Goal: Task Accomplishment & Management: Manage account settings

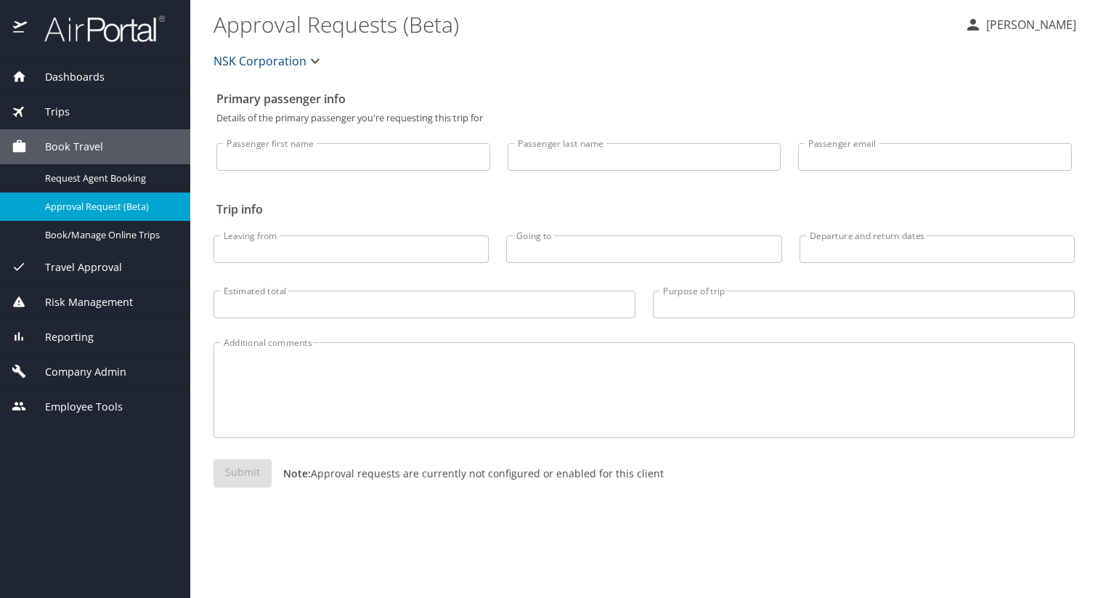
click at [299, 62] on span "NSK Corporation" at bounding box center [260, 61] width 93 height 20
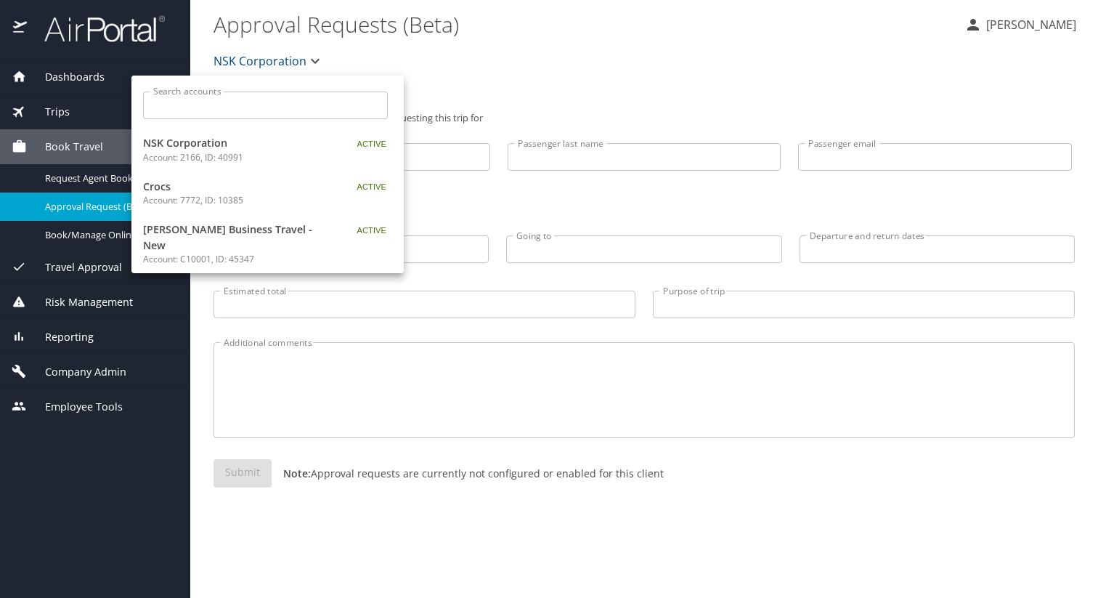
click at [215, 101] on input "Search accounts" at bounding box center [270, 106] width 235 height 28
type input "b"
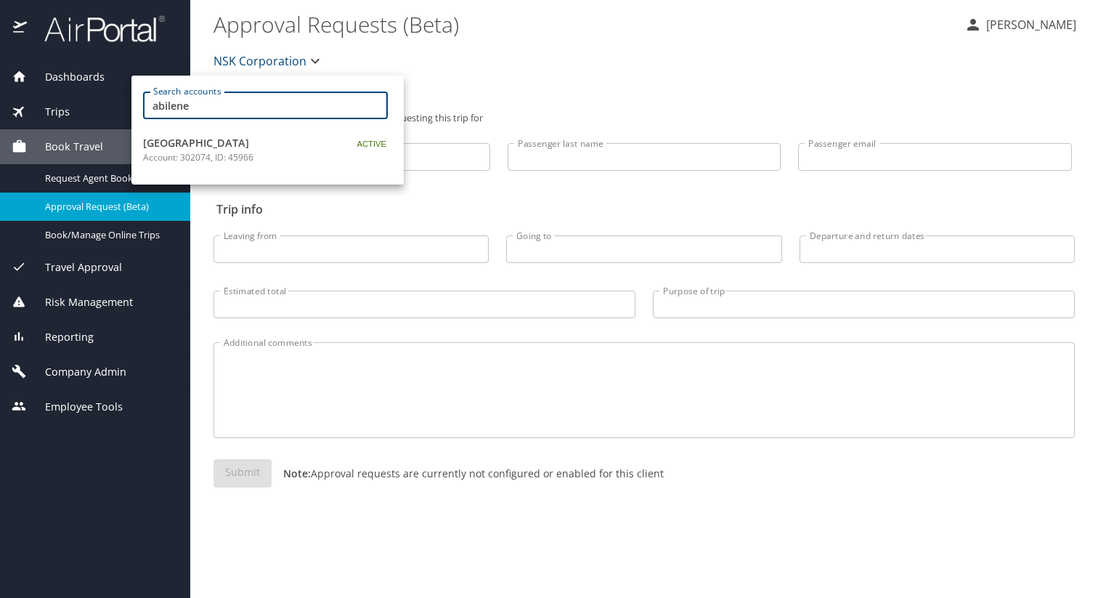
type input "abilene"
click at [214, 140] on span "[GEOGRAPHIC_DATA]" at bounding box center [234, 143] width 182 height 16
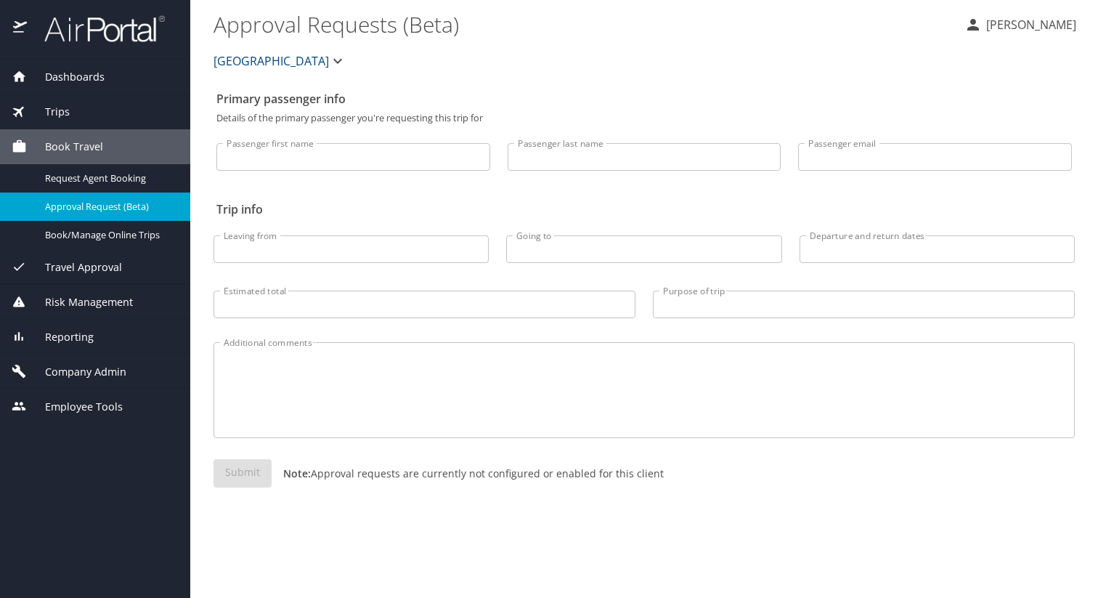
click at [110, 367] on span "Company Admin" at bounding box center [76, 372] width 99 height 16
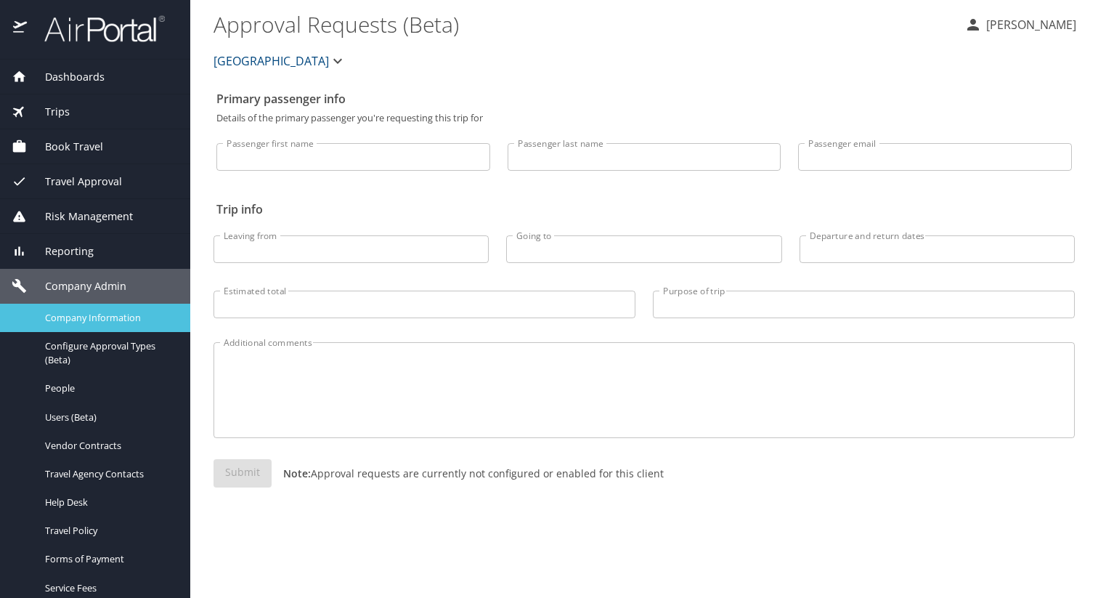
click at [99, 328] on link "Company Information" at bounding box center [95, 318] width 190 height 28
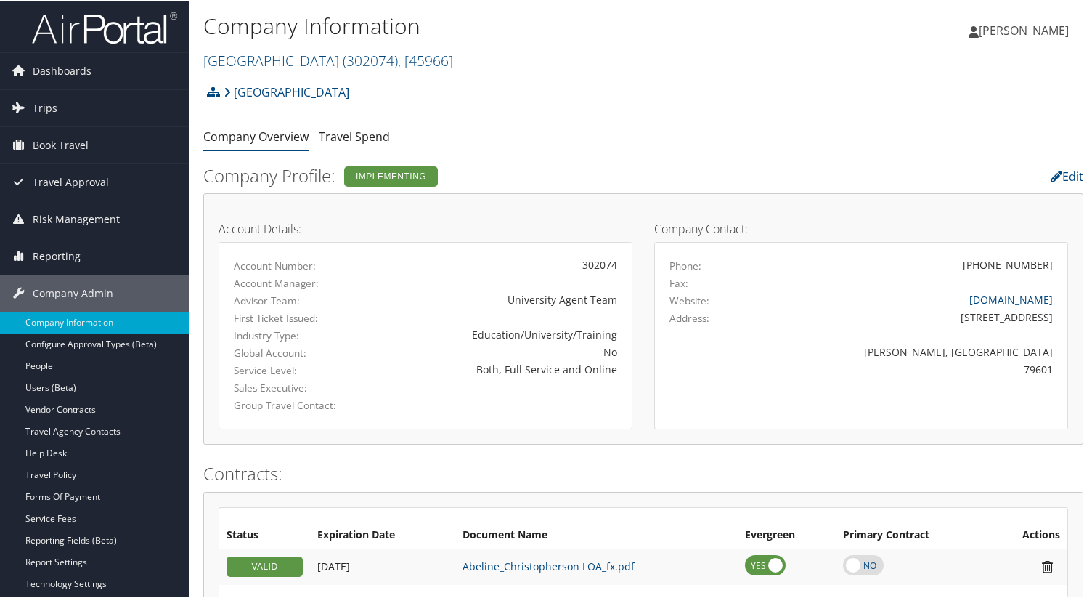
scroll to position [22, 0]
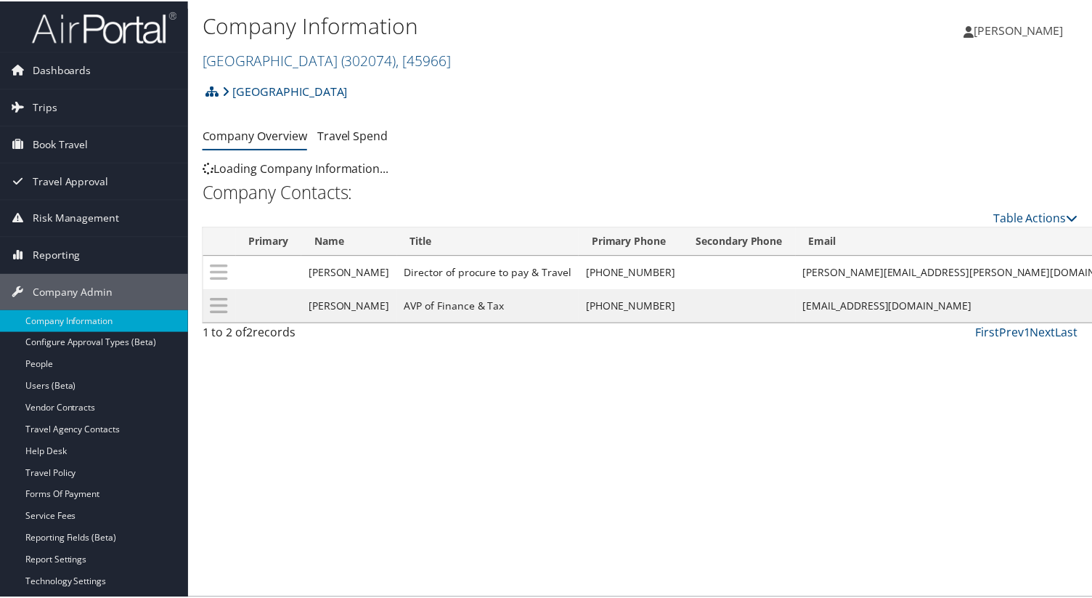
scroll to position [22, 0]
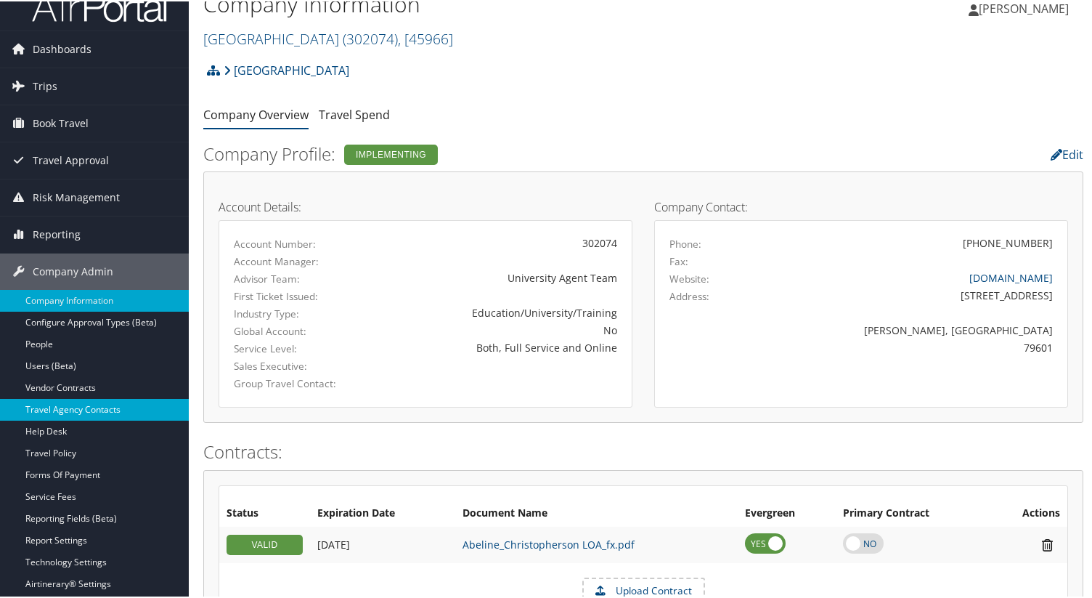
click at [110, 406] on link "Travel Agency Contacts" at bounding box center [94, 408] width 189 height 22
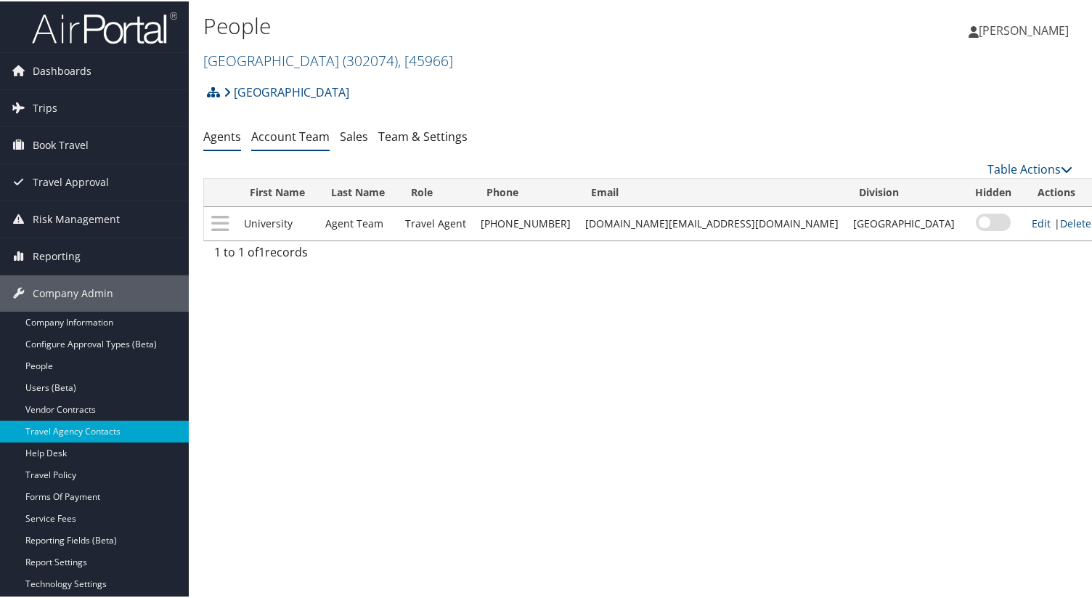
click at [293, 142] on link "Account Team" at bounding box center [290, 135] width 78 height 16
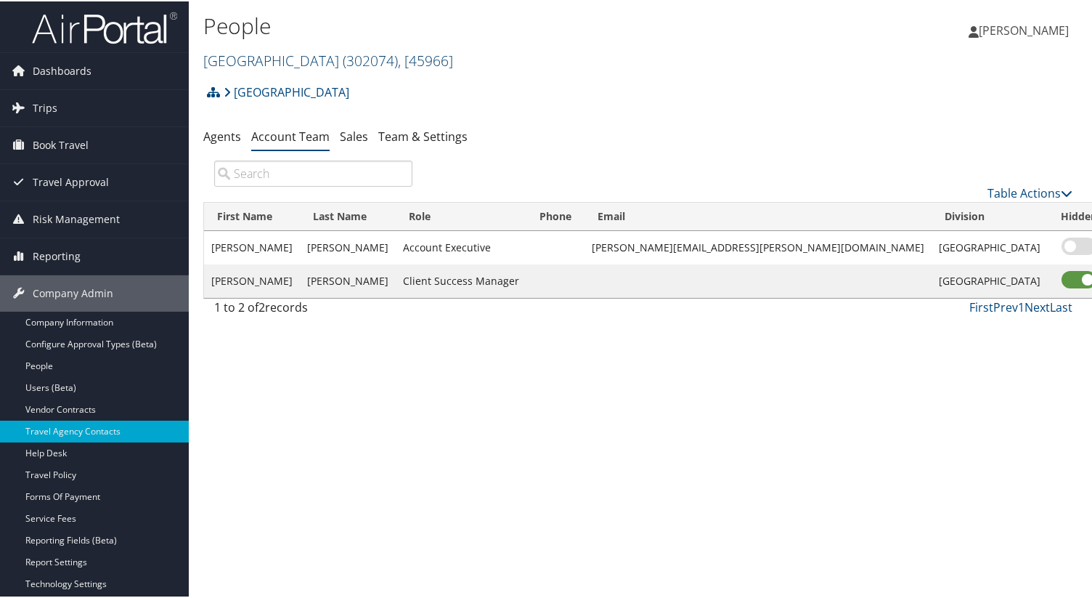
click at [453, 55] on span ", [ 45966 ]" at bounding box center [425, 59] width 55 height 20
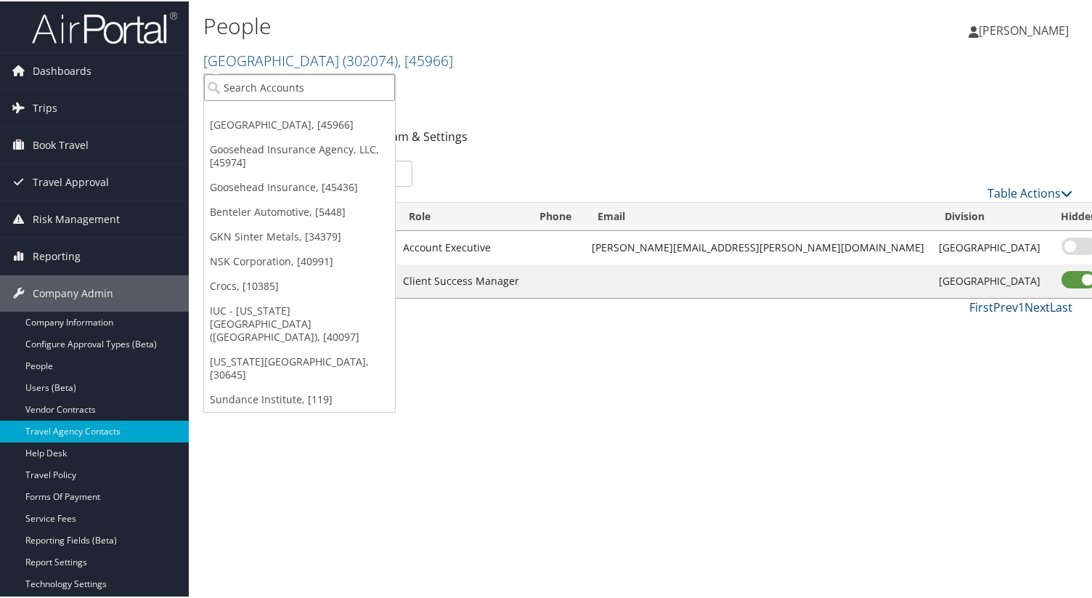
click at [357, 84] on input "search" at bounding box center [299, 86] width 191 height 27
type input "state of colorado"
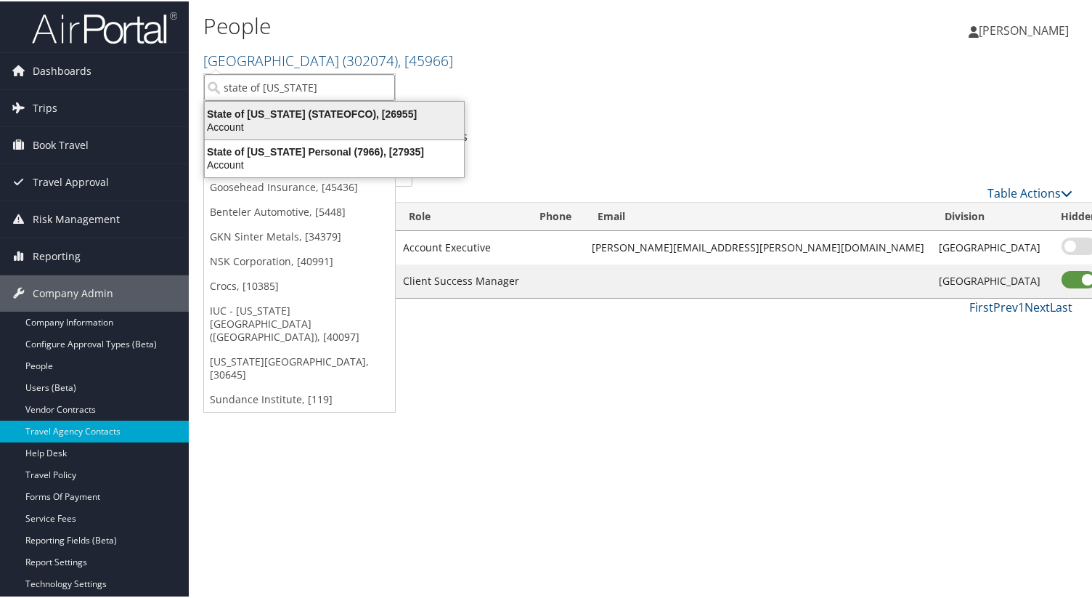
click at [354, 119] on div "Account" at bounding box center [334, 125] width 277 height 13
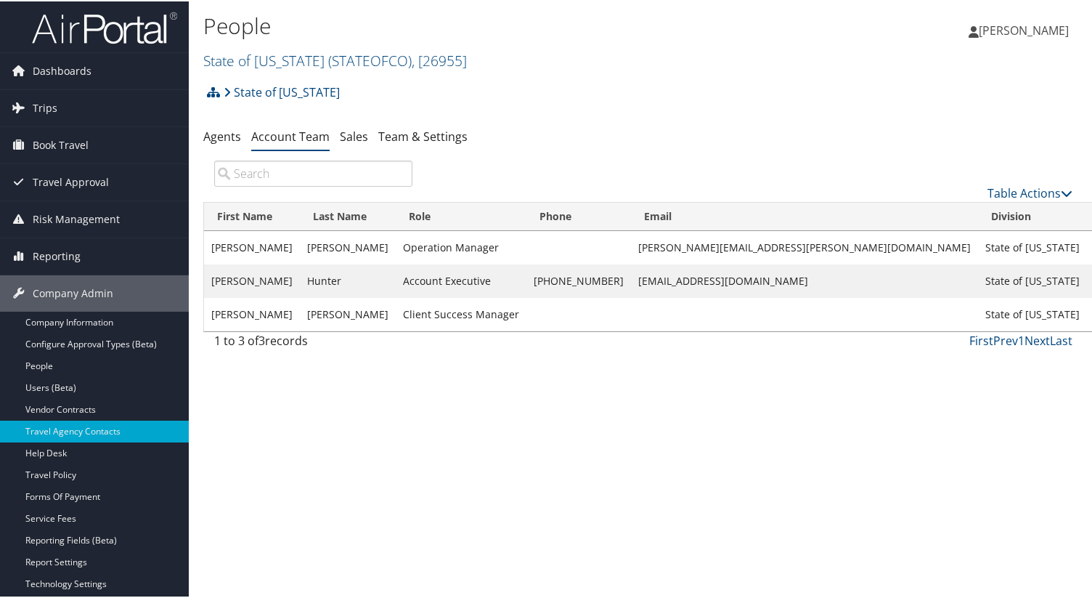
click at [694, 118] on div "State of Colorado Account Structure State of Colorado (STATEOFCO) ACTIVE Create…" at bounding box center [643, 216] width 880 height 280
click at [379, 72] on div "People State of Colorado ( STATEOFCO ) , [ 26955 ] Abilene Christian University…" at bounding box center [496, 41] width 587 height 69
click at [378, 66] on span "( STATEOFCO )" at bounding box center [370, 59] width 84 height 20
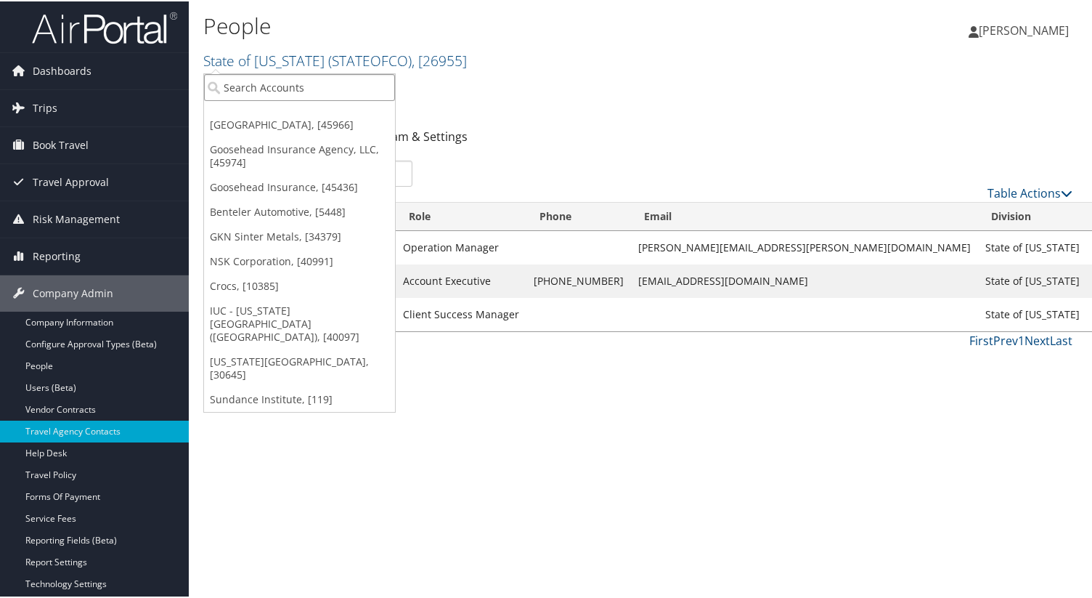
click at [313, 93] on input "search" at bounding box center [299, 86] width 191 height 27
type input "f"
type input "remotely"
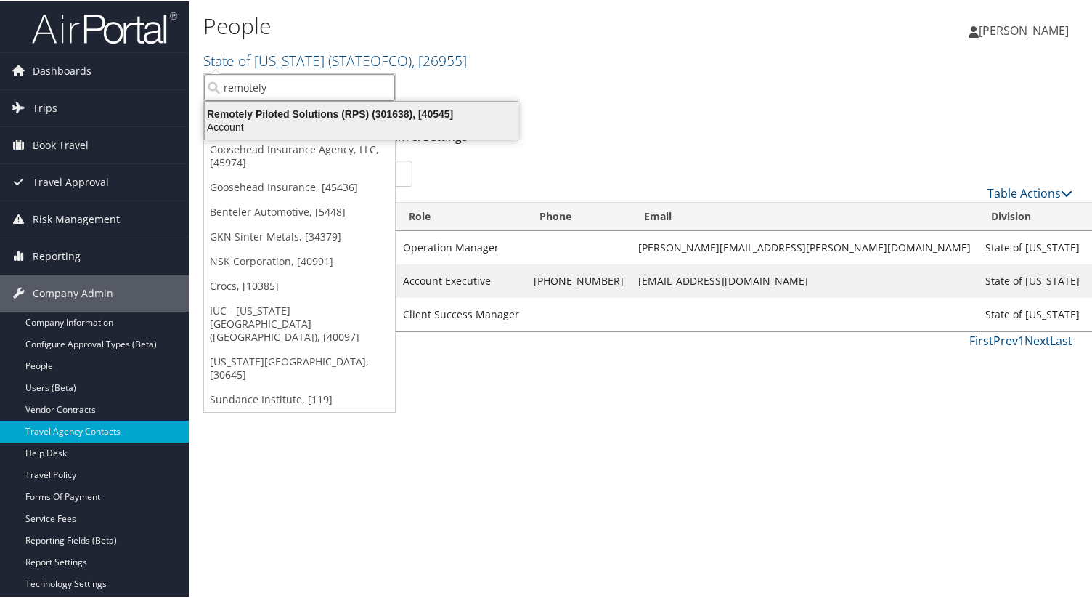
click at [315, 125] on div "Account" at bounding box center [361, 125] width 330 height 13
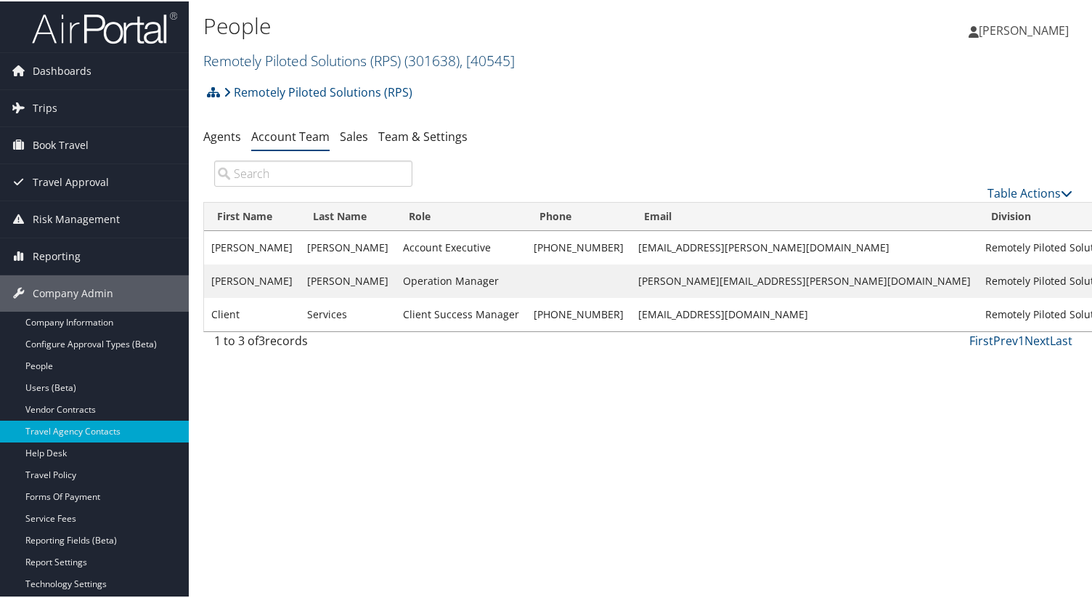
click at [338, 54] on link "Remotely Piloted Solutions (RPS) ( 301638 ) , [ 40545 ]" at bounding box center [359, 59] width 312 height 20
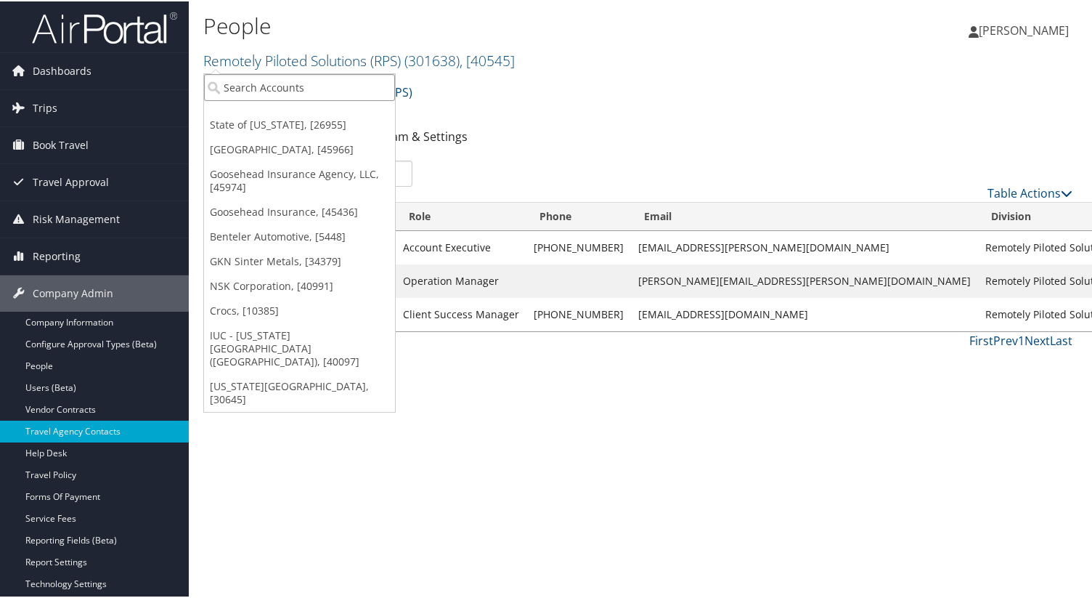
click at [342, 94] on input "search" at bounding box center [299, 86] width 191 height 27
click at [339, 85] on input "search" at bounding box center [299, 86] width 191 height 27
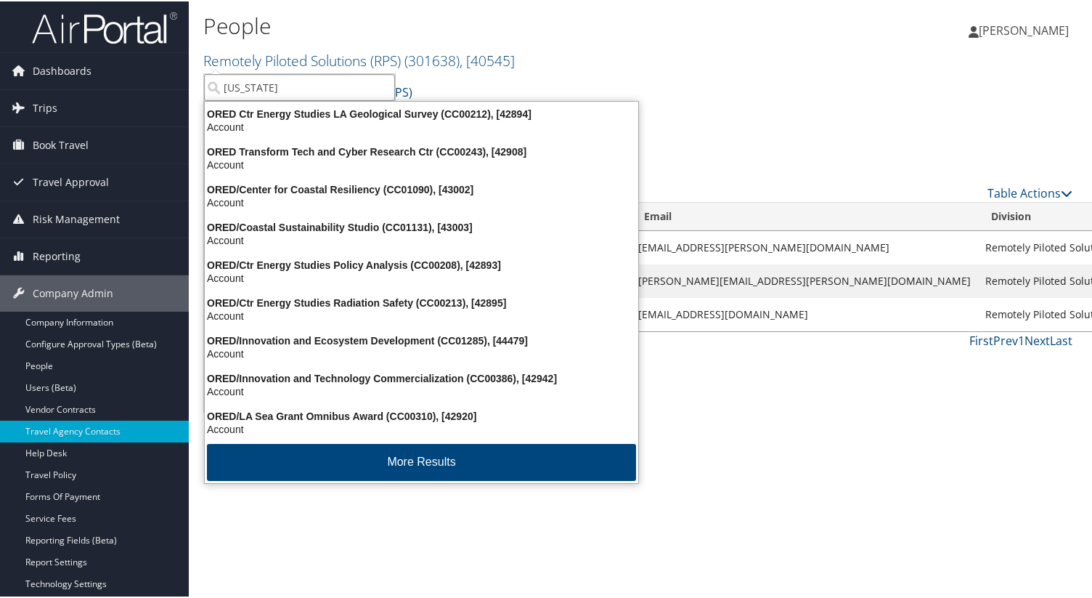
type input "[US_STATE]"
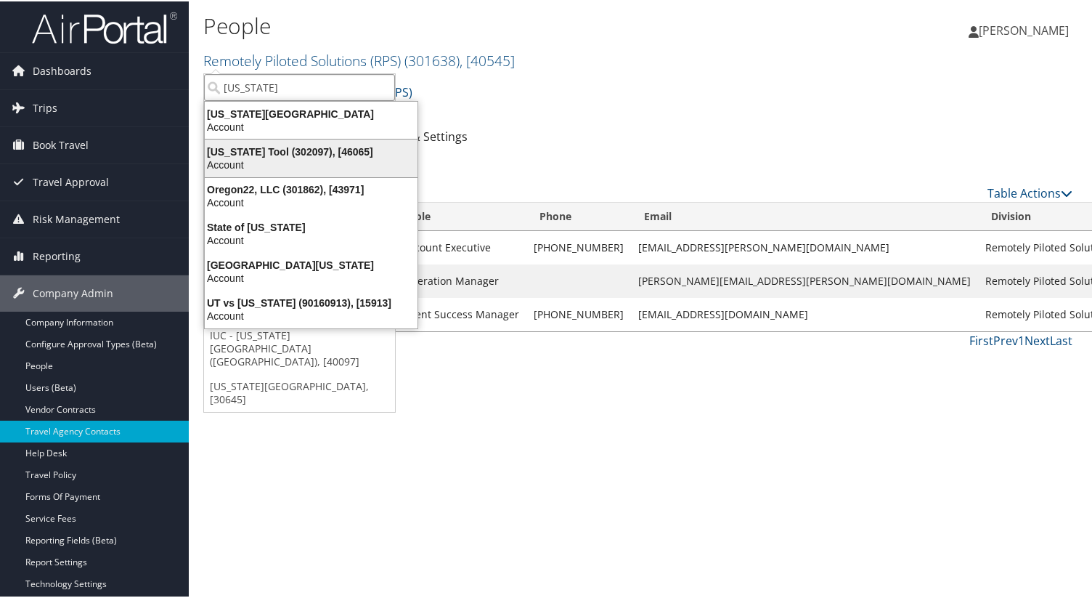
click at [336, 160] on div "Account" at bounding box center [311, 163] width 230 height 13
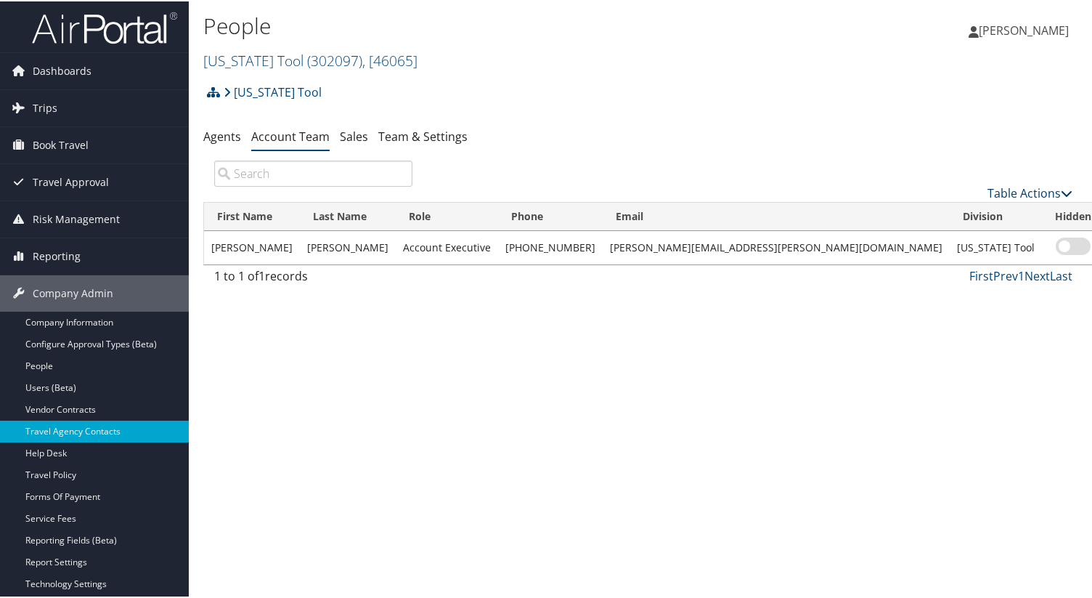
click at [1025, 190] on link "Table Actions" at bounding box center [1030, 192] width 85 height 16
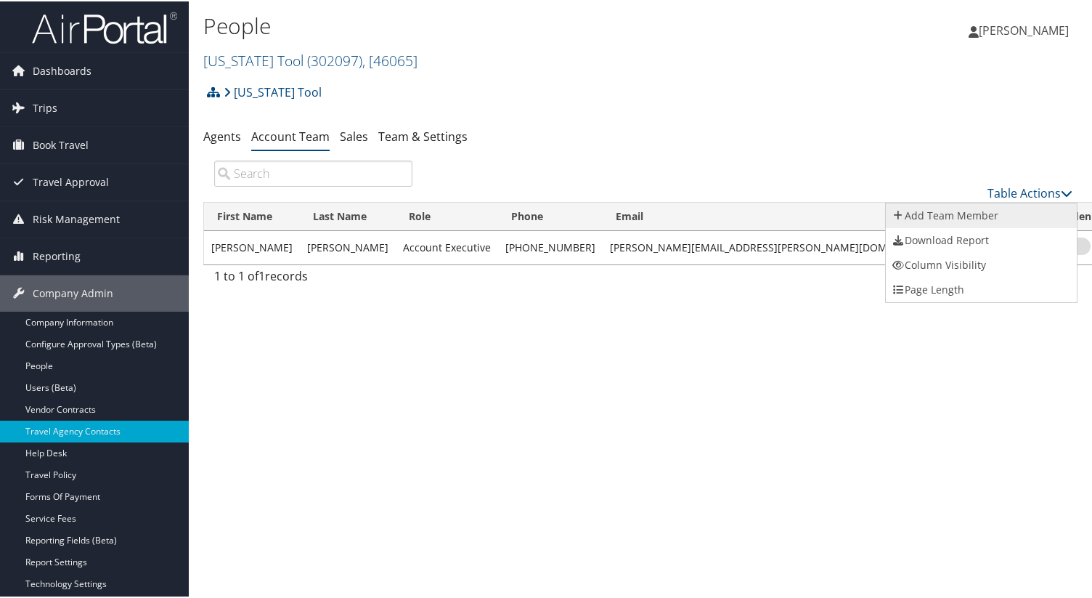
click at [966, 214] on link "Add Team Member" at bounding box center [981, 214] width 191 height 25
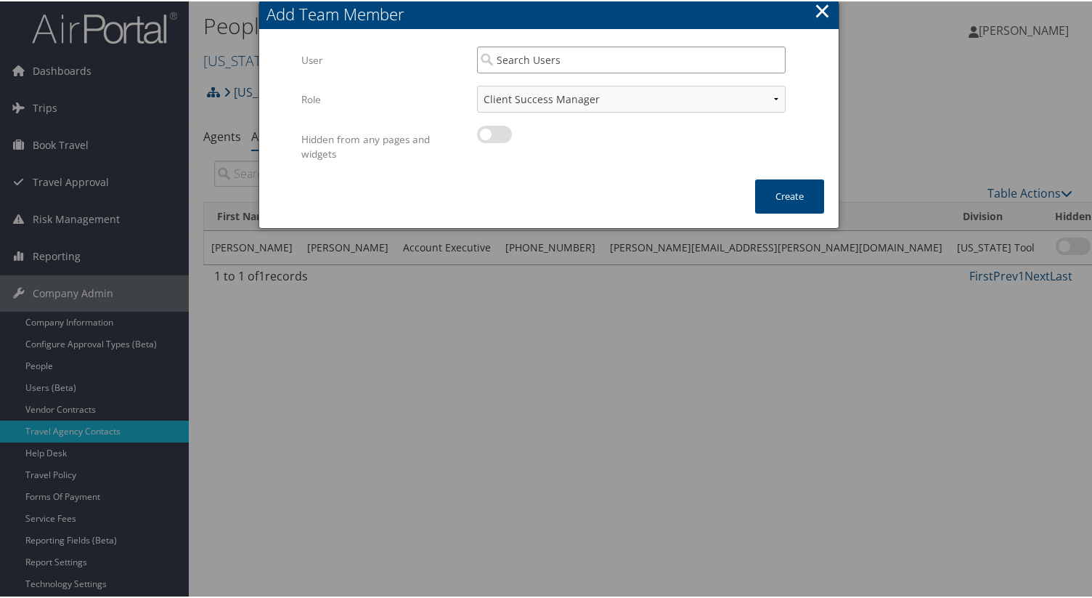
click at [588, 63] on input "search" at bounding box center [631, 58] width 309 height 27
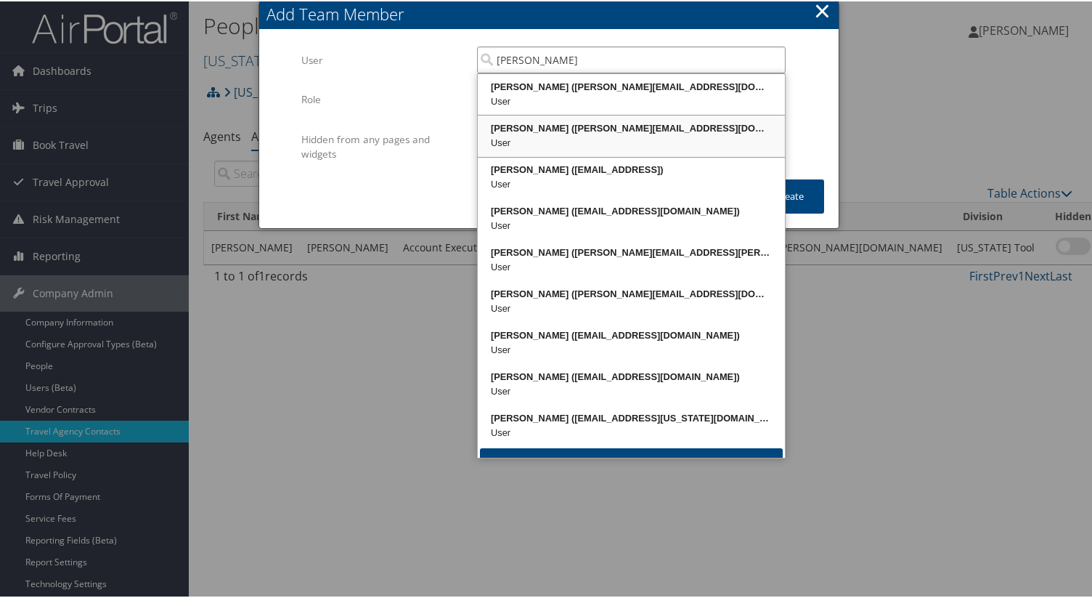
drag, startPoint x: 588, startPoint y: 84, endPoint x: 527, endPoint y: 132, distance: 78.0
click at [527, 132] on ul "Susan Moon (Susan.Moon@progleasing.com) User Susan Moon (susan.moon@cbtravel.co…" at bounding box center [631, 264] width 309 height 385
click at [553, 145] on div "User" at bounding box center [631, 141] width 303 height 15
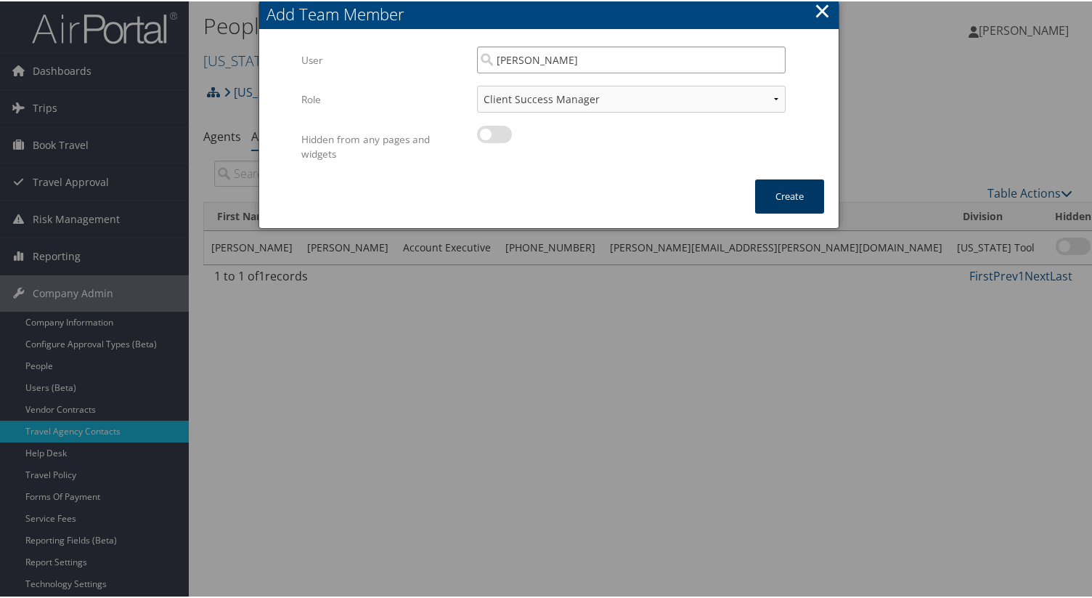
type input "Susan Moon"
click at [777, 191] on button "Create" at bounding box center [789, 195] width 69 height 34
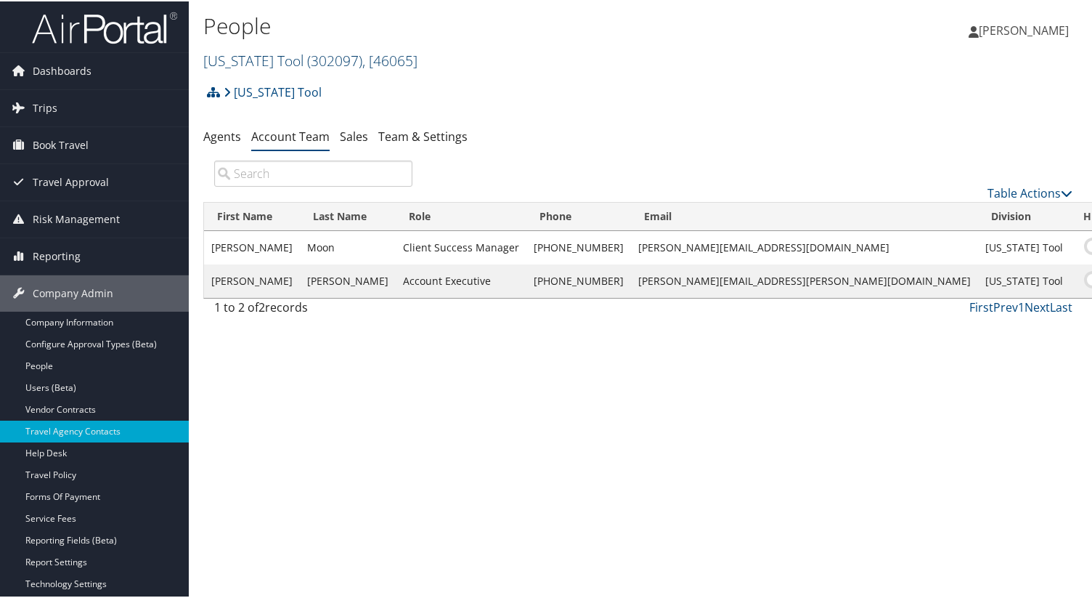
click at [307, 55] on span "( 302097 )" at bounding box center [334, 59] width 55 height 20
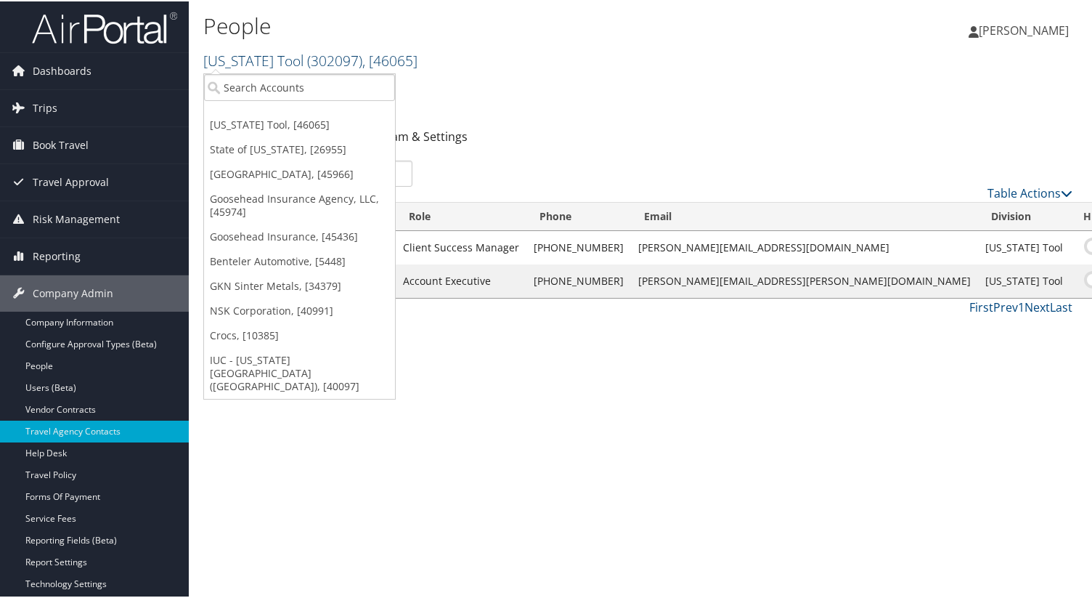
click at [307, 57] on span "( 302097 )" at bounding box center [334, 59] width 55 height 20
click at [293, 83] on input "search" at bounding box center [299, 86] width 191 height 27
click at [304, 82] on input "search" at bounding box center [299, 86] width 191 height 27
click at [296, 81] on input "search" at bounding box center [299, 86] width 191 height 27
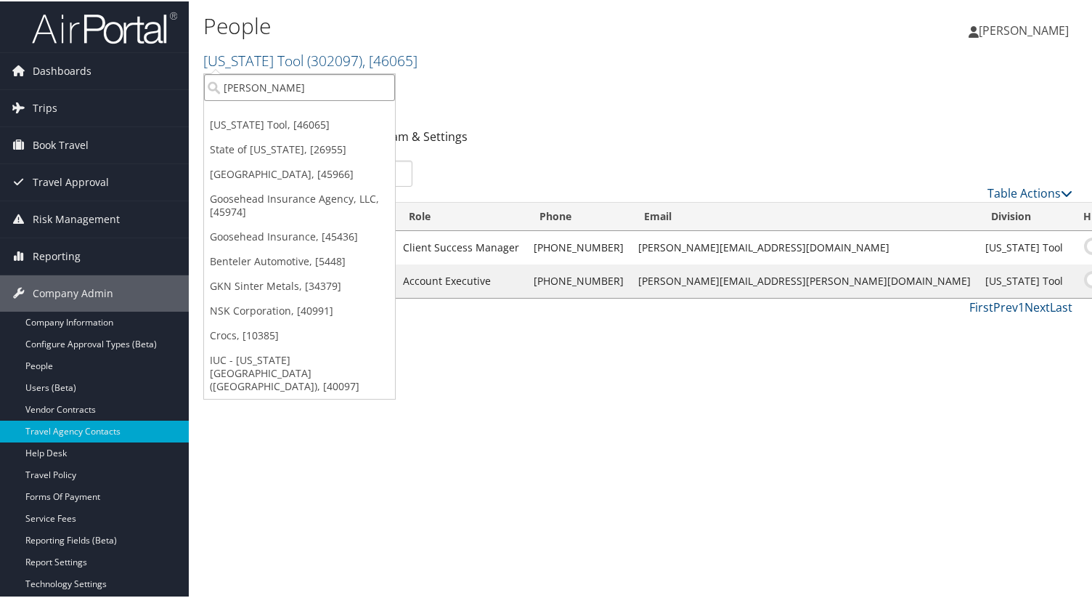
type input "traeger"
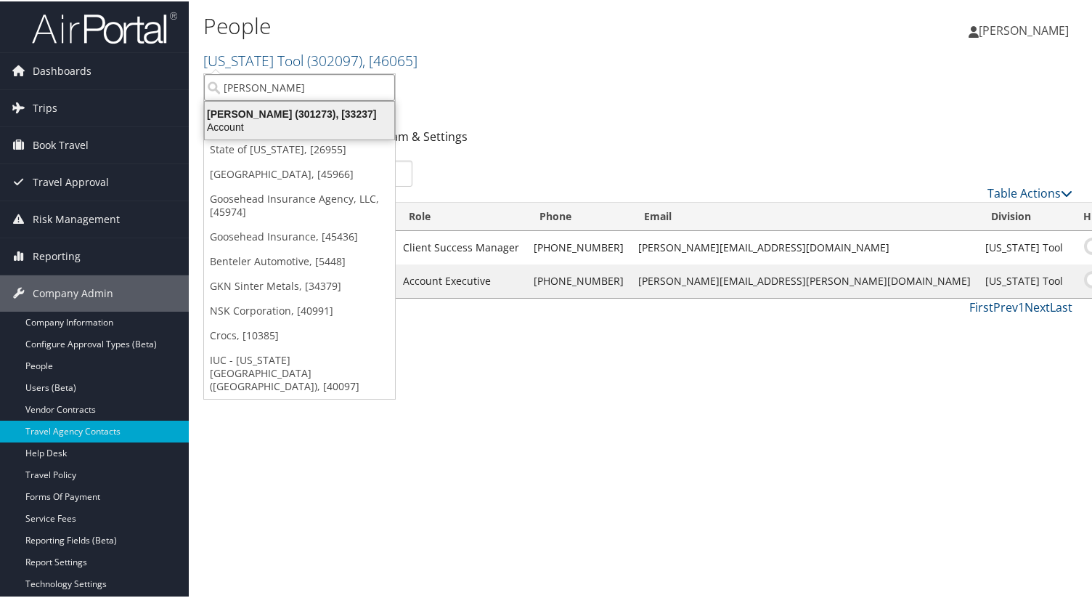
click at [292, 114] on div "Traeger (301273), [33237]" at bounding box center [299, 112] width 207 height 13
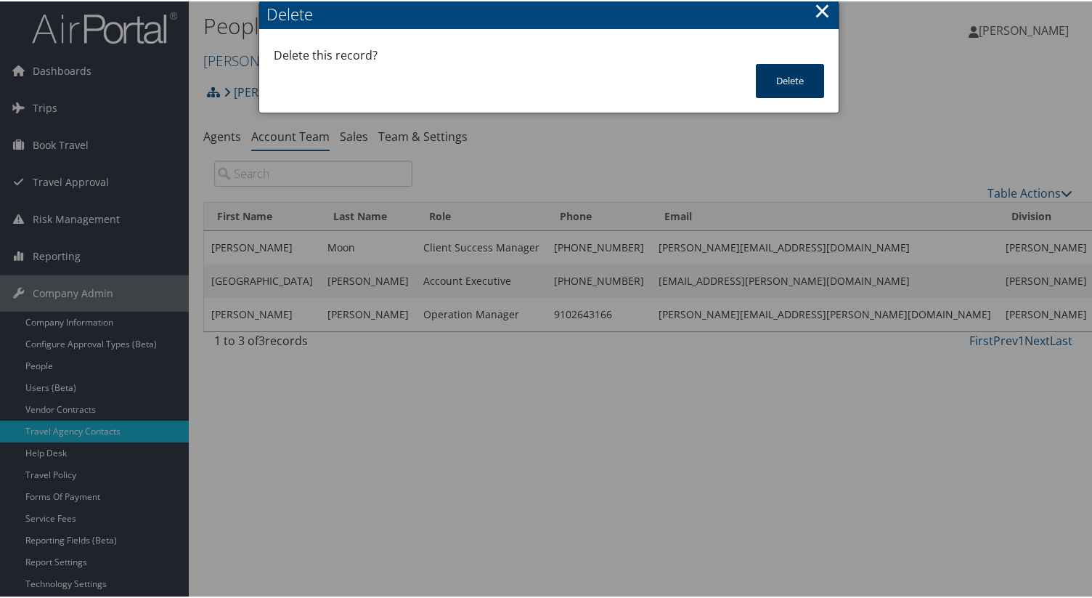
click at [789, 91] on button "Delete" at bounding box center [790, 79] width 68 height 34
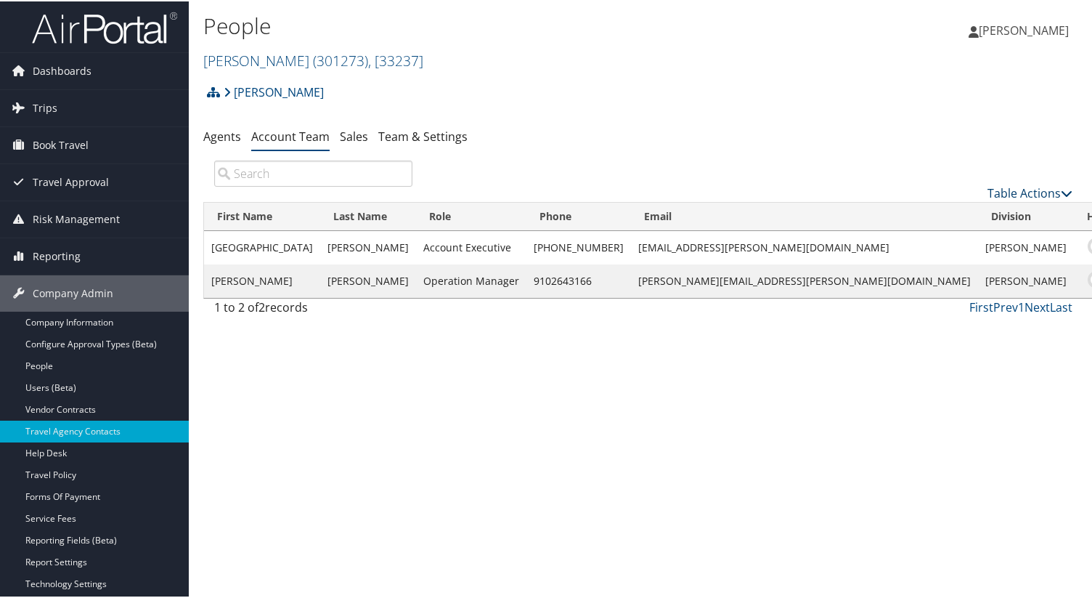
click at [1023, 194] on link "Table Actions" at bounding box center [1030, 192] width 85 height 16
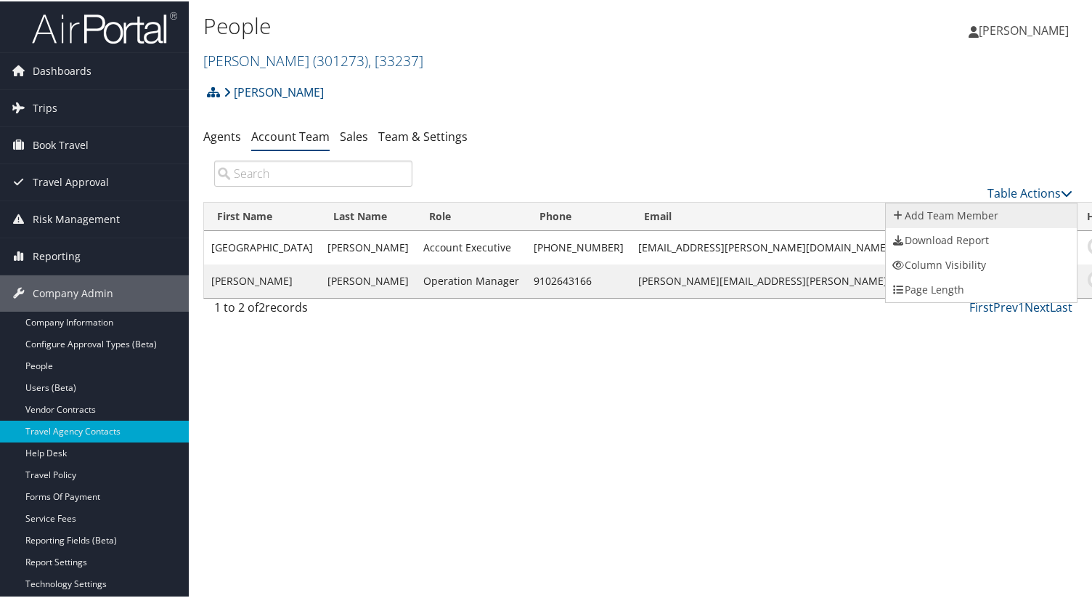
click at [987, 214] on link "Add Team Member" at bounding box center [981, 214] width 191 height 25
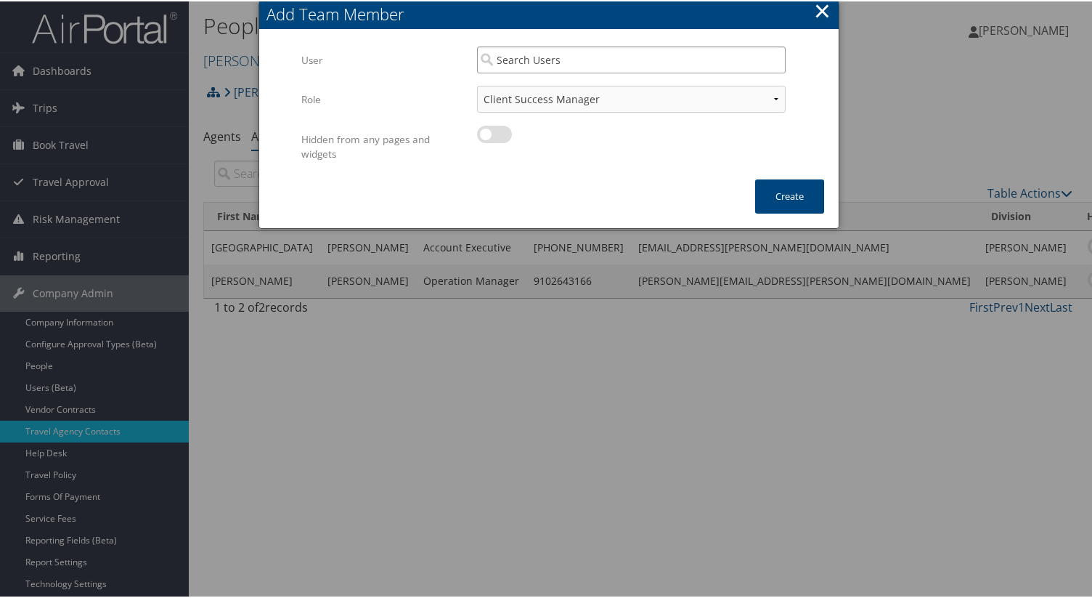
click at [553, 54] on input "search" at bounding box center [631, 58] width 309 height 27
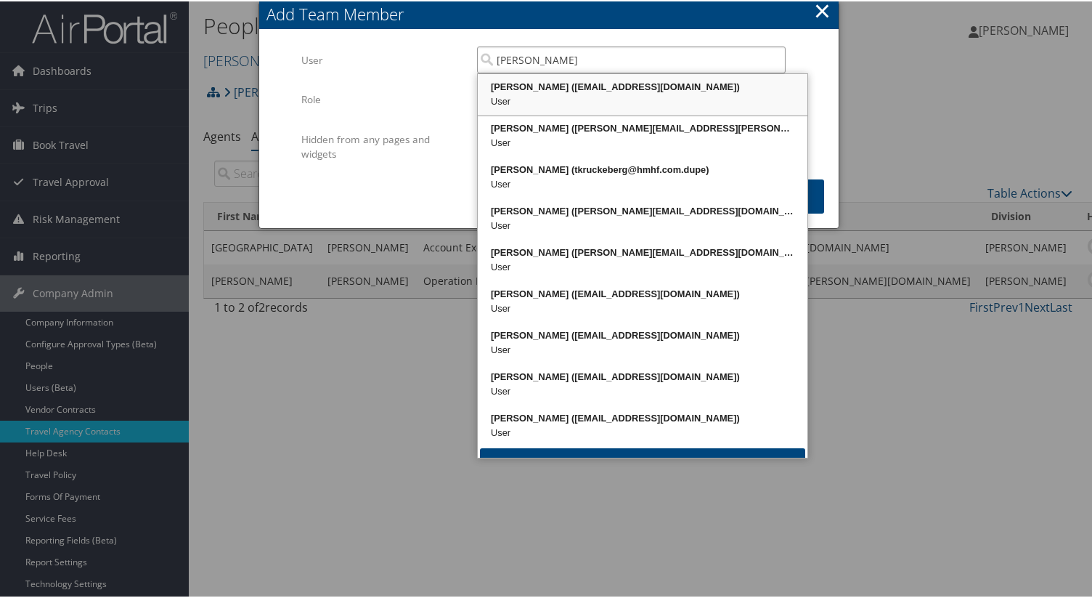
click at [566, 100] on div "User" at bounding box center [642, 100] width 325 height 15
type input "Kruckeberg Tammy"
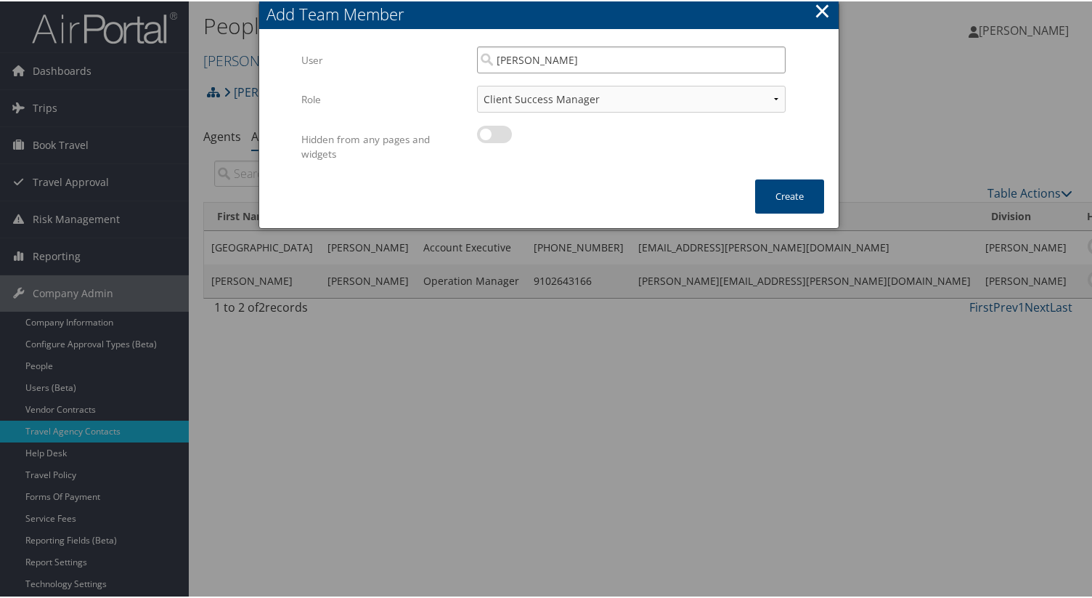
click at [699, 62] on input "Kruckeberg Tammy" at bounding box center [631, 58] width 309 height 27
click at [755, 59] on input "search" at bounding box center [631, 58] width 309 height 27
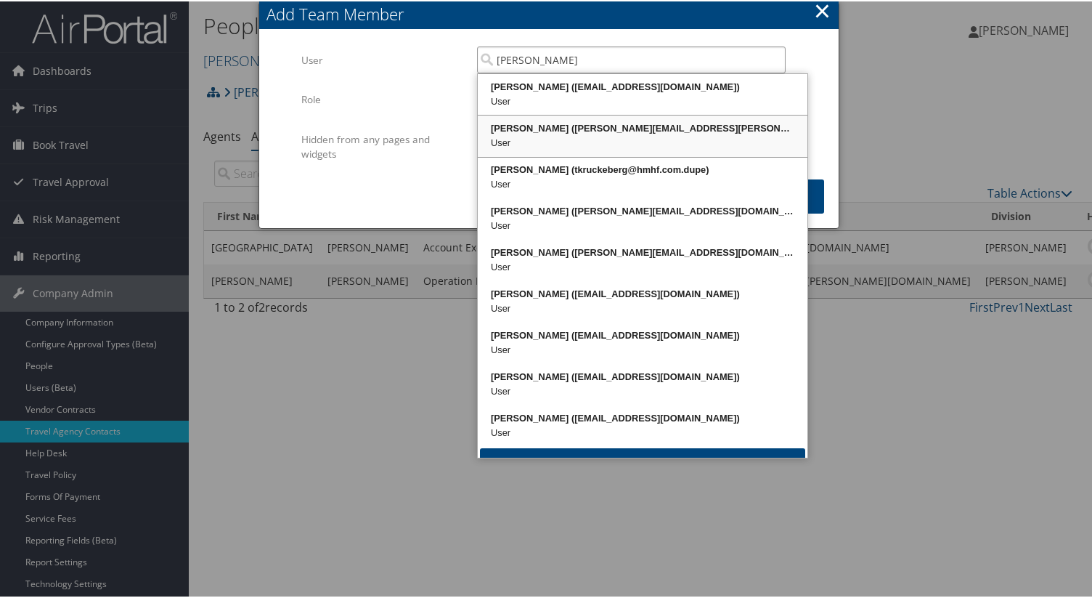
click at [752, 131] on div "[PERSON_NAME] ([PERSON_NAME][EMAIL_ADDRESS][PERSON_NAME][DOMAIN_NAME])" at bounding box center [642, 127] width 325 height 15
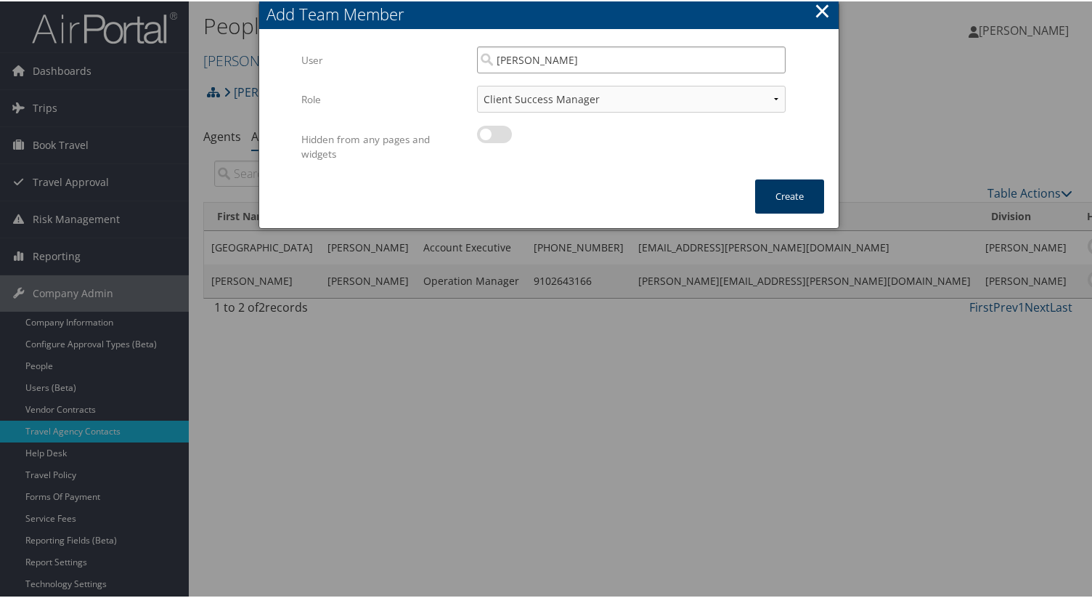
type input "[PERSON_NAME]"
click at [808, 184] on button "Create" at bounding box center [789, 195] width 69 height 34
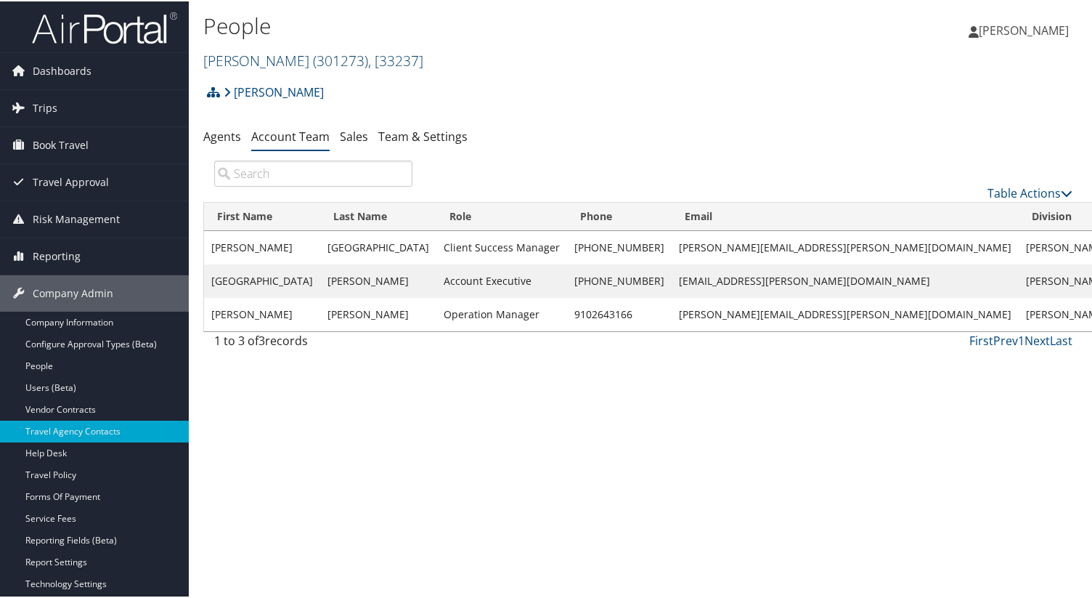
click at [313, 61] on span "( 301273 )" at bounding box center [340, 59] width 55 height 20
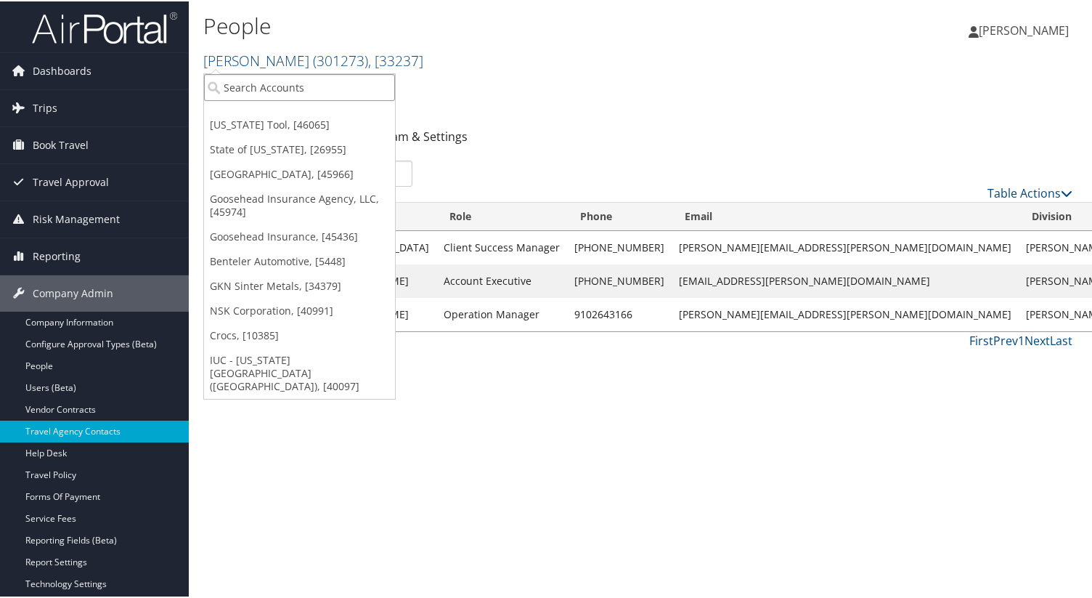
click at [305, 91] on input "search" at bounding box center [299, 86] width 191 height 27
type input "domo"
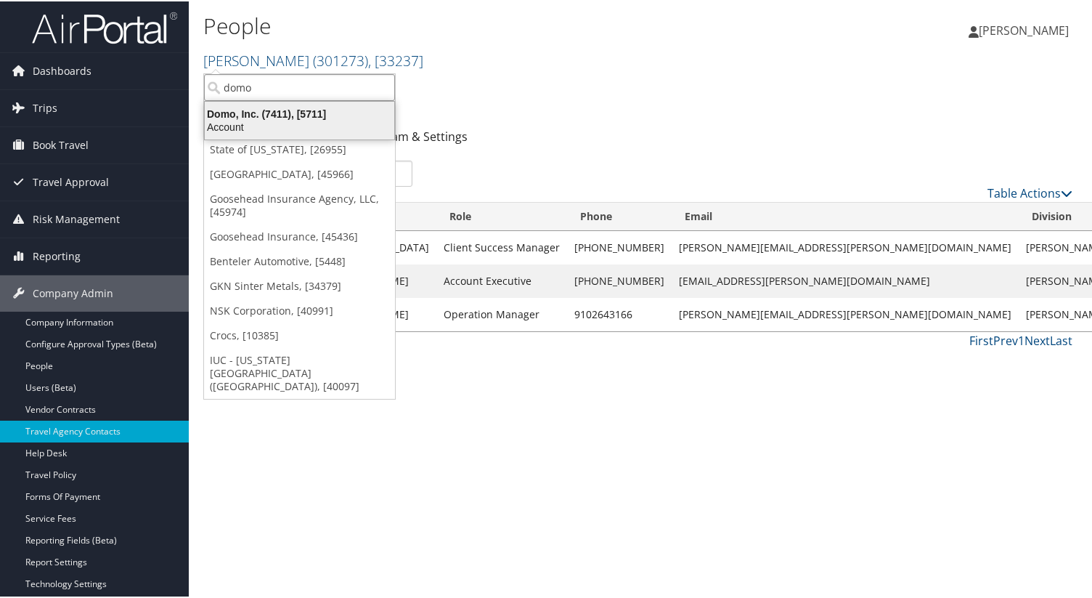
click at [311, 114] on div "Domo, Inc. (7411), [5711]" at bounding box center [299, 112] width 207 height 13
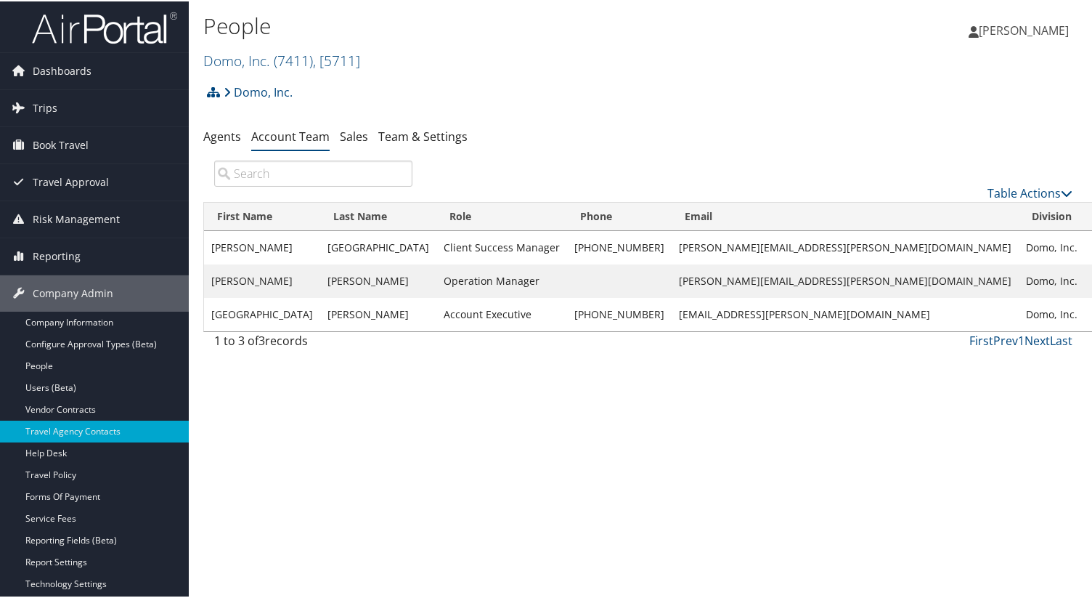
click at [296, 176] on input "search" at bounding box center [313, 172] width 198 height 26
click at [1097, 245] on input "checkbox" at bounding box center [1103, 247] width 9 height 9
checkbox input "false"
click at [304, 177] on input "search" at bounding box center [313, 172] width 198 height 26
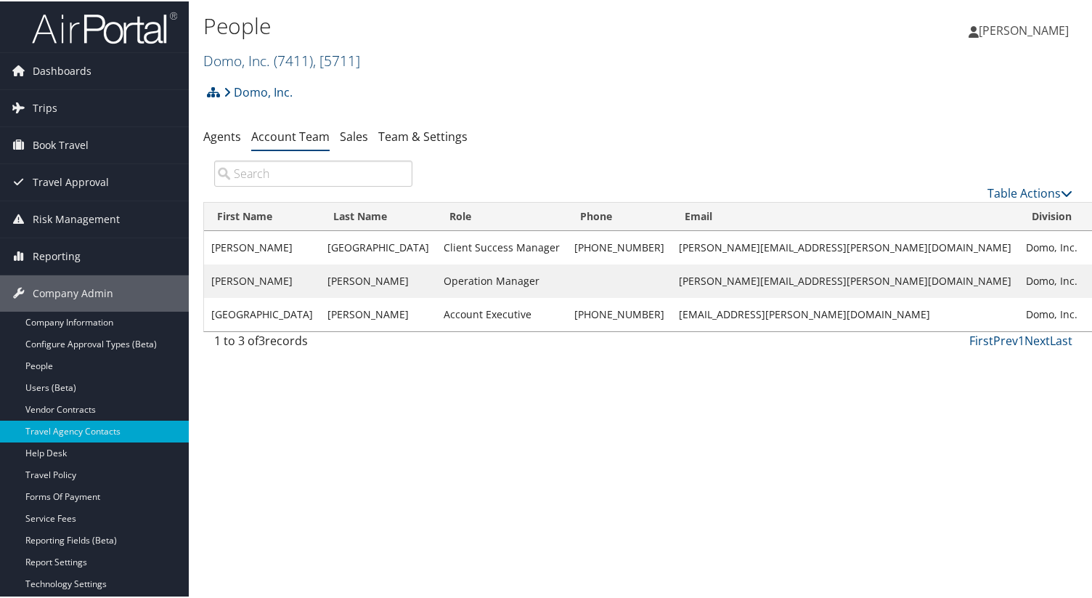
click at [290, 67] on span "( 7411 )" at bounding box center [293, 59] width 39 height 20
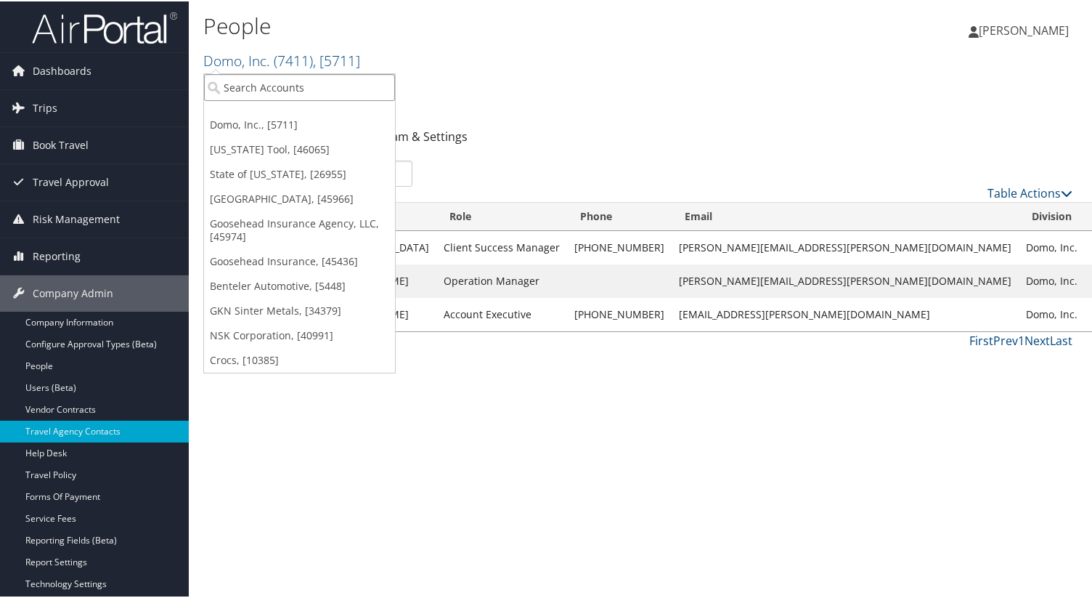
click at [287, 84] on input "search" at bounding box center [299, 86] width 191 height 27
type input "eventlink"
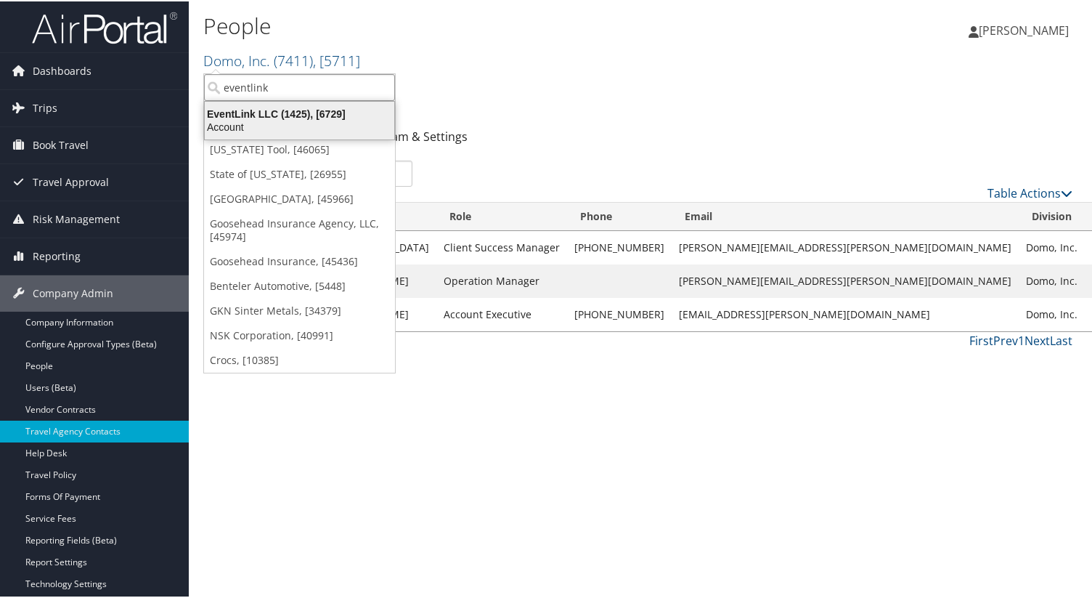
click at [295, 116] on div "EventLink LLC (1425), [6729]" at bounding box center [299, 112] width 207 height 13
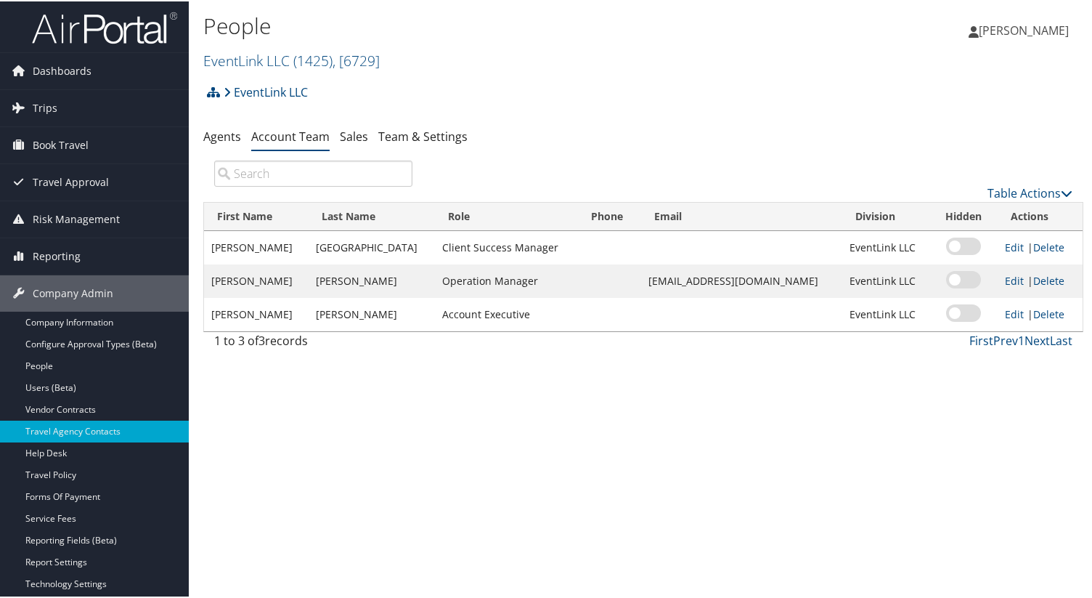
click at [286, 46] on h2 "EventLink LLC ( 1425 ) , [ 6729 ]" at bounding box center [496, 58] width 587 height 25
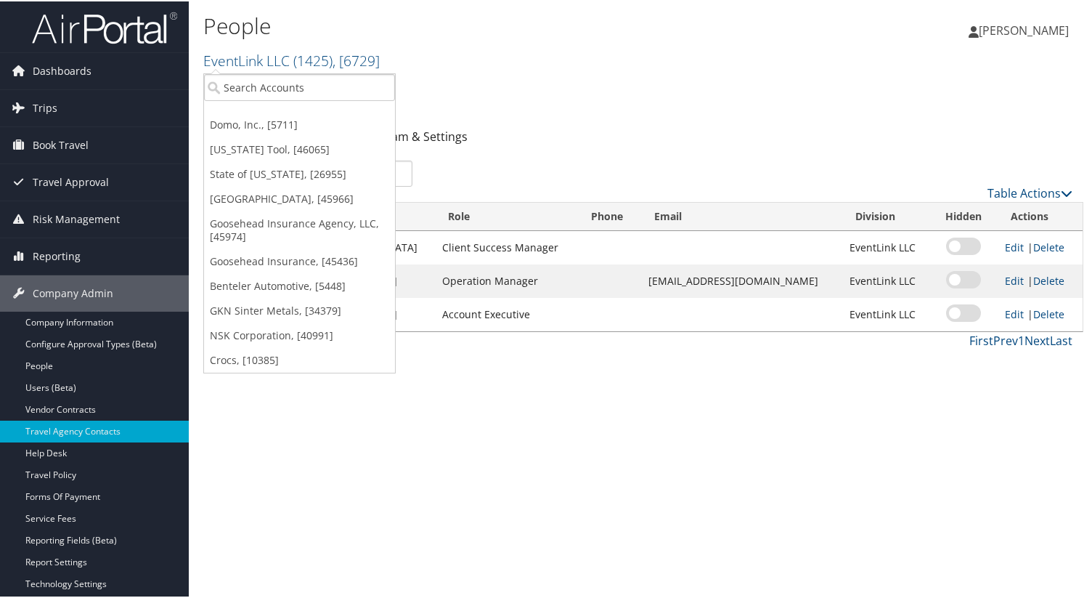
click at [286, 70] on div "People EventLink LLC ( 1425 ) , [ 6729 ] Domo, Inc. [US_STATE] Tool State of [U…" at bounding box center [496, 41] width 587 height 69
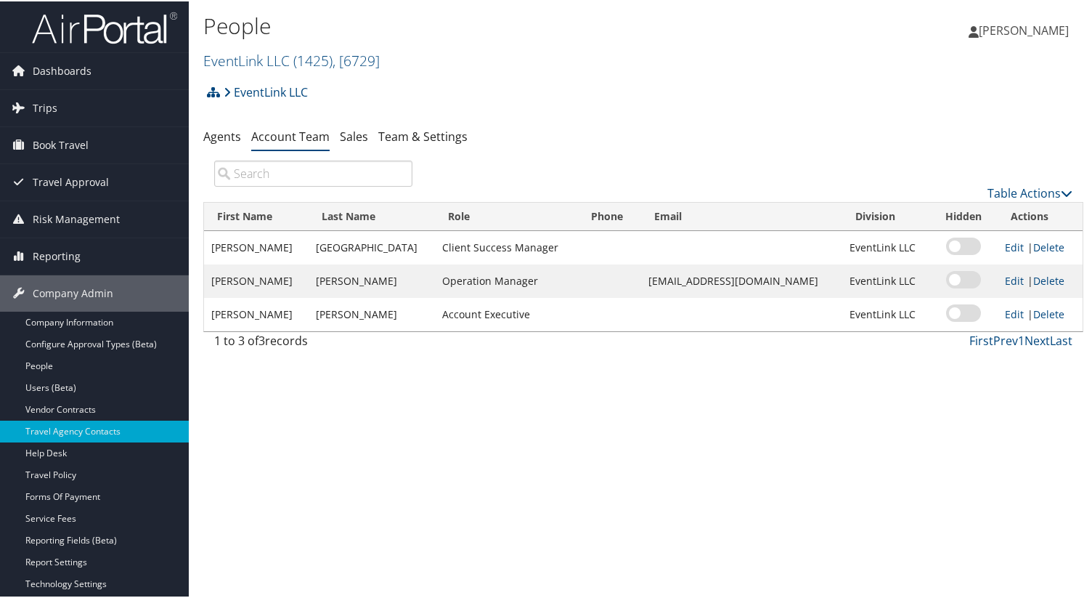
click at [283, 70] on div "People EventLink LLC ( 1425 ) , [ 6729 ] Domo, Inc. [US_STATE] Tool State of [U…" at bounding box center [496, 41] width 587 height 69
click at [259, 62] on link "EventLink LLC ( 1425 ) , [ 6729 ]" at bounding box center [291, 59] width 176 height 20
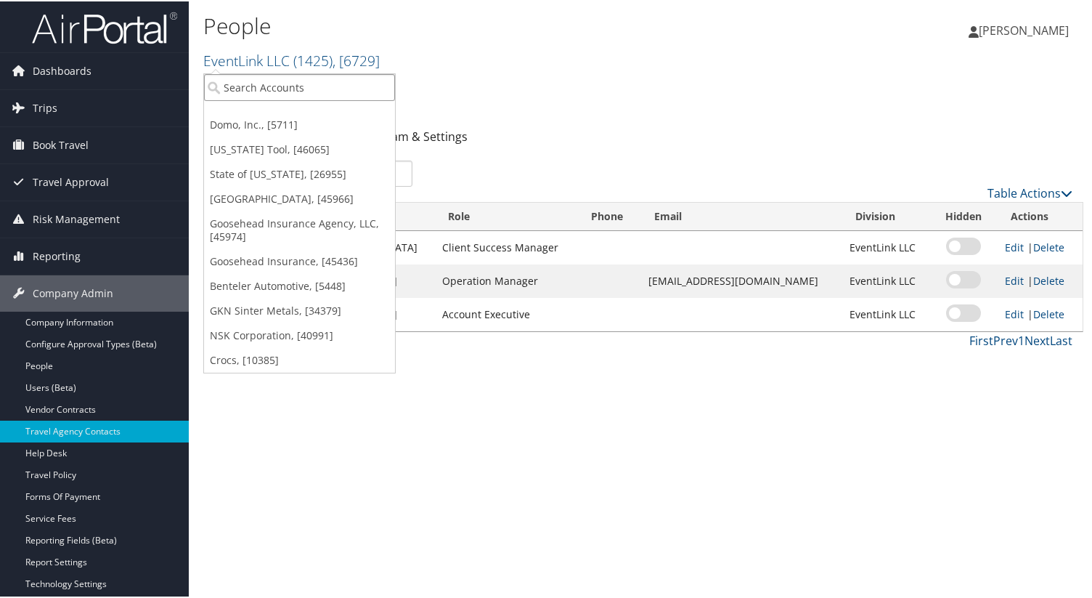
click at [260, 89] on input "search" at bounding box center [299, 86] width 191 height 27
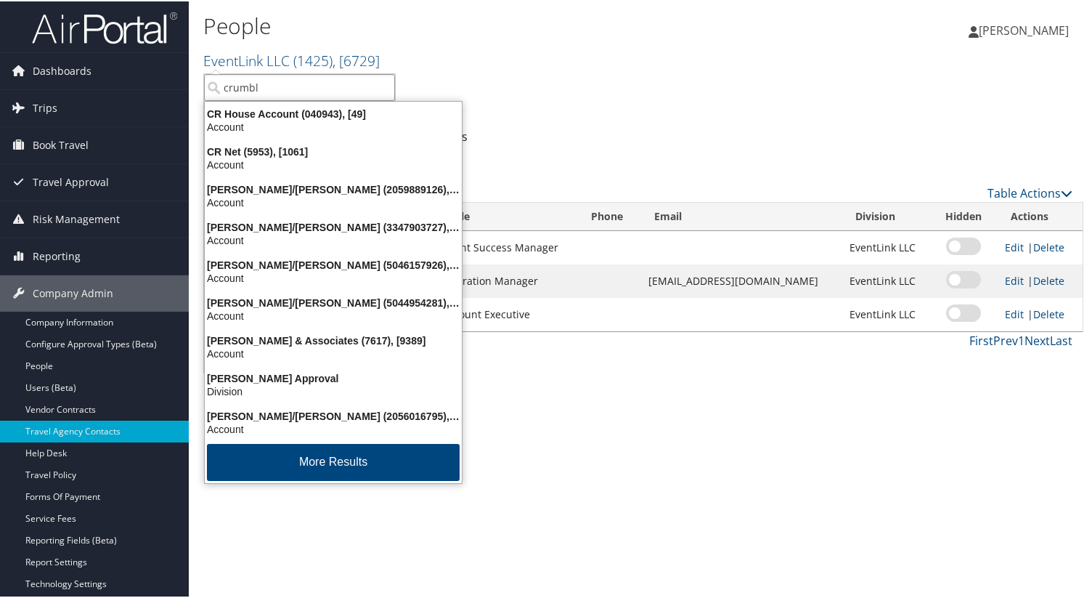
type input "crumbl"
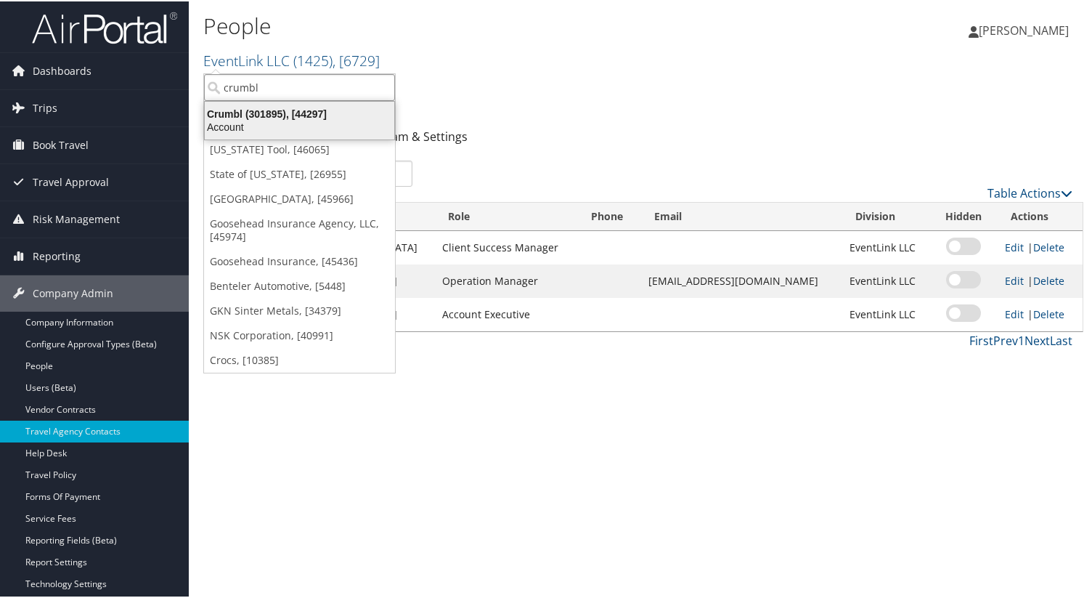
click at [260, 124] on div "Account" at bounding box center [299, 125] width 207 height 13
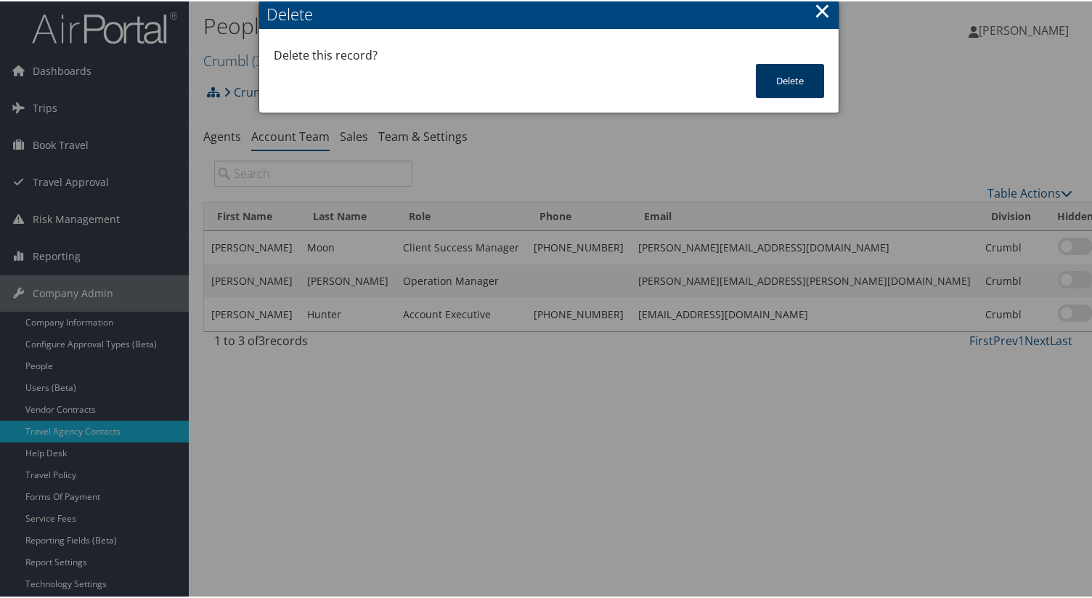
click at [820, 66] on button "Delete" at bounding box center [790, 79] width 68 height 34
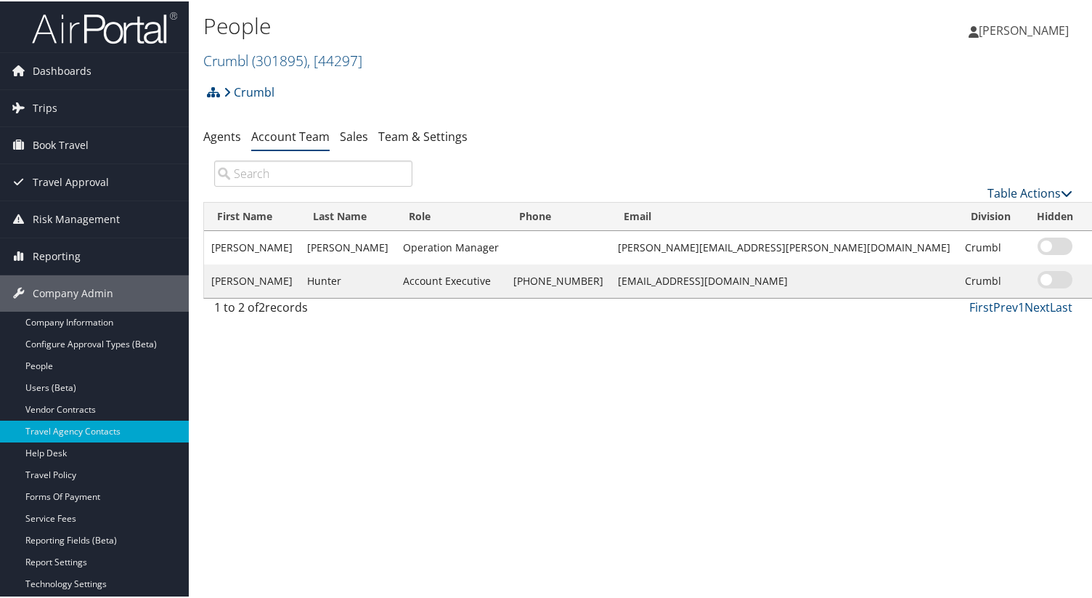
click at [1025, 195] on link "Table Actions" at bounding box center [1030, 192] width 85 height 16
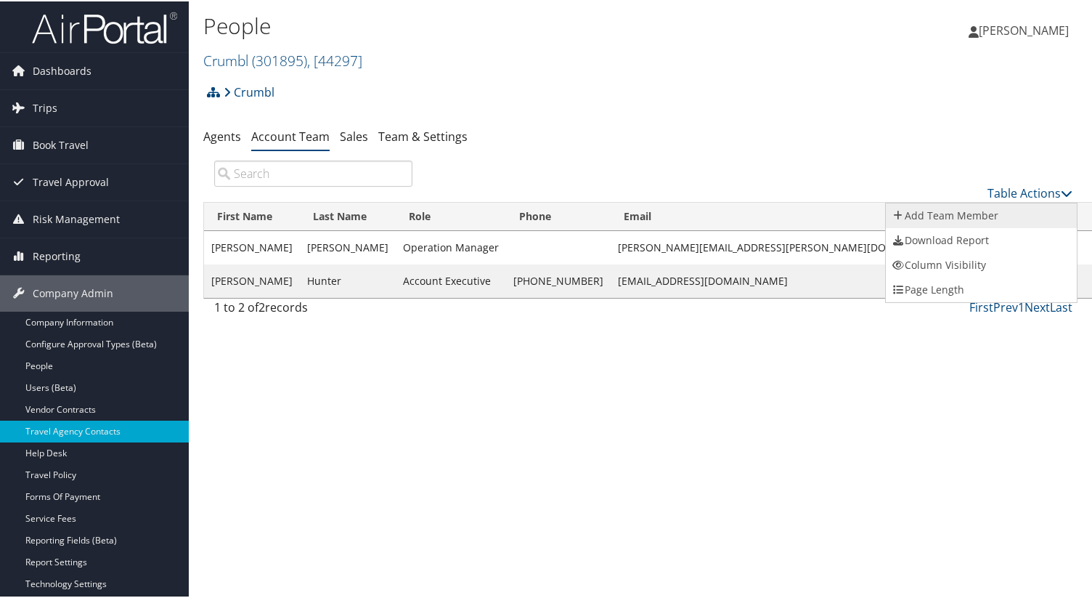
click at [985, 213] on link "Add Team Member" at bounding box center [981, 214] width 191 height 25
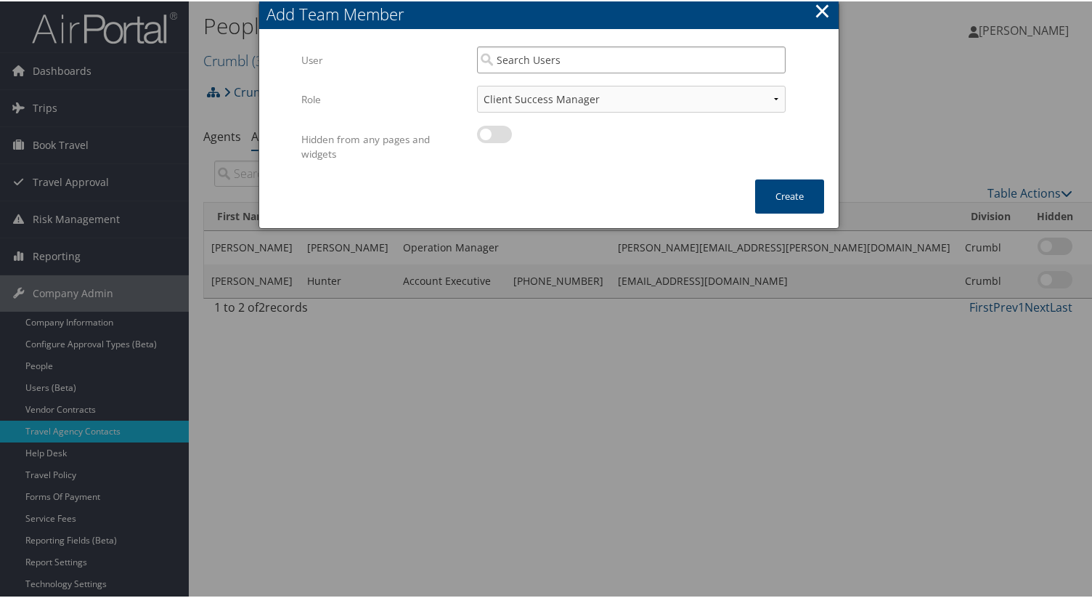
click at [561, 61] on input "search" at bounding box center [631, 58] width 309 height 27
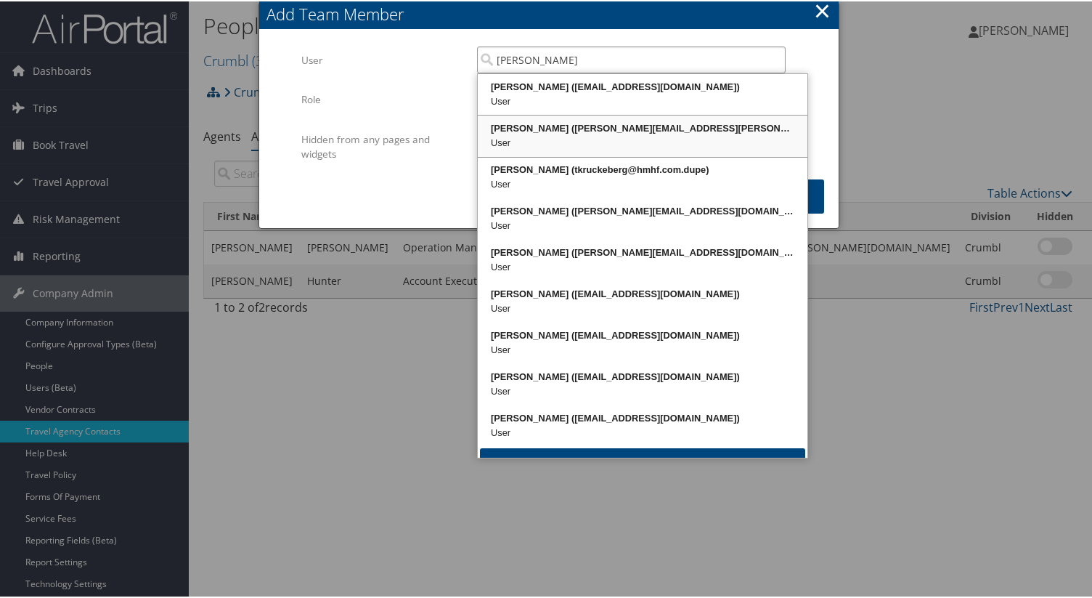
click at [585, 139] on div "User" at bounding box center [642, 141] width 325 height 15
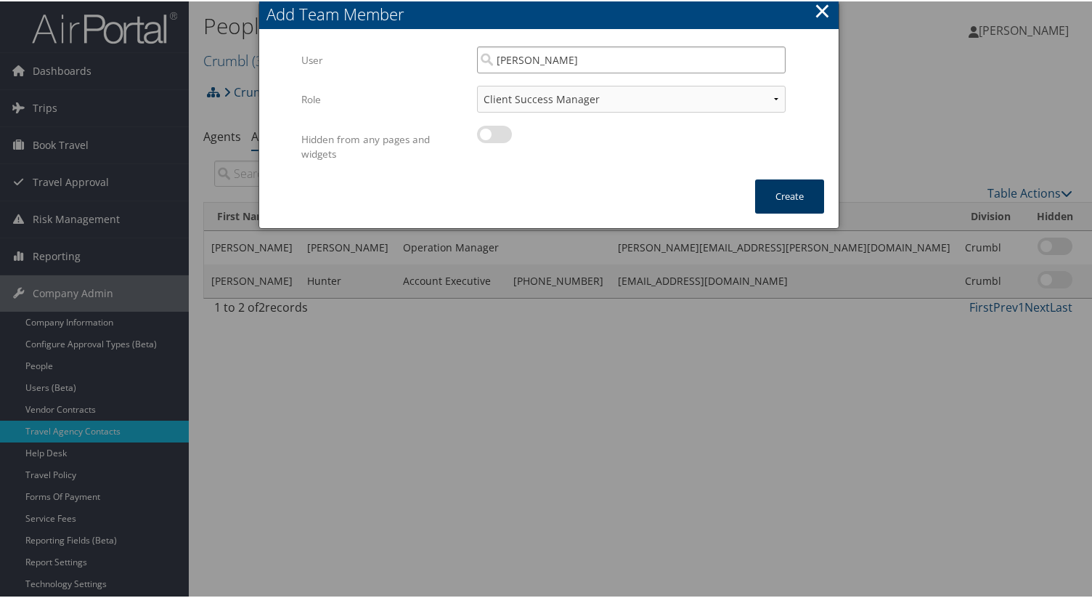
type input "[PERSON_NAME]"
click at [783, 208] on button "Create" at bounding box center [789, 195] width 69 height 34
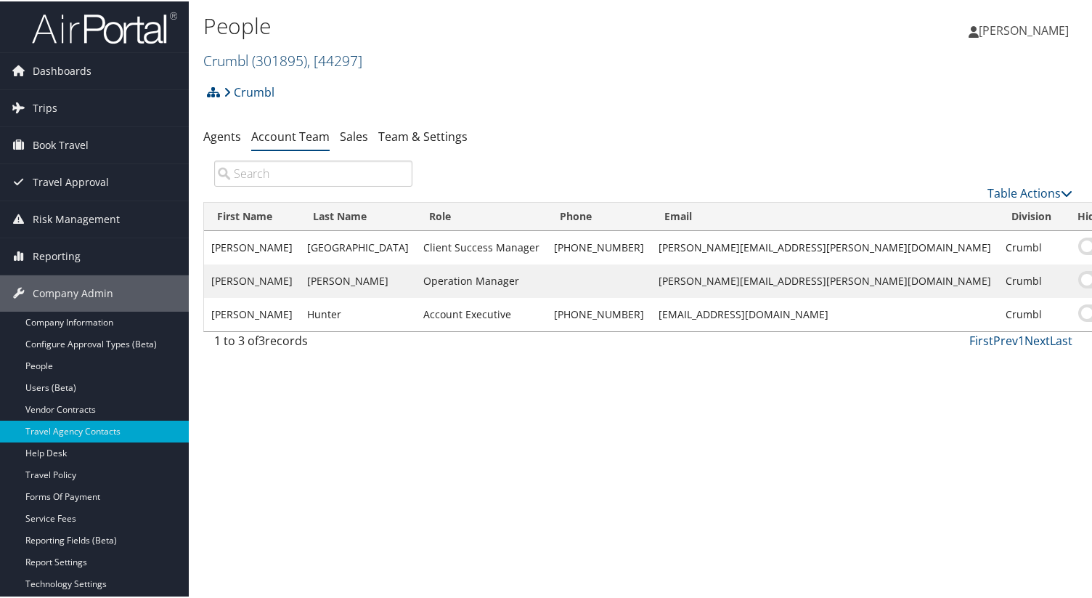
click at [276, 61] on span "( 301895 )" at bounding box center [279, 59] width 55 height 20
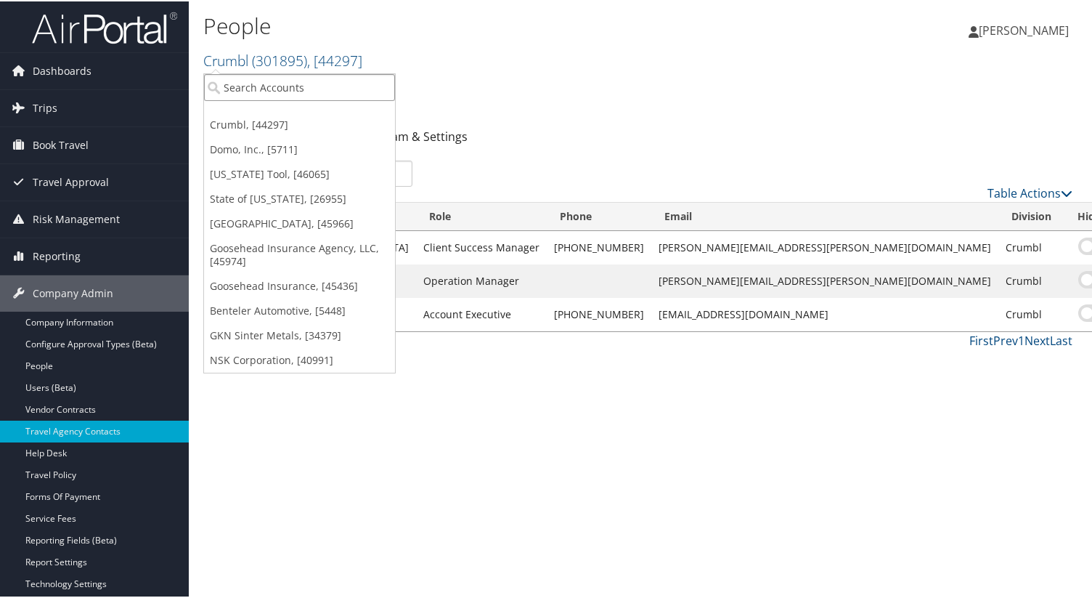
click at [324, 89] on input "search" at bounding box center [299, 86] width 191 height 27
type input "usana"
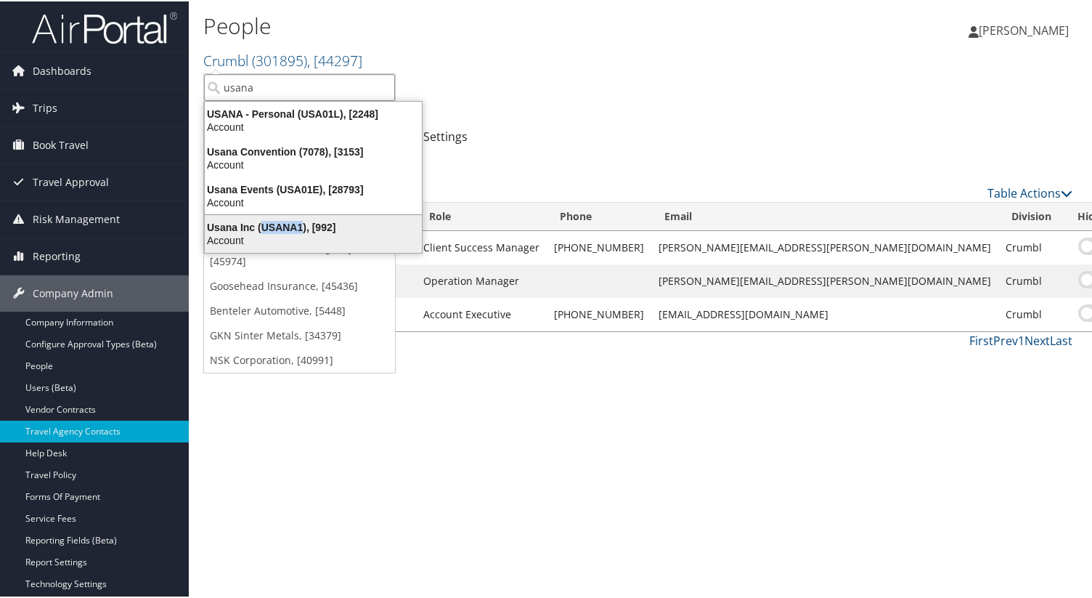
click at [227, 225] on div "Usana Inc (USANA1), [992]" at bounding box center [313, 225] width 235 height 13
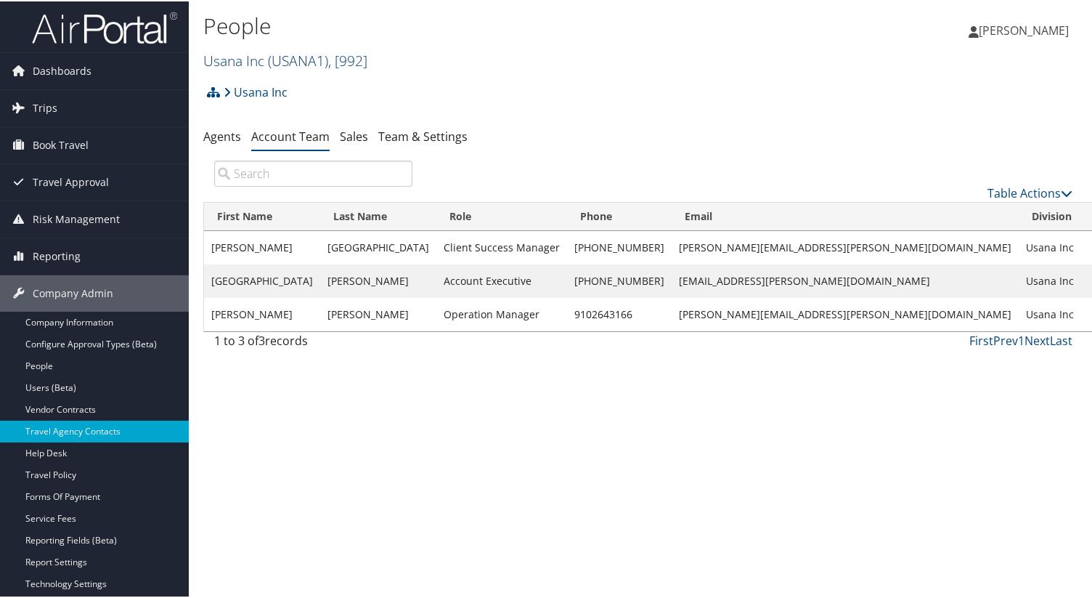
click at [269, 60] on span "( USANA1 )" at bounding box center [298, 59] width 60 height 20
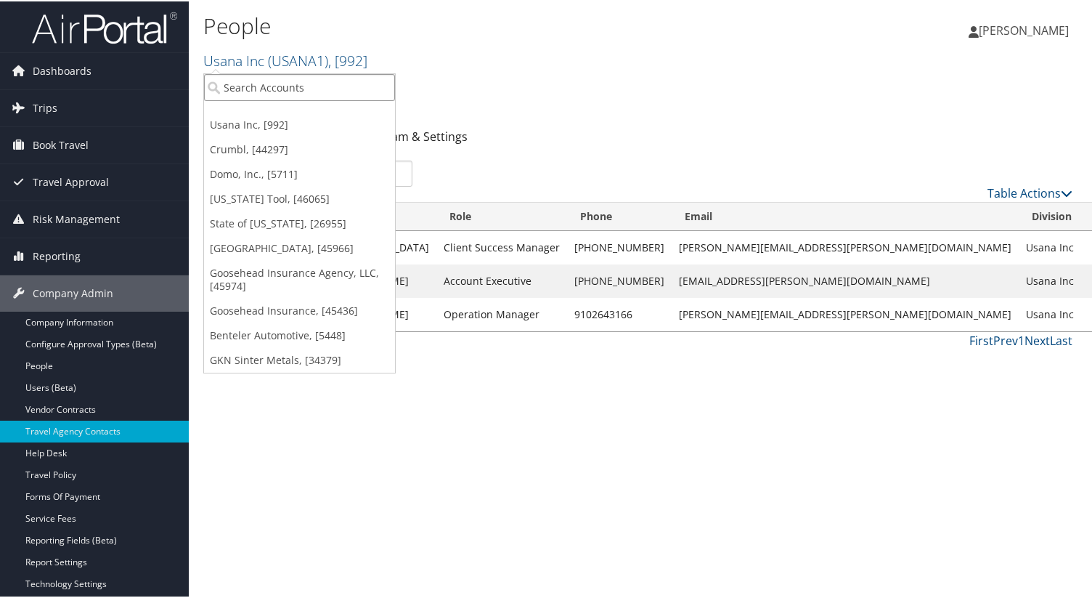
click at [254, 85] on input "search" at bounding box center [299, 86] width 191 height 27
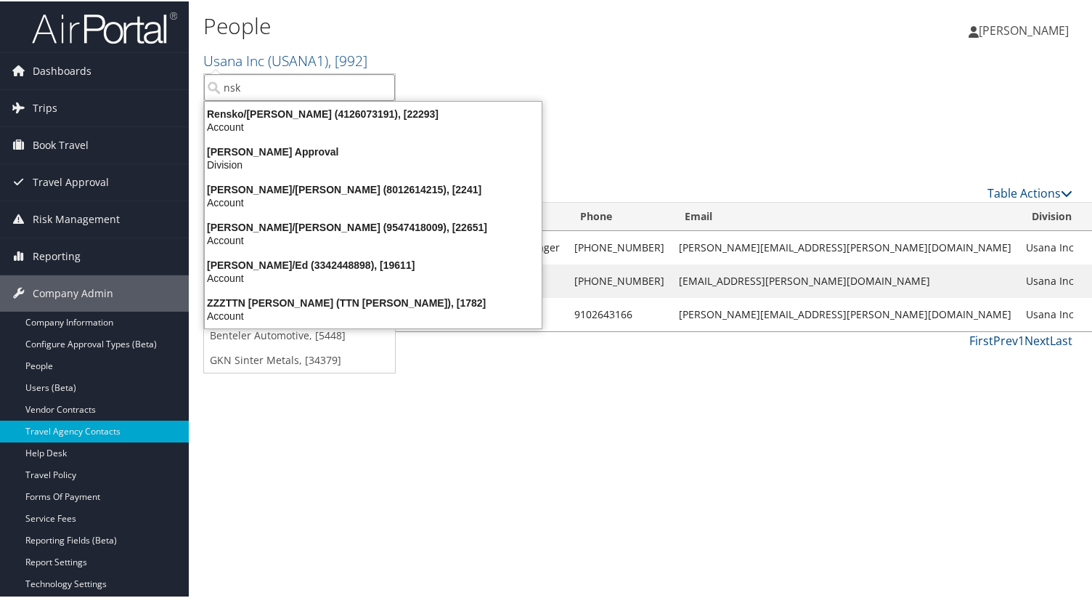
type input "nsk c"
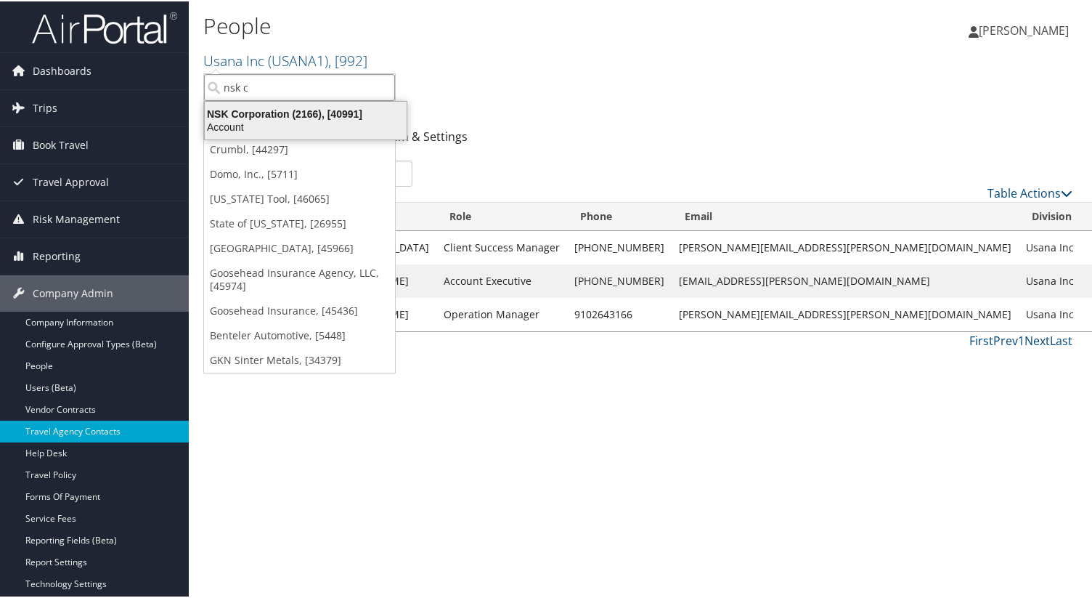
click at [282, 121] on div "Account" at bounding box center [305, 125] width 219 height 13
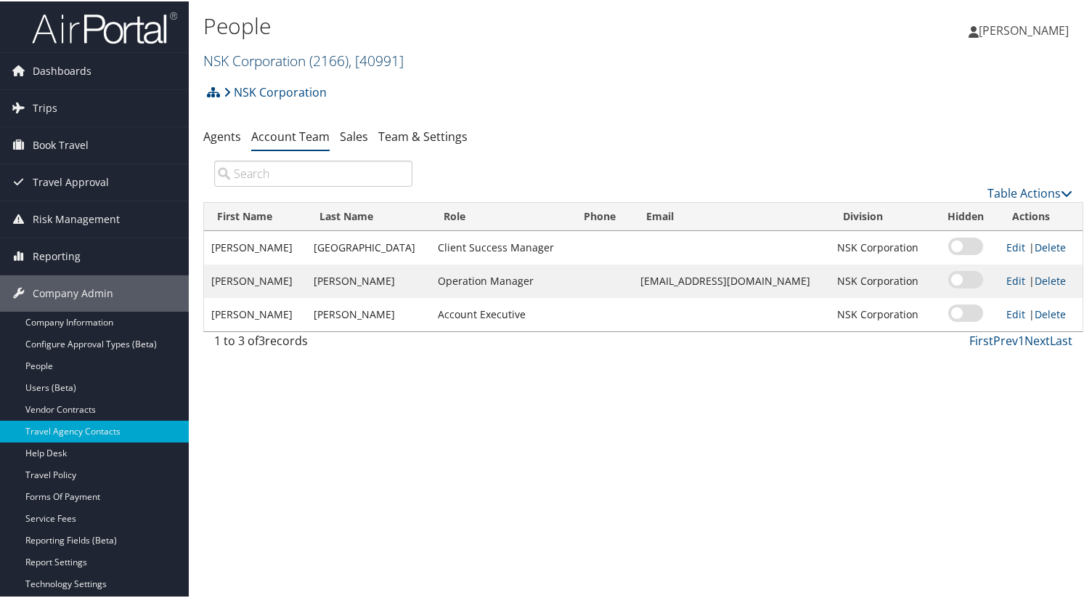
click at [320, 61] on span "( 2166 )" at bounding box center [328, 59] width 39 height 20
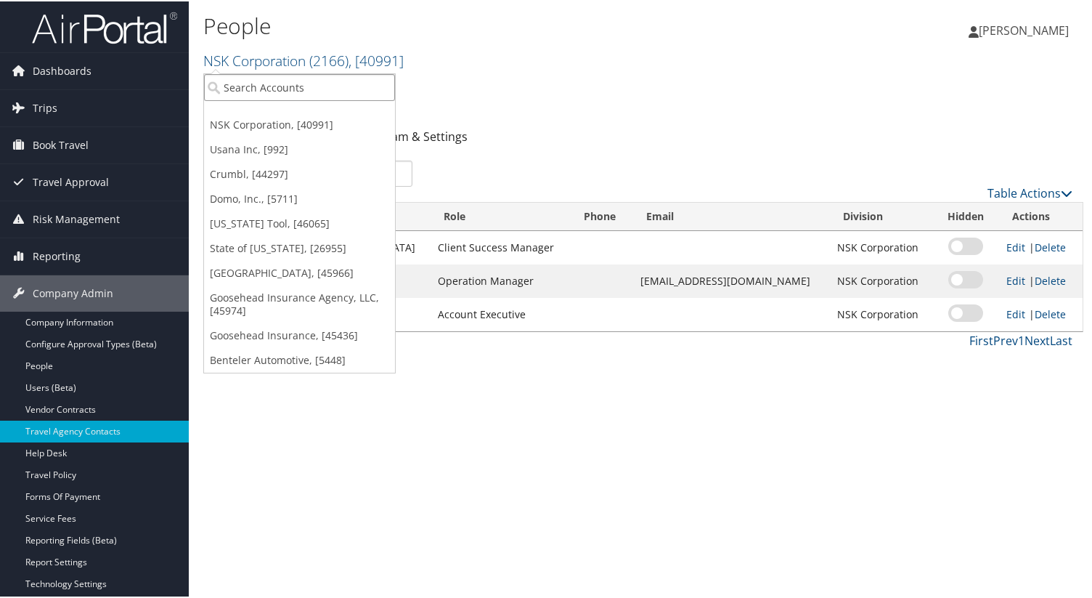
click at [307, 90] on input "search" at bounding box center [299, 86] width 191 height 27
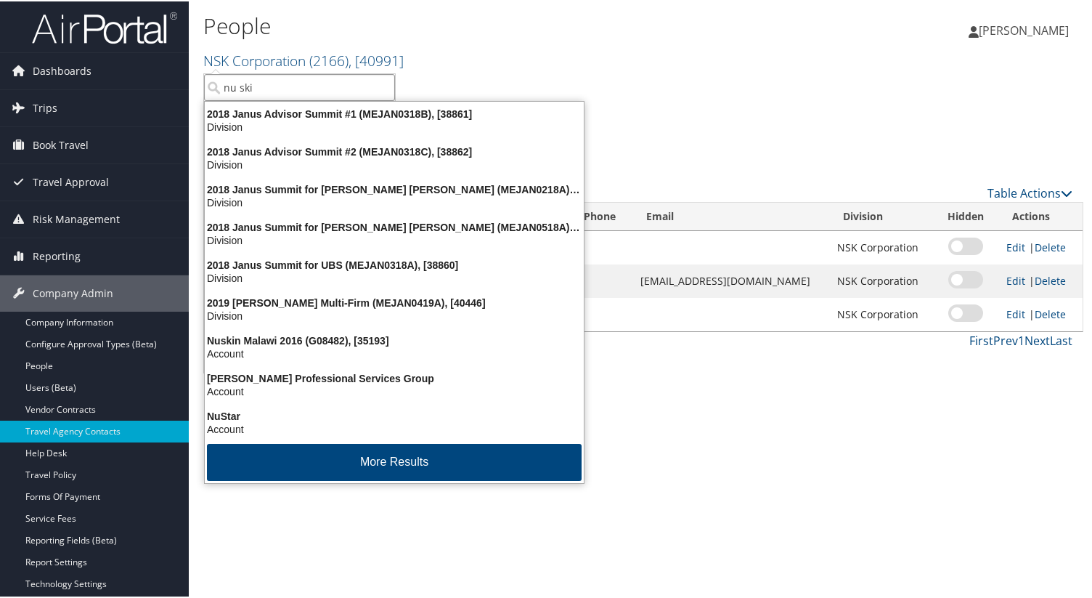
type input "nu skin"
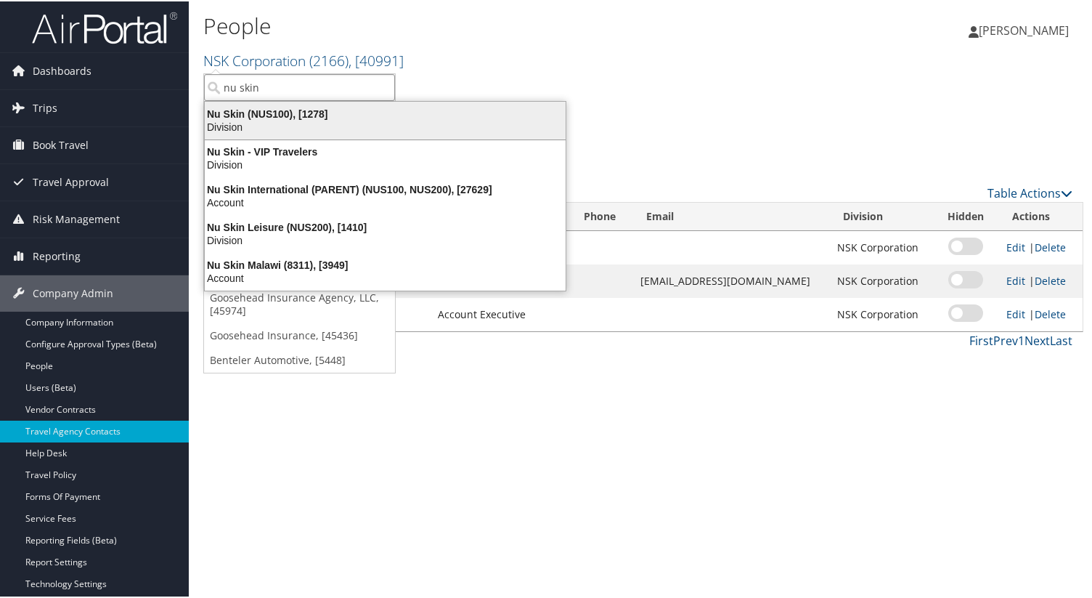
click at [309, 119] on div "Division" at bounding box center [385, 125] width 378 height 13
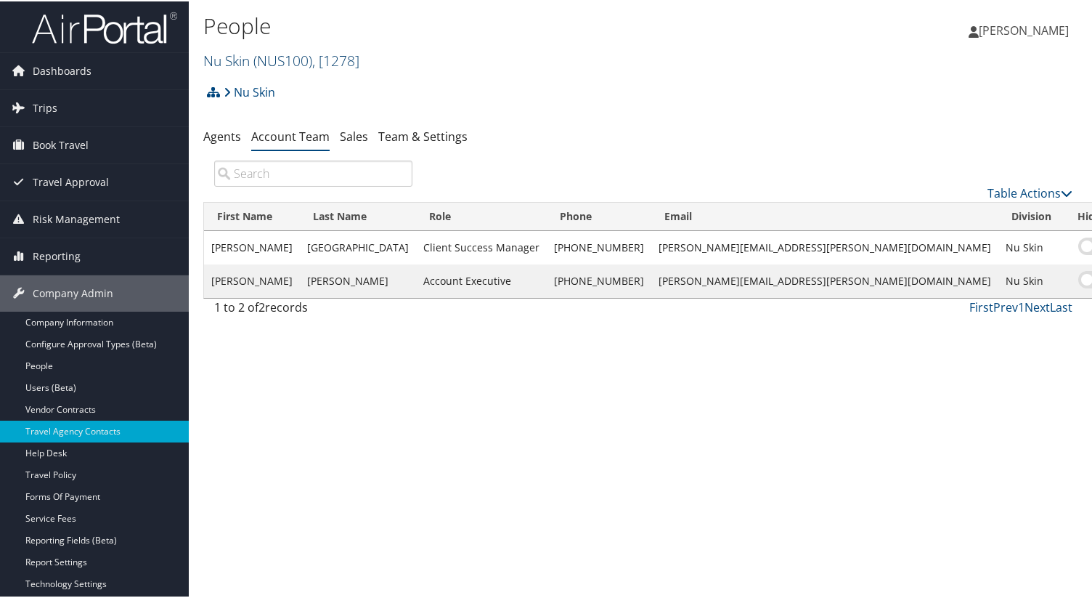
click at [261, 57] on span "( NUS100 )" at bounding box center [282, 59] width 59 height 20
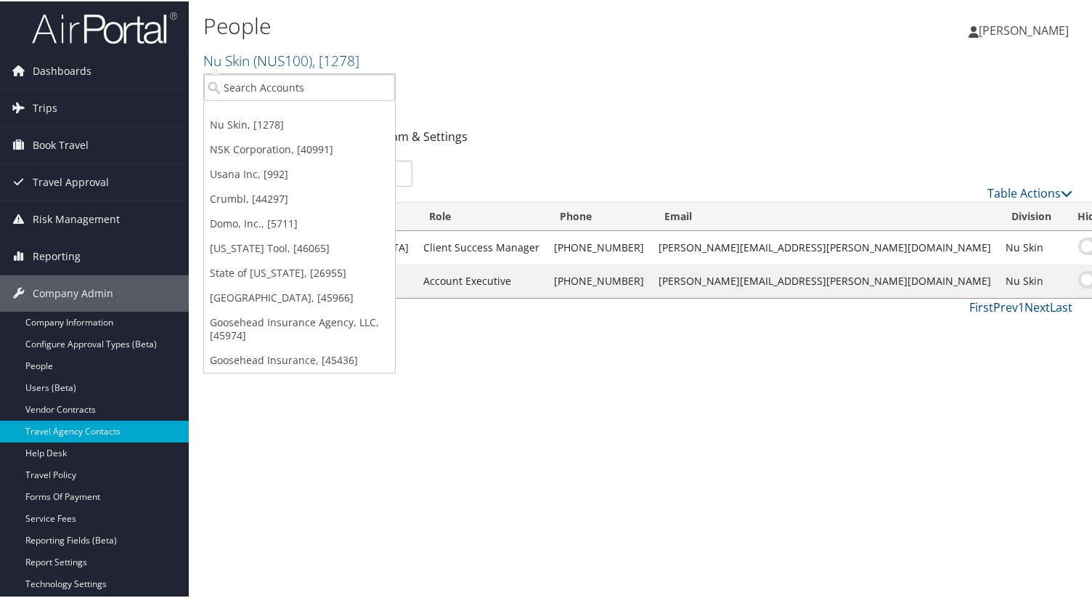
click at [280, 105] on ul "Nu Skin, [1278] NSK Corporation, [40991] Usana Inc, [992] Crumbl, [44297] Domo,…" at bounding box center [299, 222] width 192 height 300
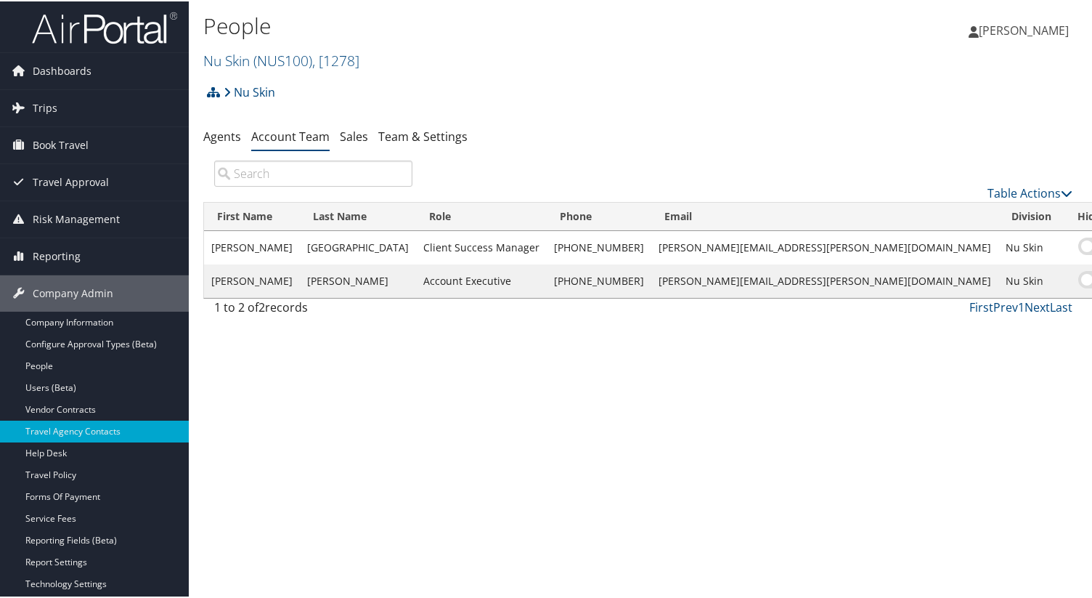
click at [275, 98] on div "Nu Skin Account Structure Nu Skin (NUS100) ACTIVE Create Child × Create Client …" at bounding box center [643, 95] width 880 height 39
click at [275, 62] on span "( NUS100 )" at bounding box center [282, 59] width 59 height 20
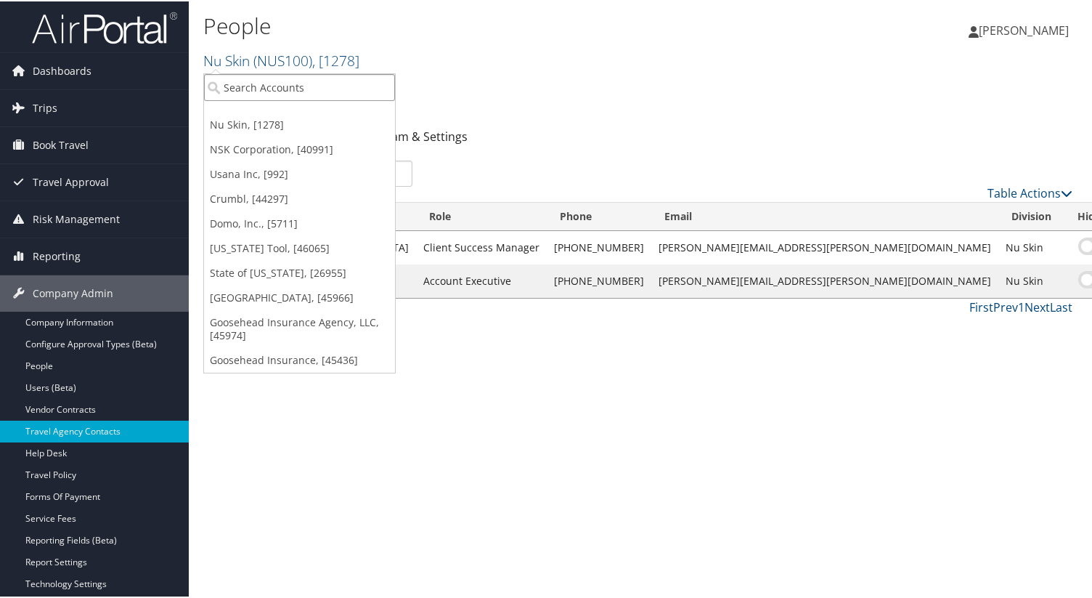
click at [267, 77] on input "search" at bounding box center [299, 86] width 191 height 27
type input "gkn s"
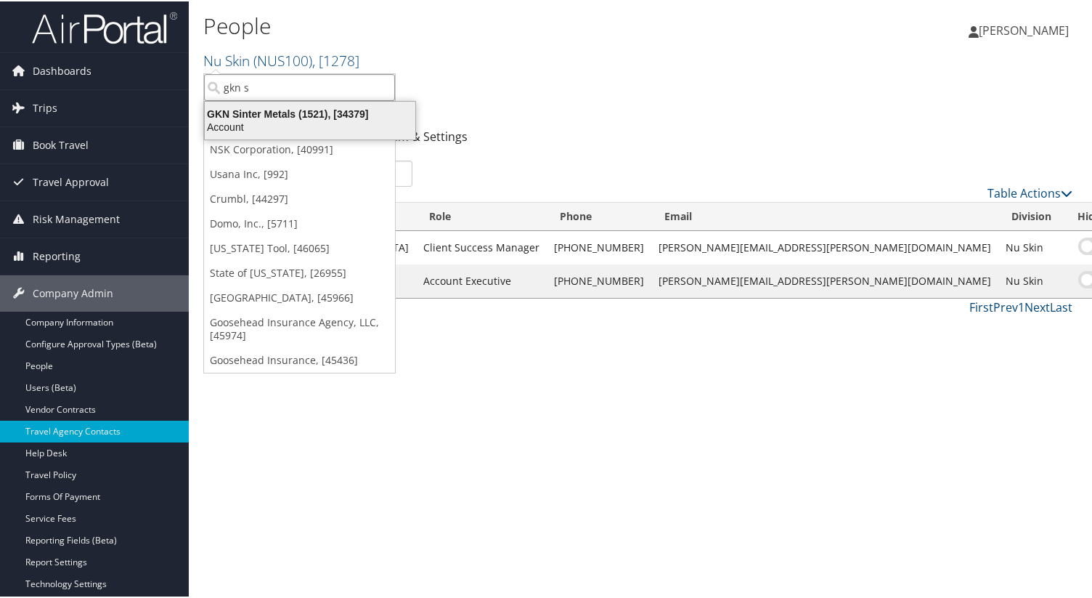
click at [265, 116] on div "GKN Sinter Metals (1521), [34379]" at bounding box center [310, 112] width 228 height 13
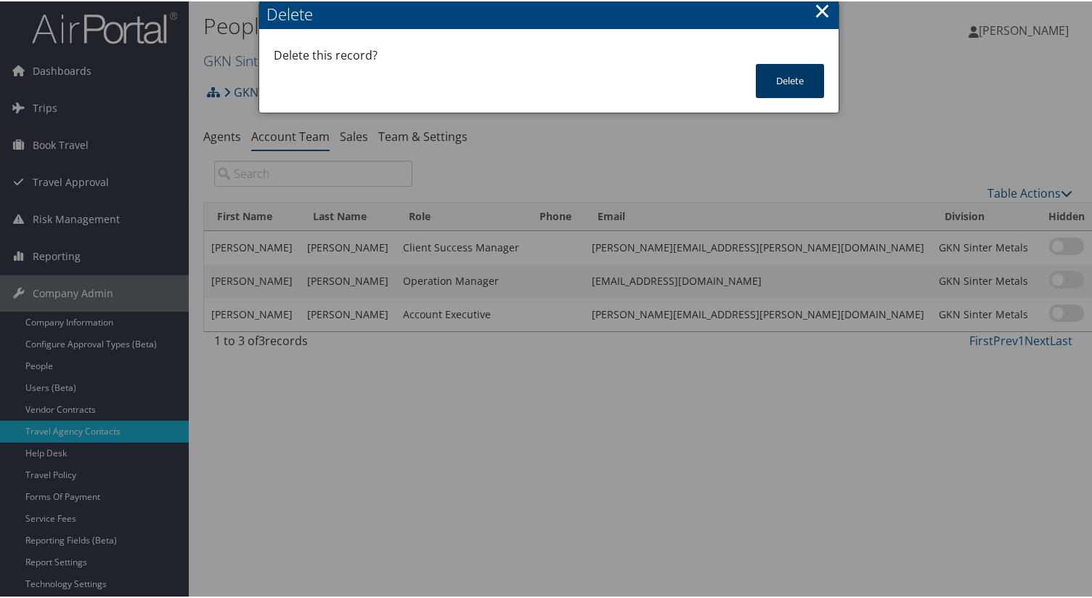
click at [796, 89] on button "Delete" at bounding box center [790, 79] width 68 height 34
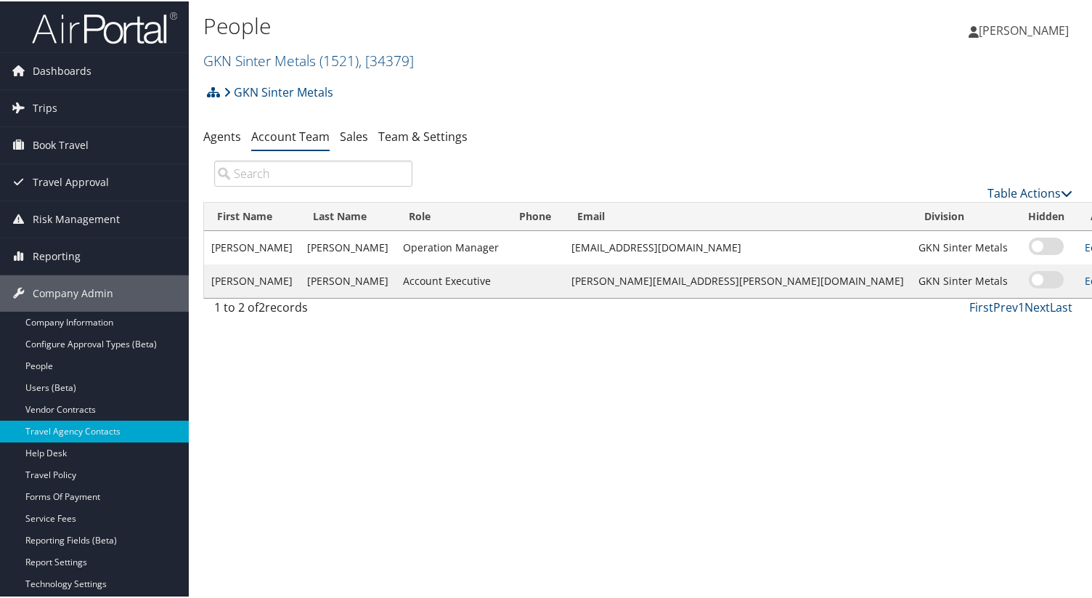
click at [1025, 192] on link "Table Actions" at bounding box center [1030, 192] width 85 height 16
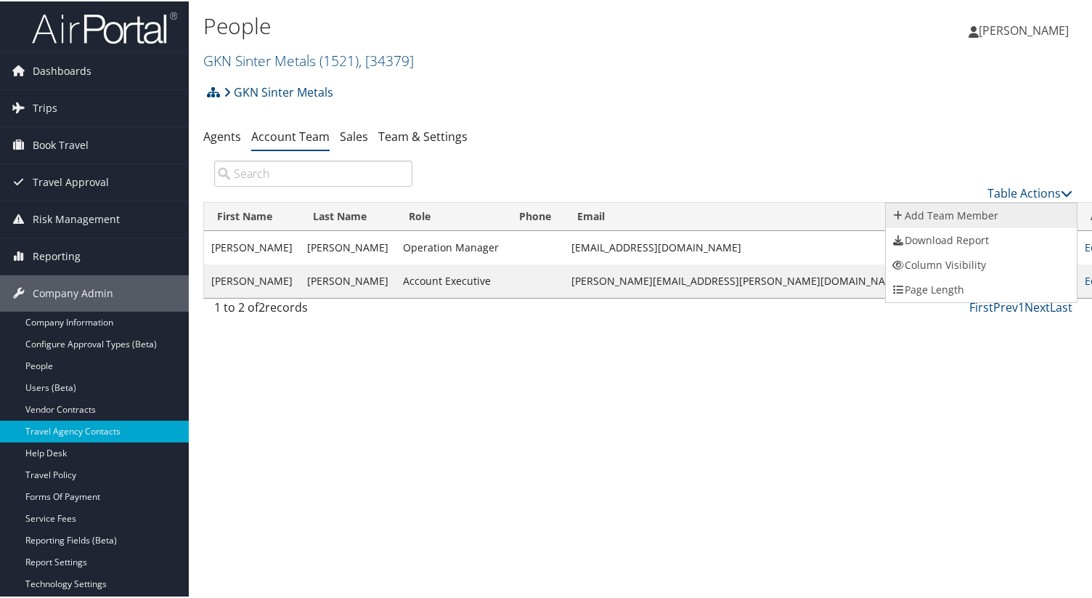
click at [980, 213] on link "Add Team Member" at bounding box center [981, 214] width 191 height 25
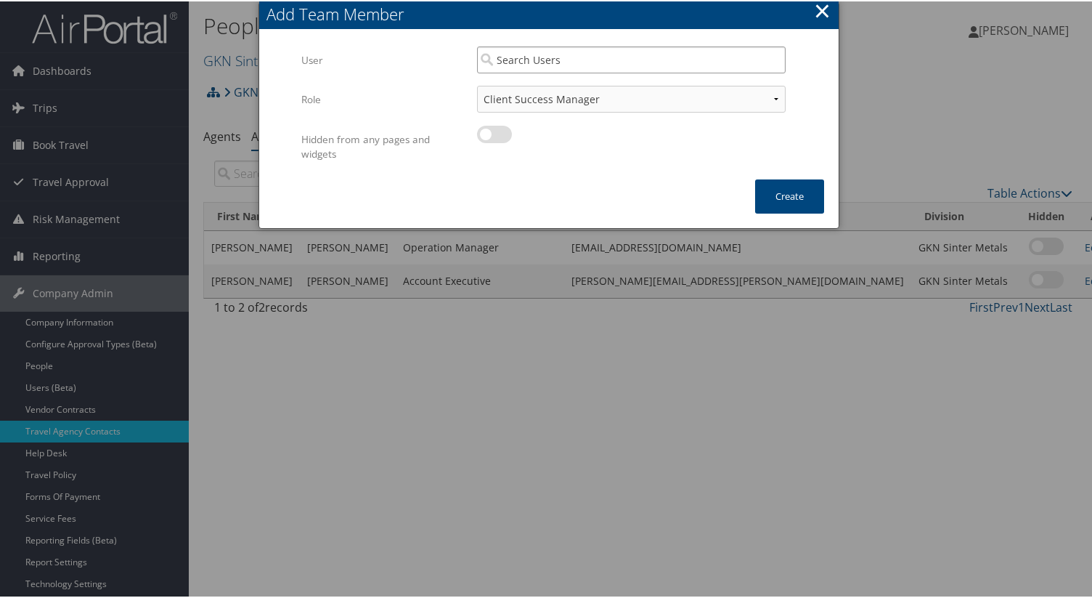
click at [565, 62] on input "search" at bounding box center [631, 58] width 309 height 27
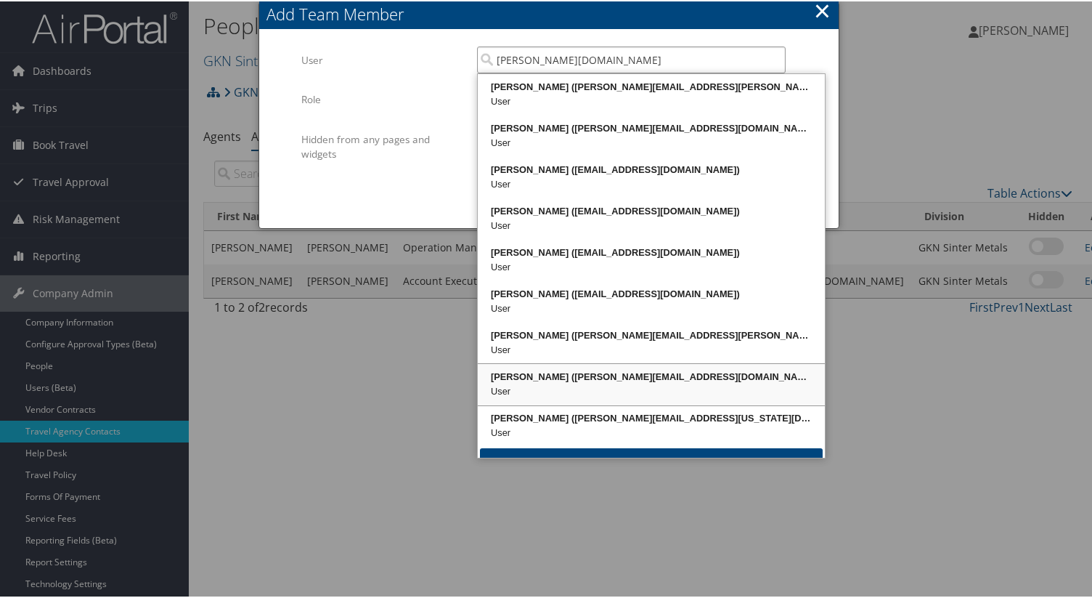
type input "tammy.kru"
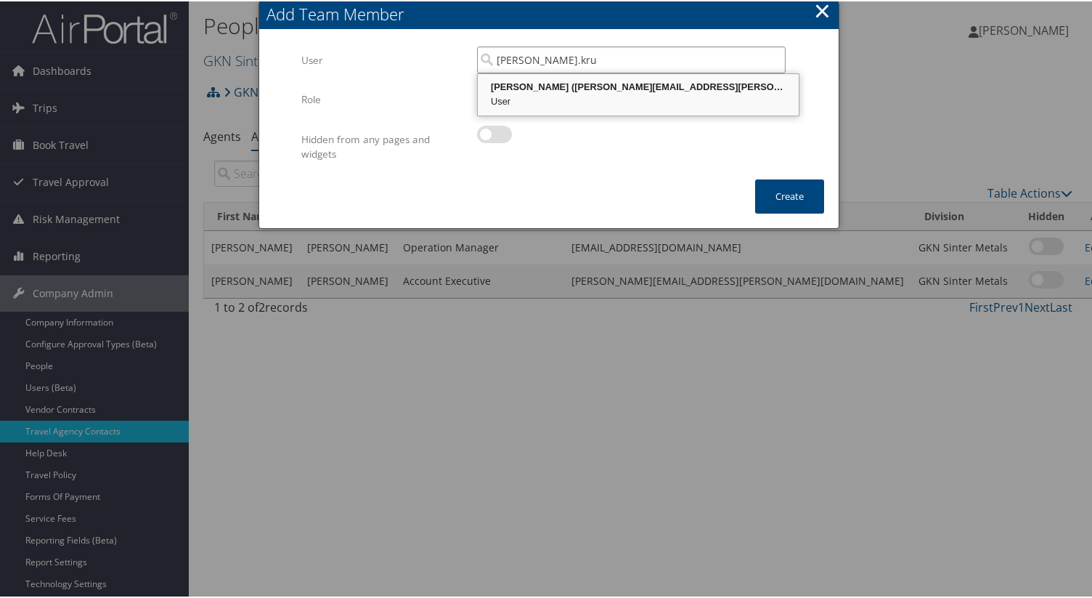
click at [692, 70] on input "tammy.kru" at bounding box center [631, 58] width 309 height 27
click at [692, 86] on div "Tammy Kruckeberg (tammy.kruckeberg@cbtravel.com)" at bounding box center [638, 85] width 317 height 15
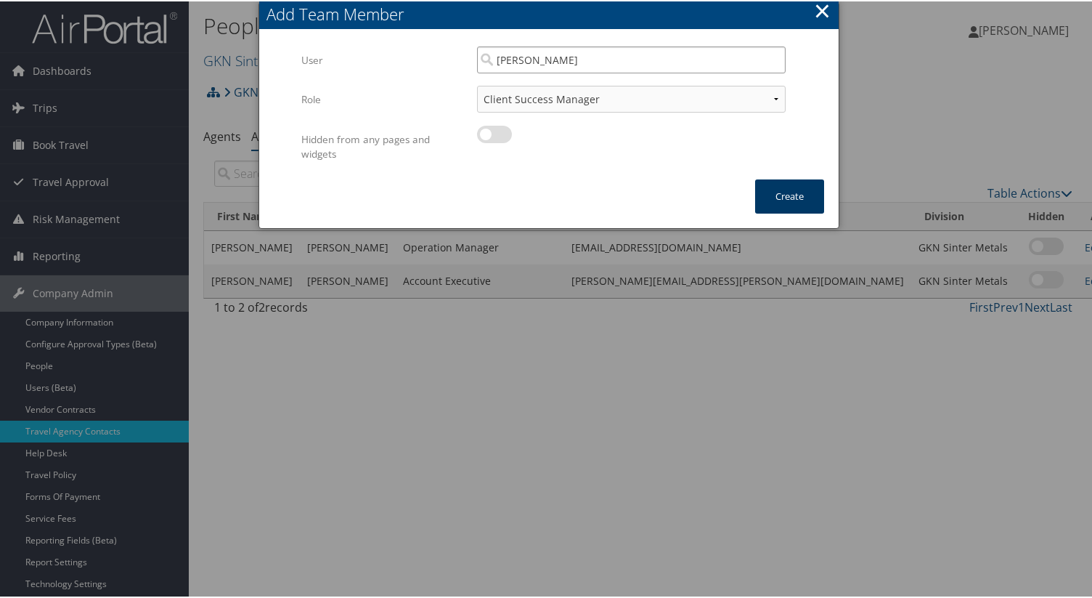
type input "Tammy Kruckeberg"
click at [799, 192] on button "Create" at bounding box center [789, 195] width 69 height 34
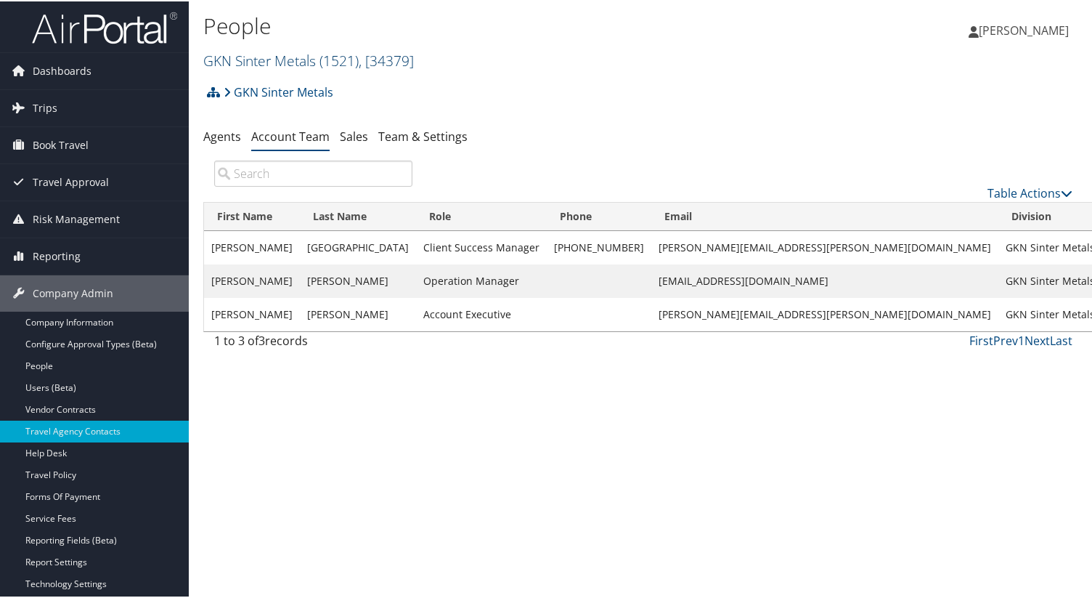
click at [338, 60] on span "( 1521 )" at bounding box center [339, 59] width 39 height 20
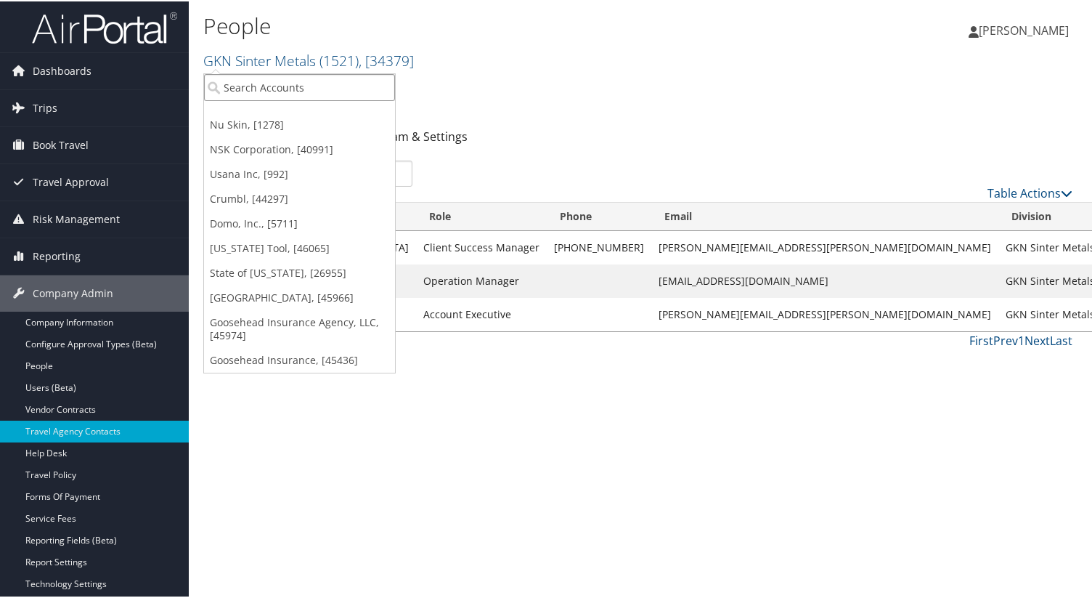
click at [288, 84] on input "search" at bounding box center [299, 86] width 191 height 27
type input "doner"
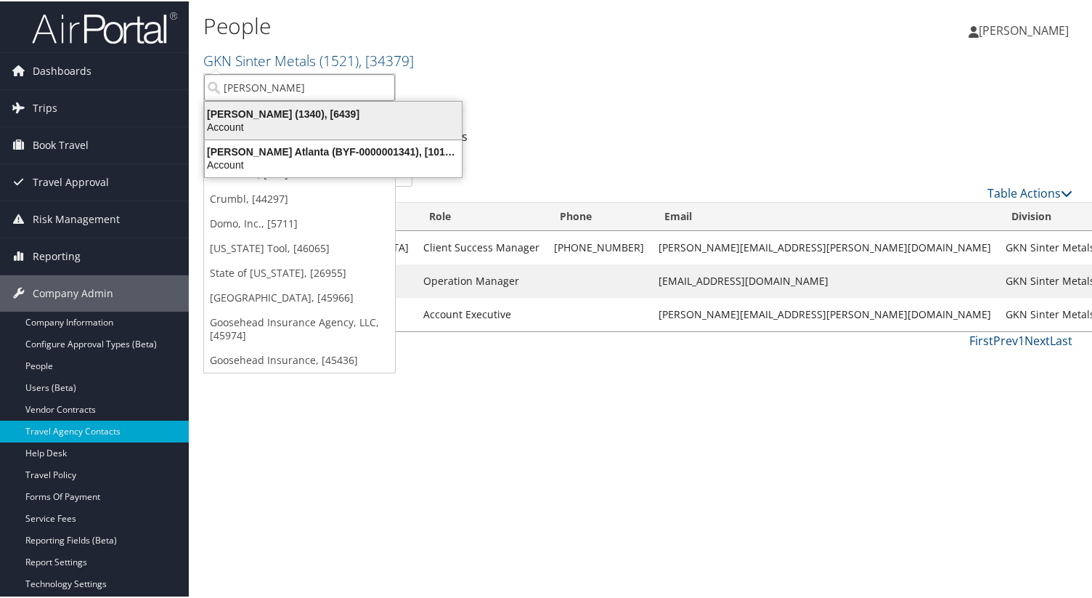
click at [249, 108] on div "Doner (1340), [6439]" at bounding box center [333, 112] width 275 height 13
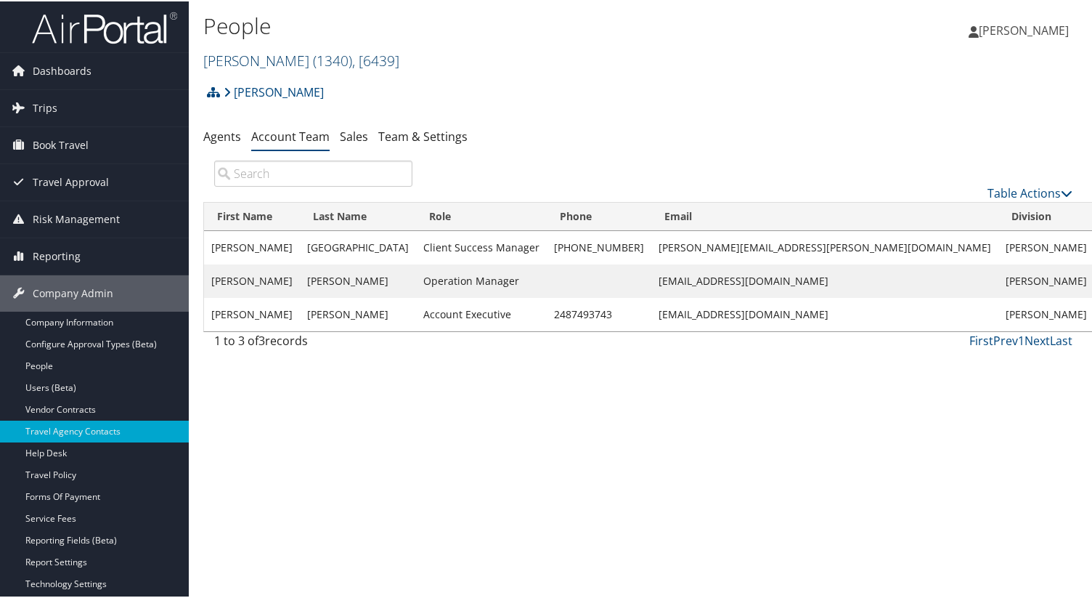
click at [313, 60] on span "( 1340 )" at bounding box center [332, 59] width 39 height 20
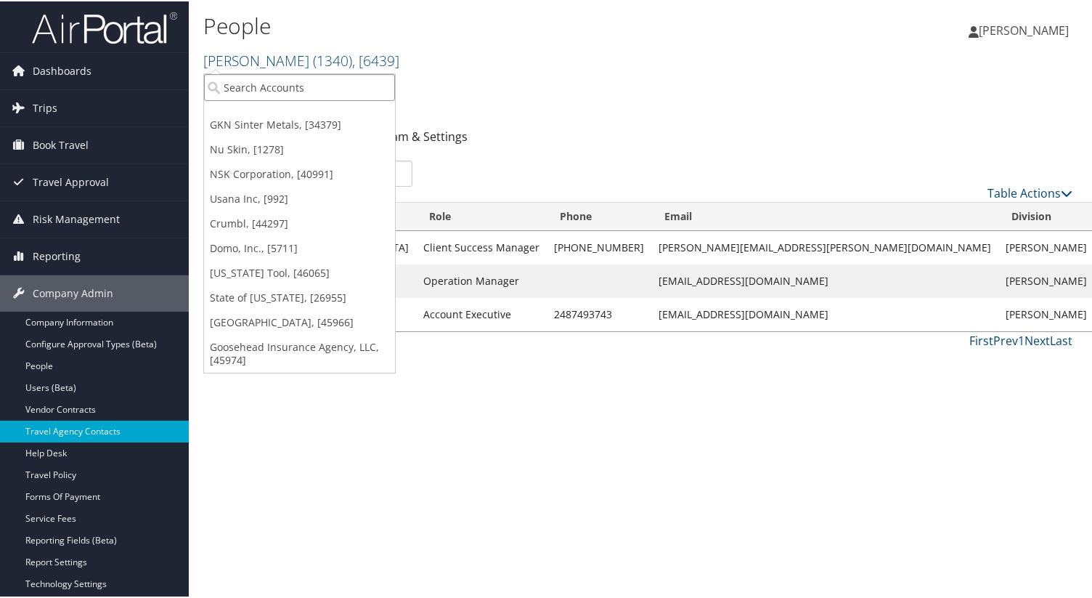
click at [265, 88] on input "search" at bounding box center [299, 86] width 191 height 27
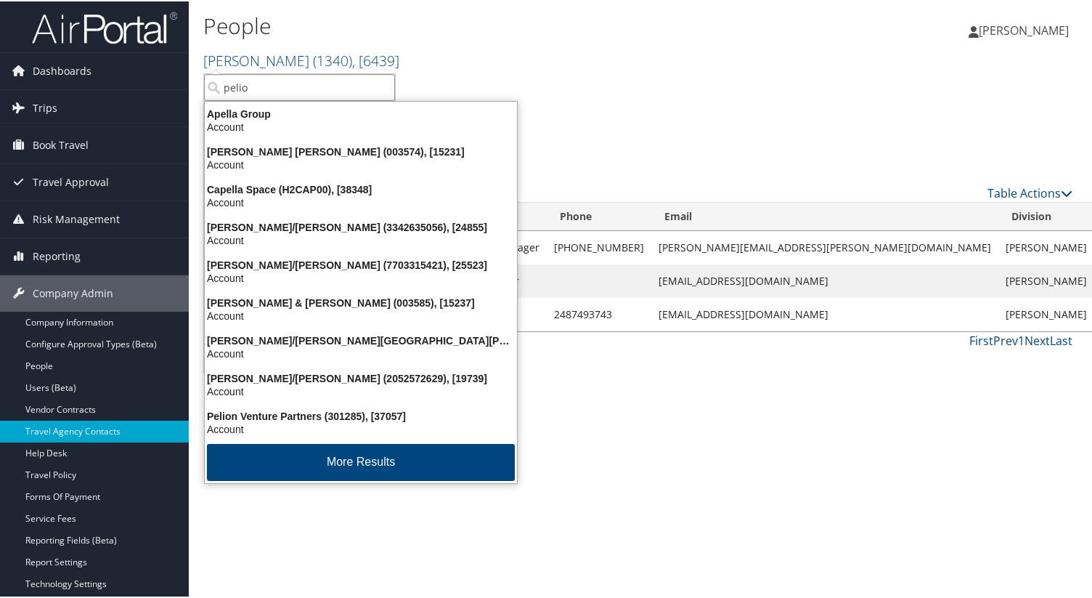
type input "pelion"
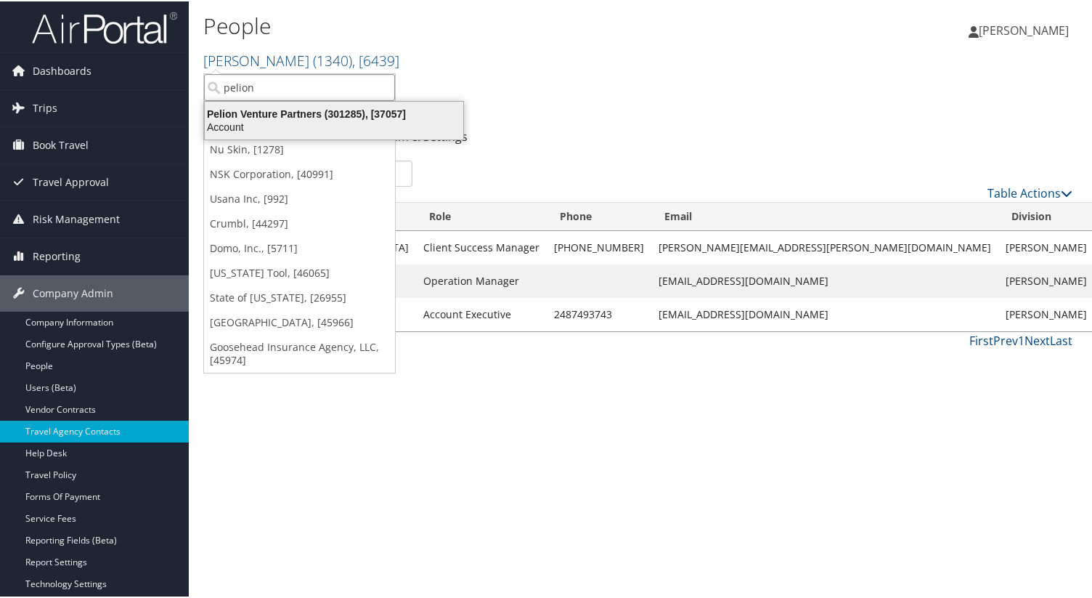
click at [282, 111] on div "Pelion Venture Partners (301285), [37057]" at bounding box center [334, 112] width 276 height 13
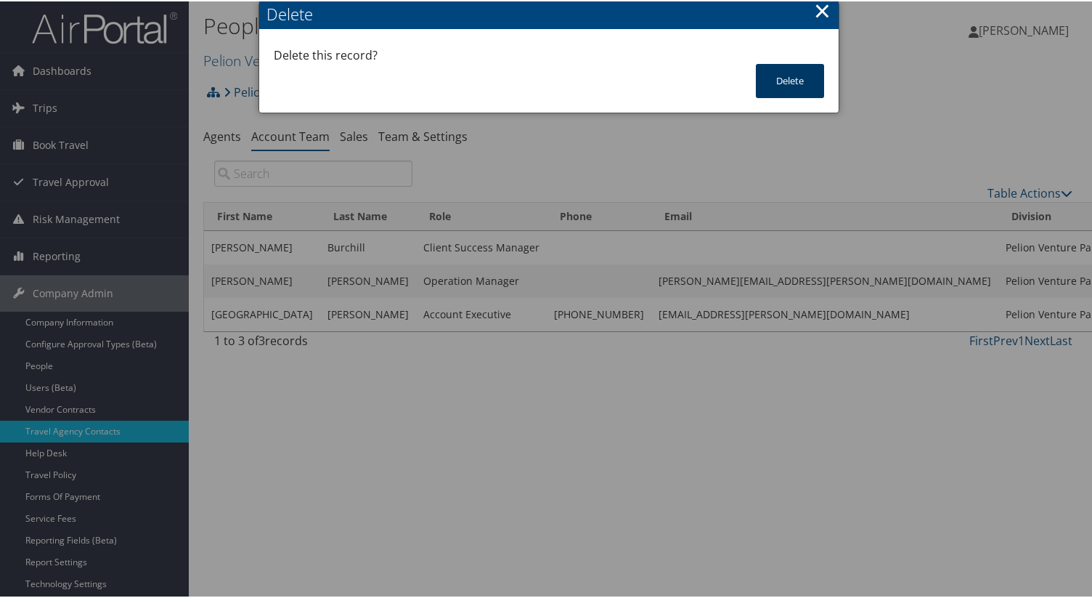
click at [789, 88] on button "Delete" at bounding box center [790, 79] width 68 height 34
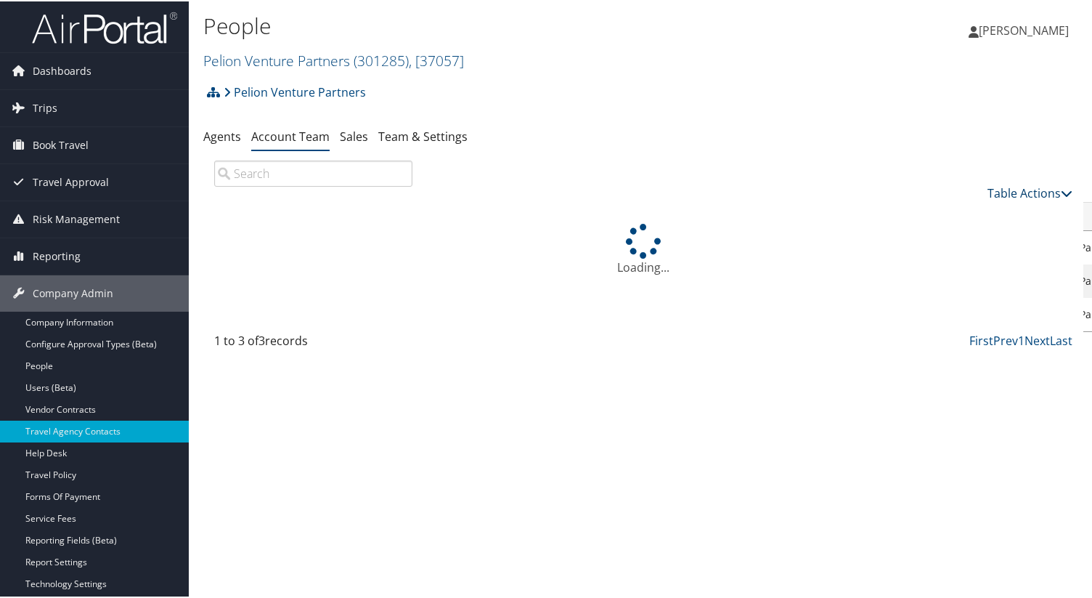
click at [1024, 185] on link "Table Actions" at bounding box center [1030, 192] width 85 height 16
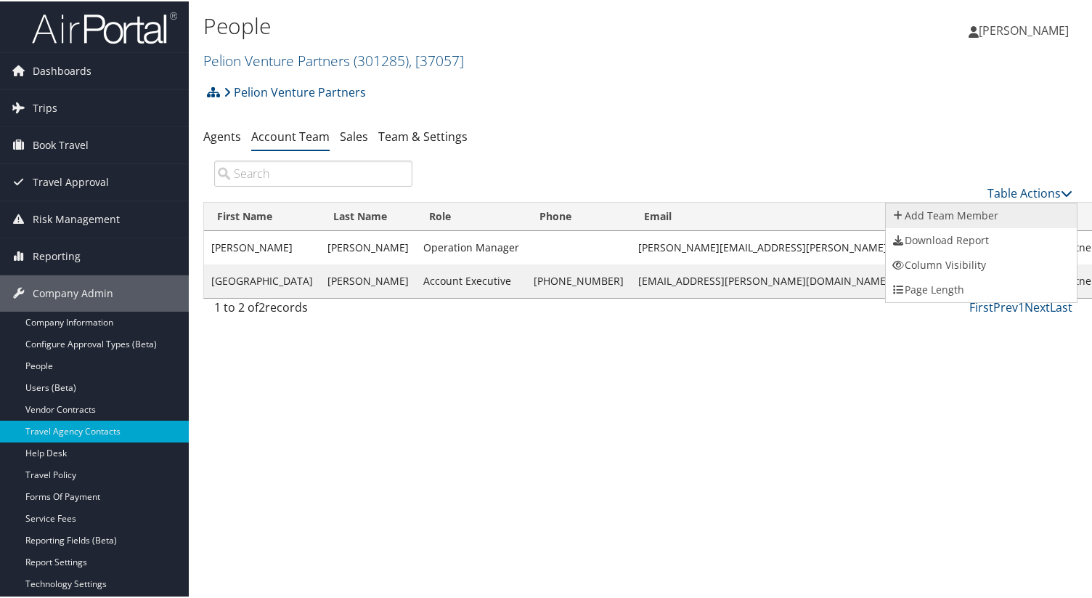
click at [967, 208] on link "Add Team Member" at bounding box center [981, 214] width 191 height 25
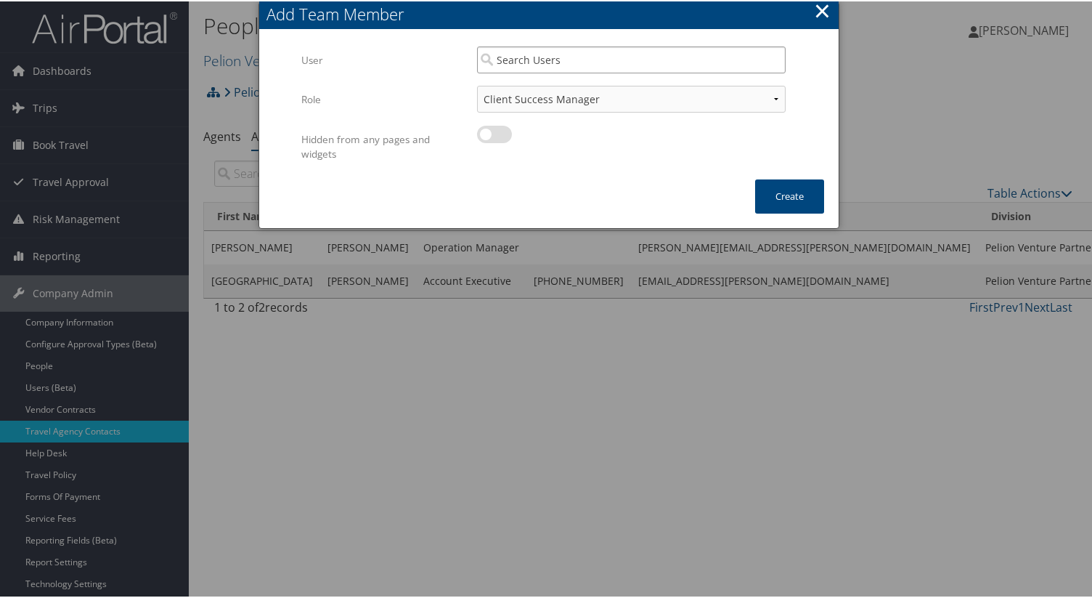
click at [551, 60] on input "search" at bounding box center [631, 58] width 309 height 27
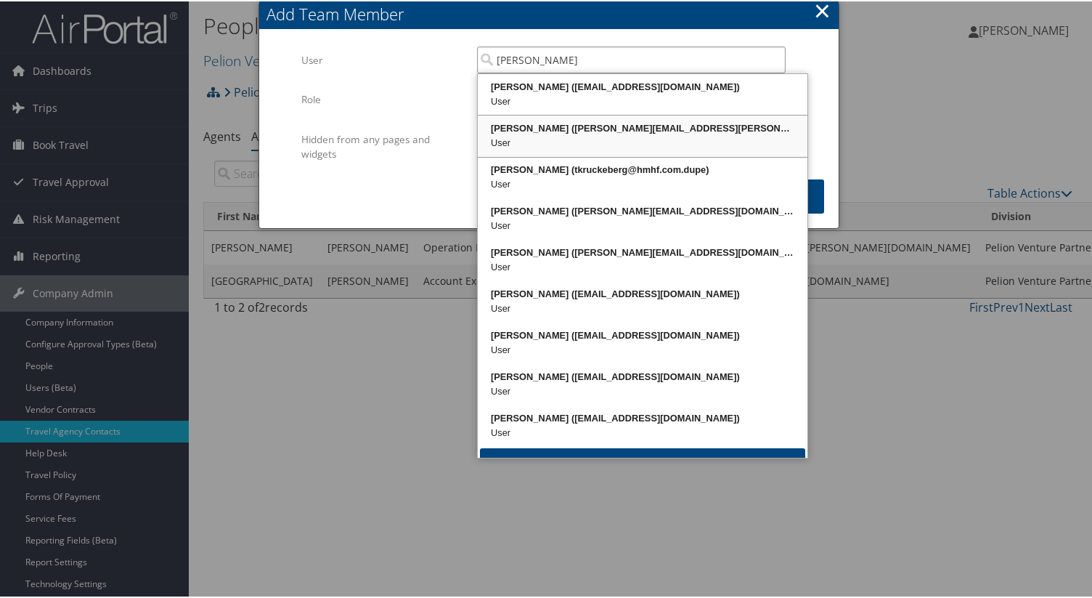
click at [680, 141] on div "User" at bounding box center [642, 141] width 325 height 15
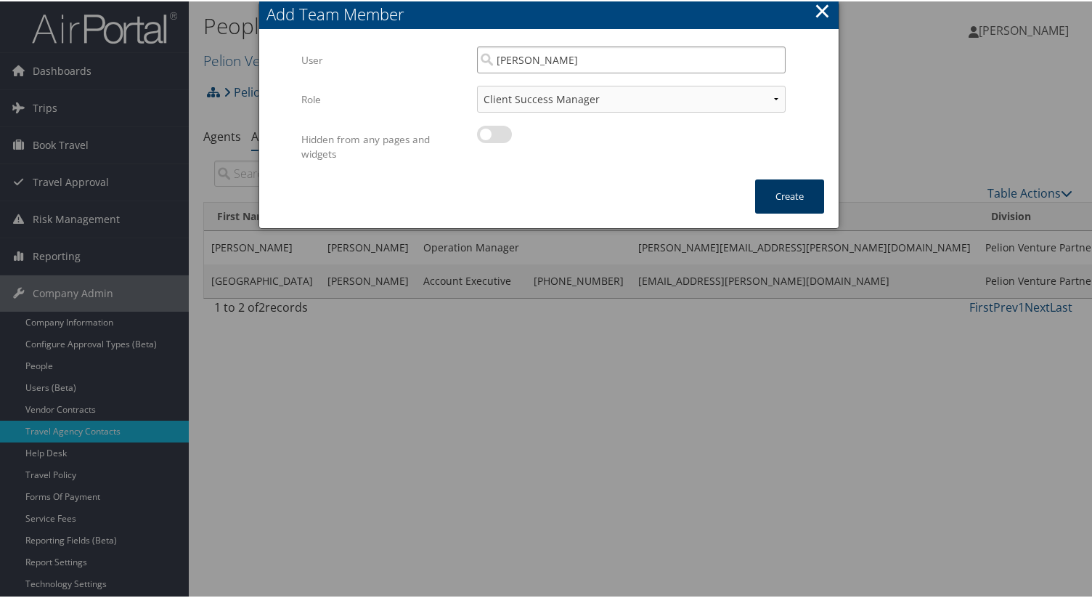
type input "[PERSON_NAME]"
click at [791, 198] on button "Create" at bounding box center [789, 195] width 69 height 34
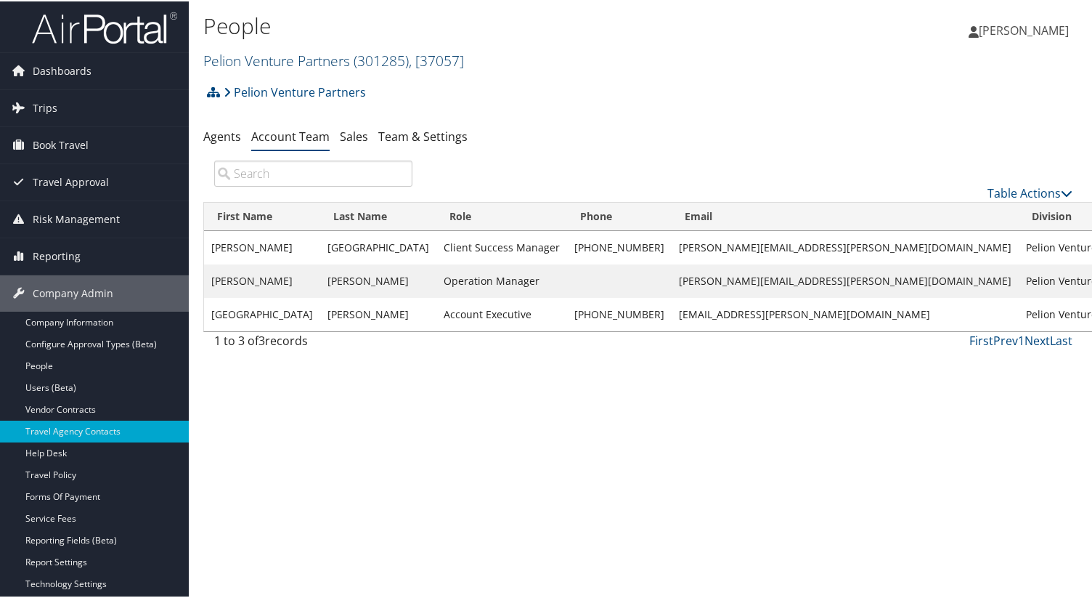
click at [397, 62] on span "( 301285 )" at bounding box center [381, 59] width 55 height 20
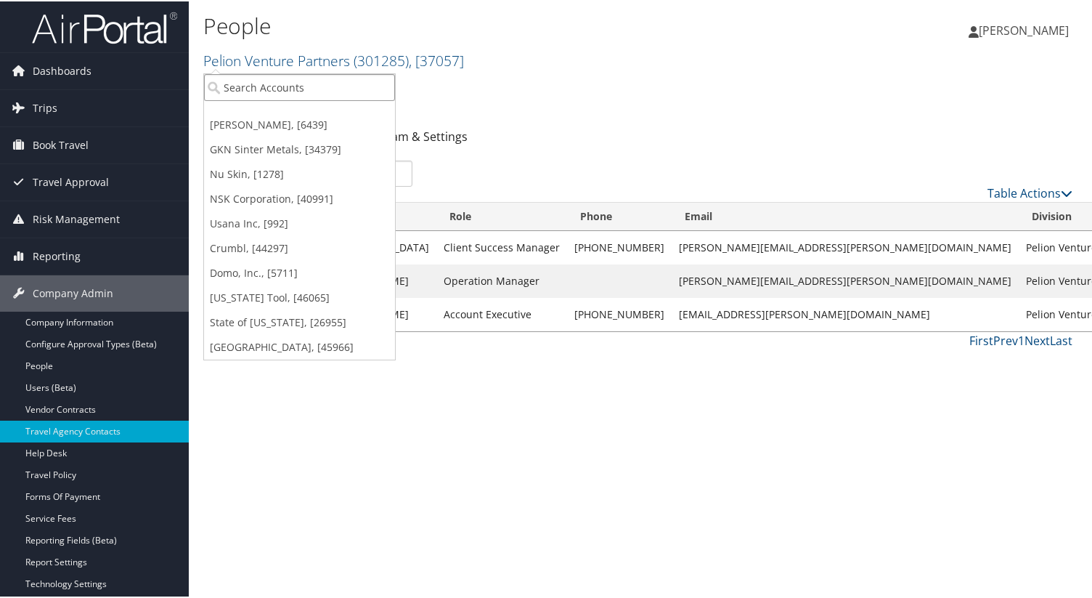
click at [253, 78] on input "search" at bounding box center [299, 86] width 191 height 27
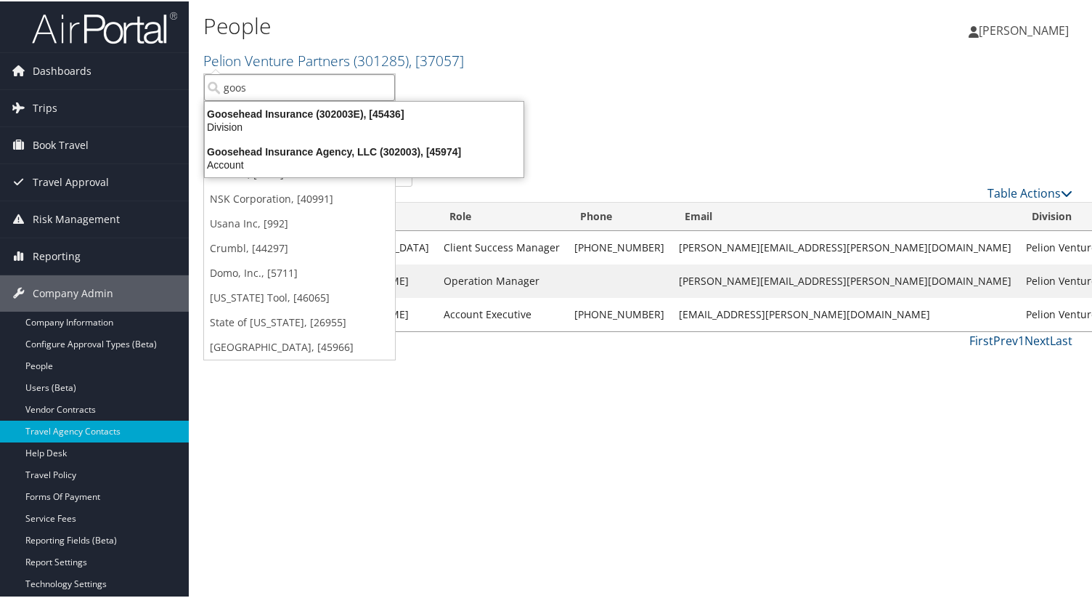
type input "goose"
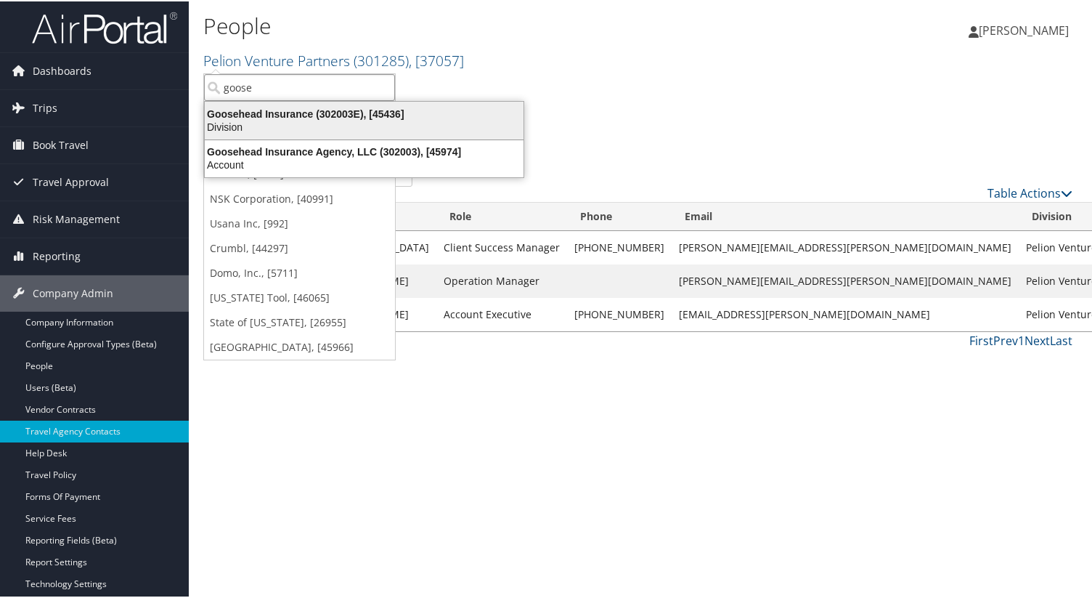
click at [256, 116] on div "Goosehead Insurance (302003E), [45436]" at bounding box center [364, 112] width 336 height 13
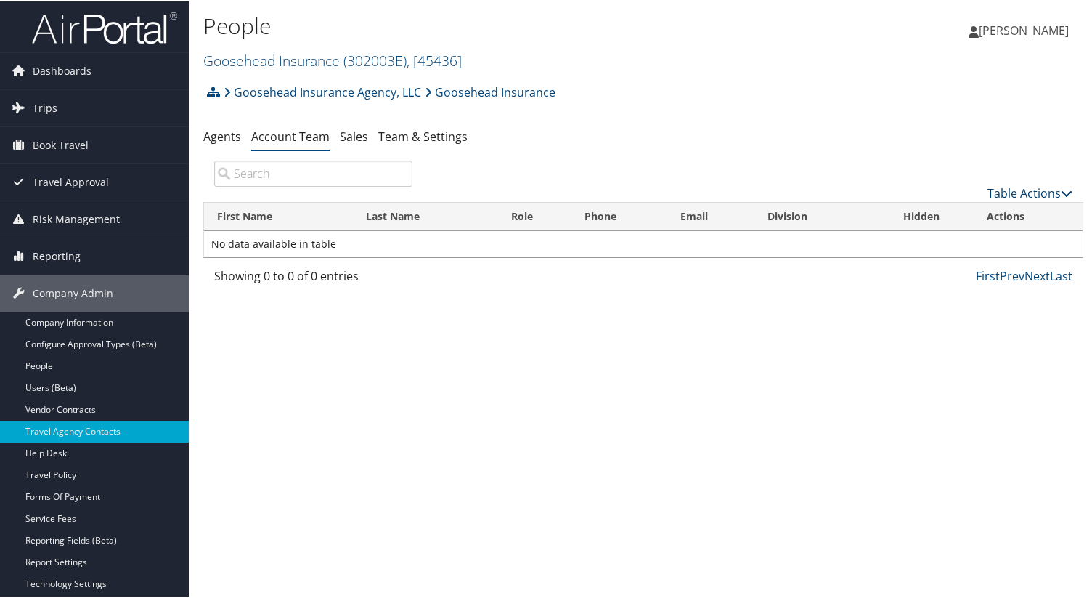
click at [1012, 184] on link "Table Actions" at bounding box center [1030, 192] width 85 height 16
click at [980, 210] on link "Add Team Member" at bounding box center [981, 214] width 191 height 25
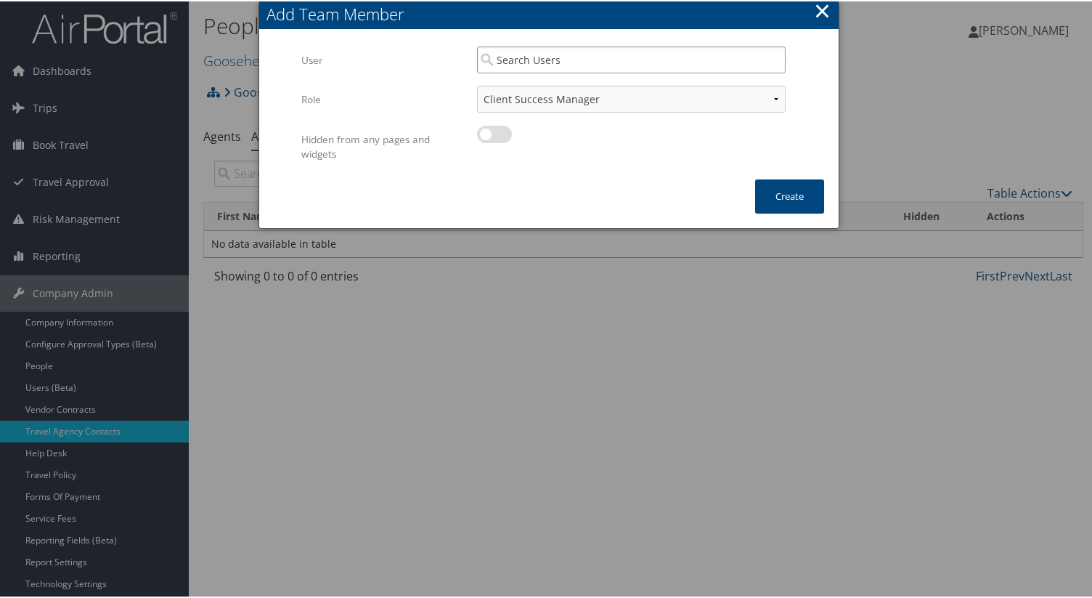
click at [602, 58] on input "search" at bounding box center [631, 58] width 309 height 27
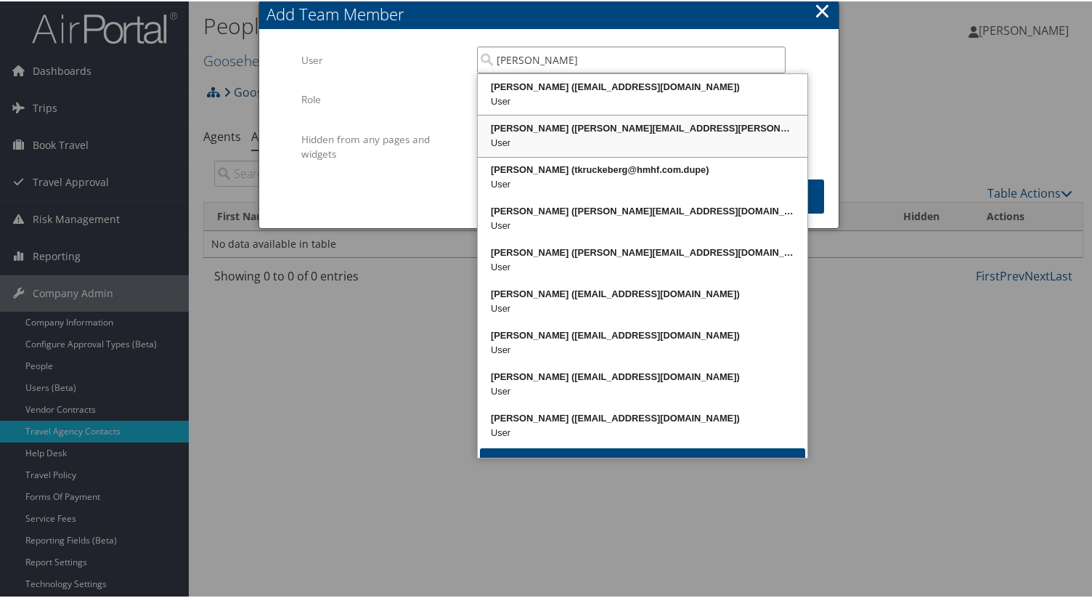
click at [686, 134] on div "User" at bounding box center [642, 141] width 325 height 15
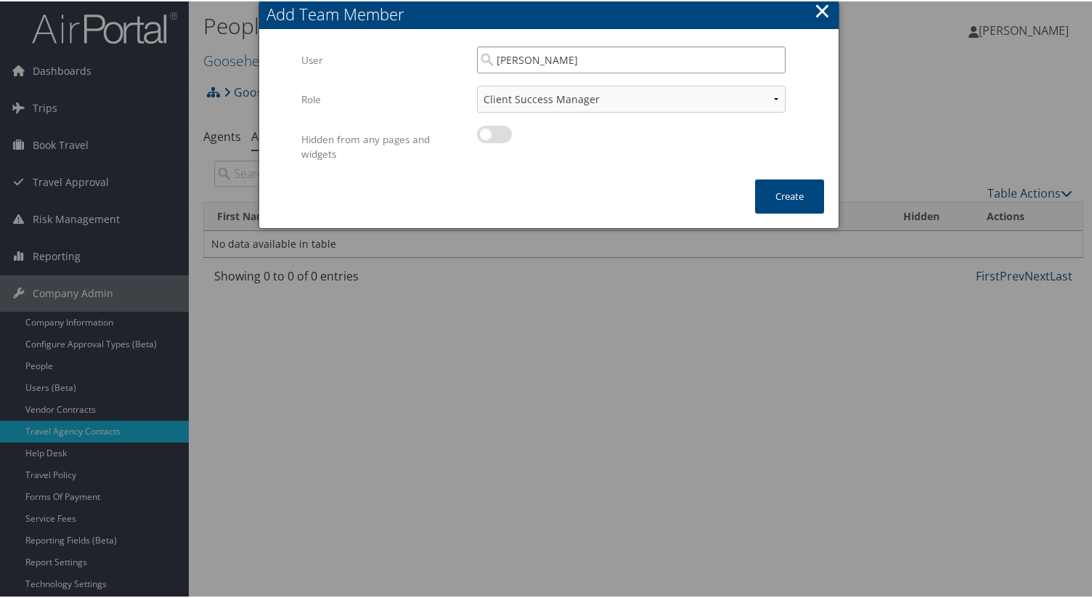
type input "Tammy Kruckeberg"
click at [786, 174] on div "Hidden from any pages and widgets Multiple values The selected items contain di…" at bounding box center [548, 151] width 495 height 54
click at [786, 193] on button "Create" at bounding box center [789, 195] width 69 height 34
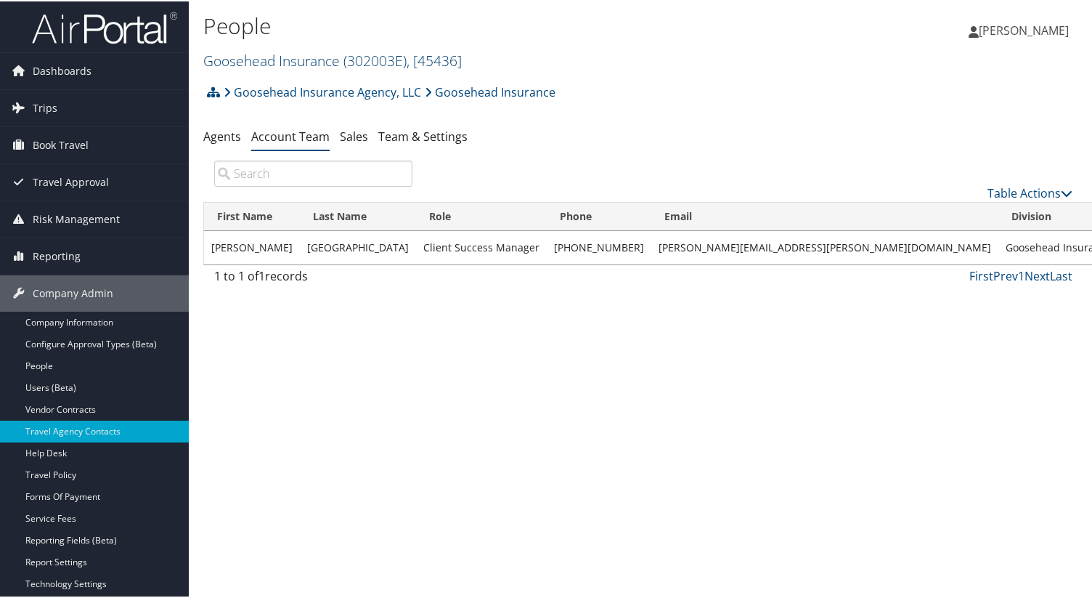
click at [341, 56] on link "Goosehead Insurance ( 302003E ) , [ 45436 ]" at bounding box center [332, 59] width 259 height 20
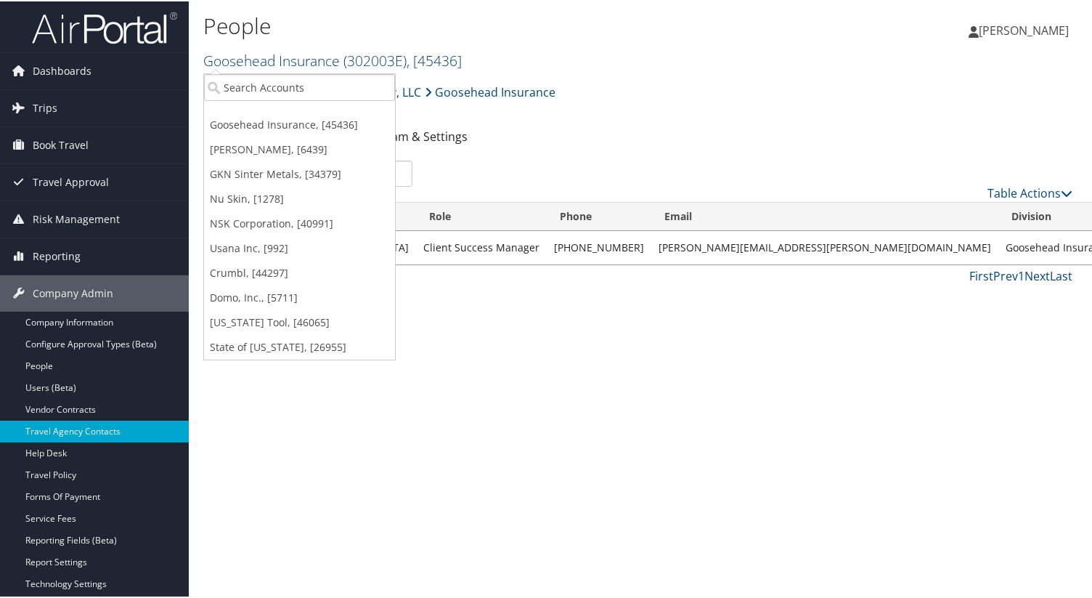
click at [359, 55] on span "( 302003E )" at bounding box center [375, 59] width 63 height 20
click at [569, 75] on div "People Goosehead Insurance ( 302003E ) , [ 45436 ] Goosehead Insurance Doner GK…" at bounding box center [496, 41] width 587 height 69
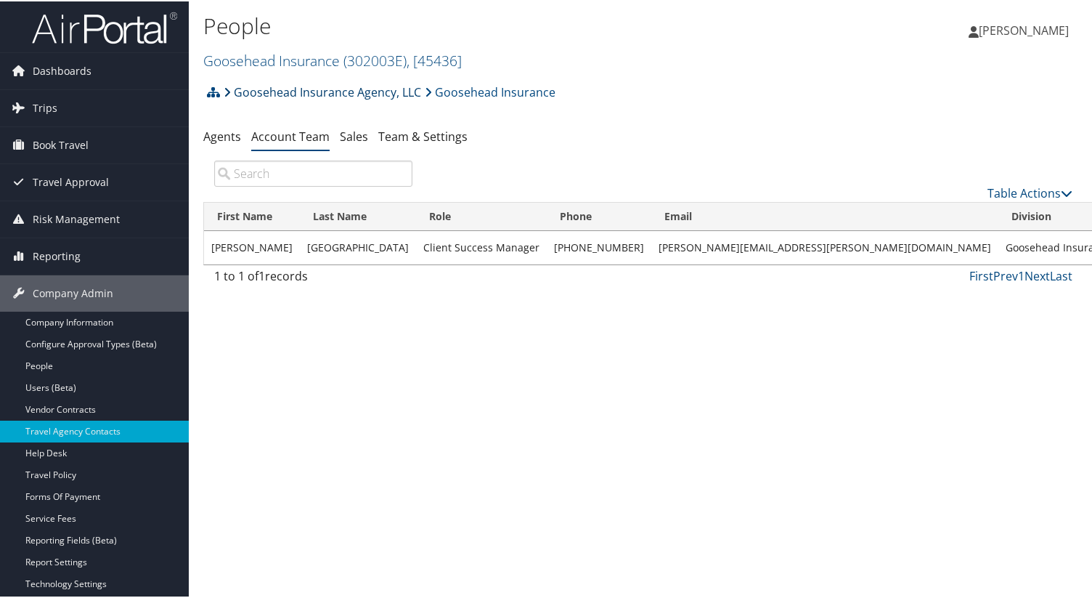
click at [375, 93] on link "Goosehead Insurance Agency, LLC" at bounding box center [323, 90] width 198 height 29
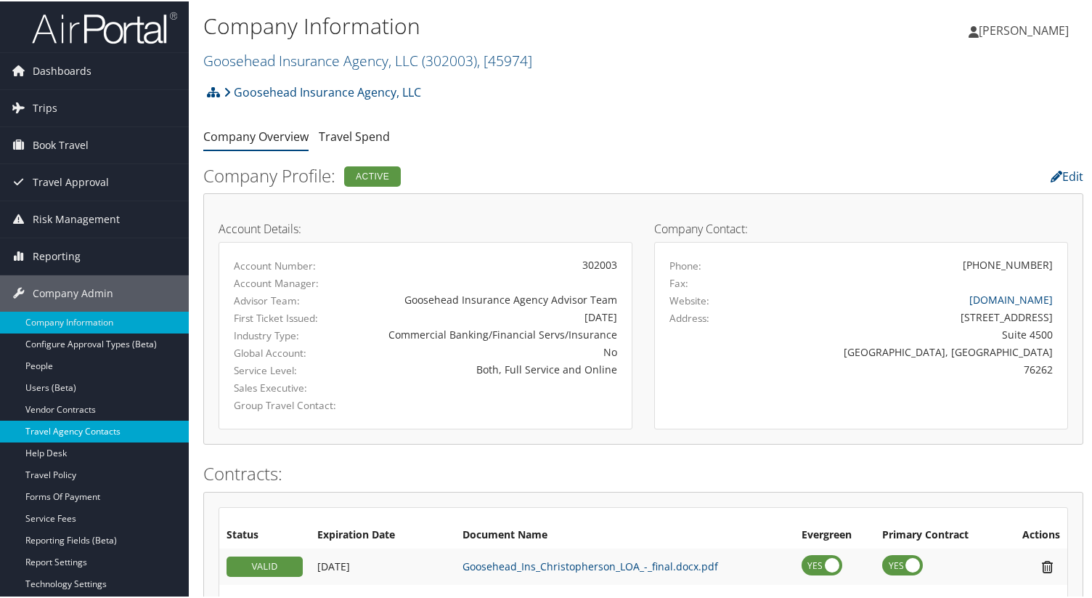
click at [85, 430] on link "Travel Agency Contacts" at bounding box center [94, 430] width 189 height 22
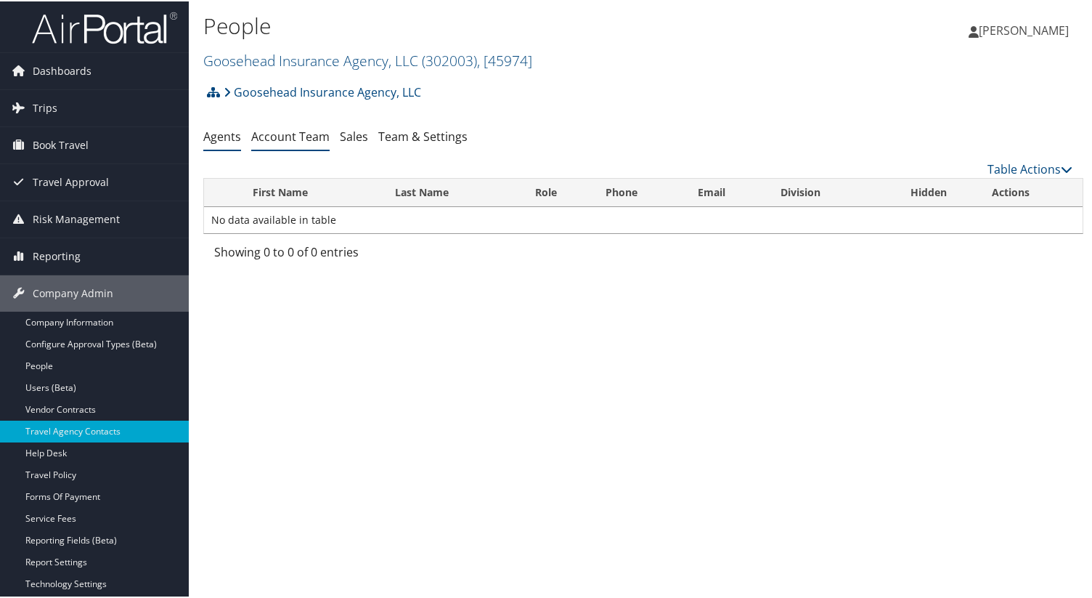
click at [312, 135] on link "Account Team" at bounding box center [290, 135] width 78 height 16
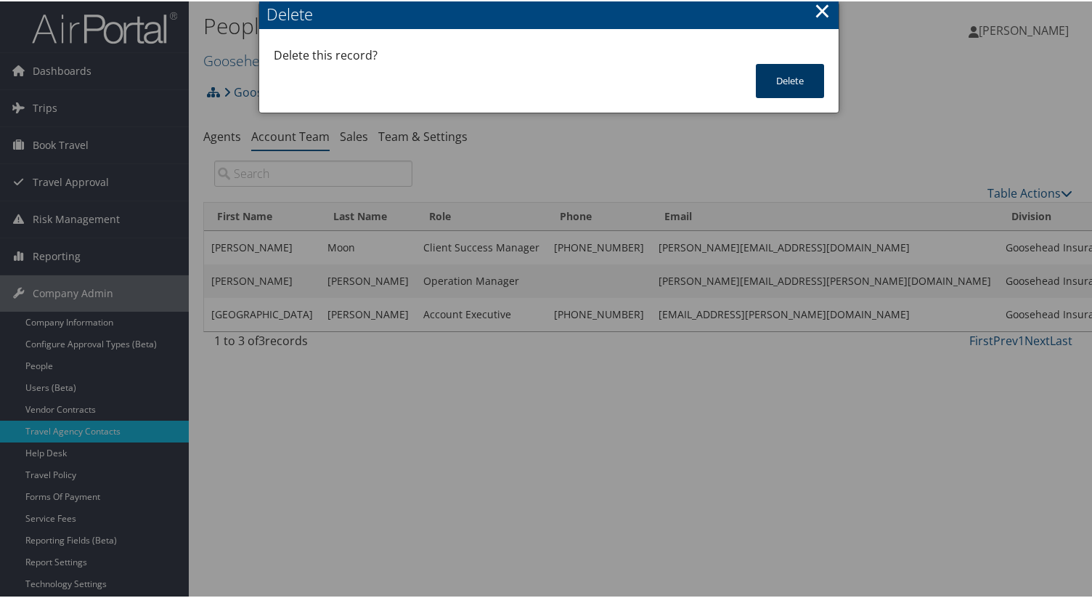
click at [769, 94] on button "Delete" at bounding box center [790, 79] width 68 height 34
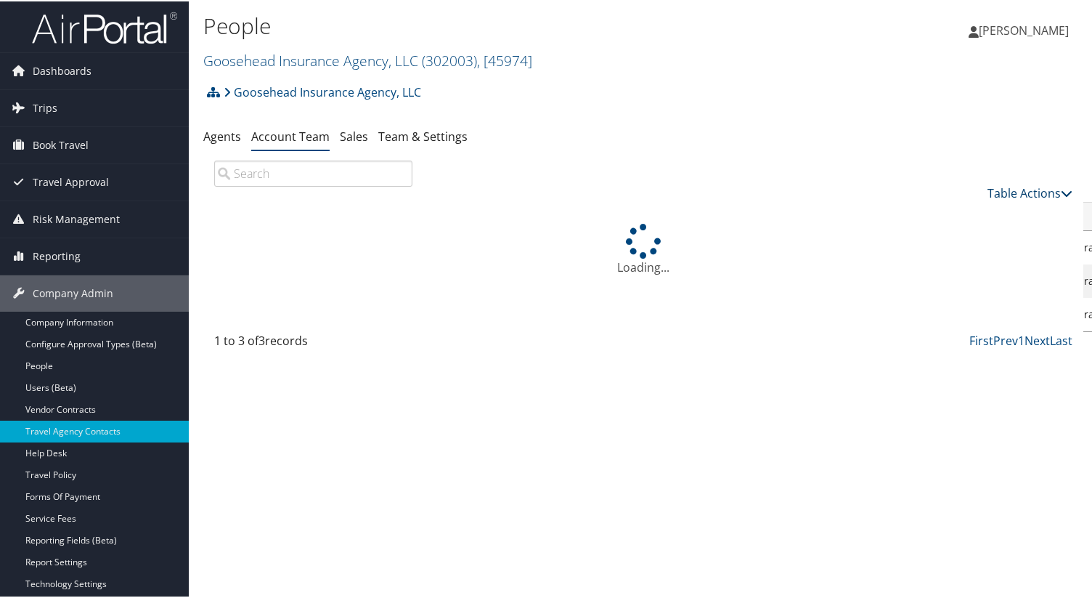
click at [1015, 190] on link "Table Actions" at bounding box center [1030, 192] width 85 height 16
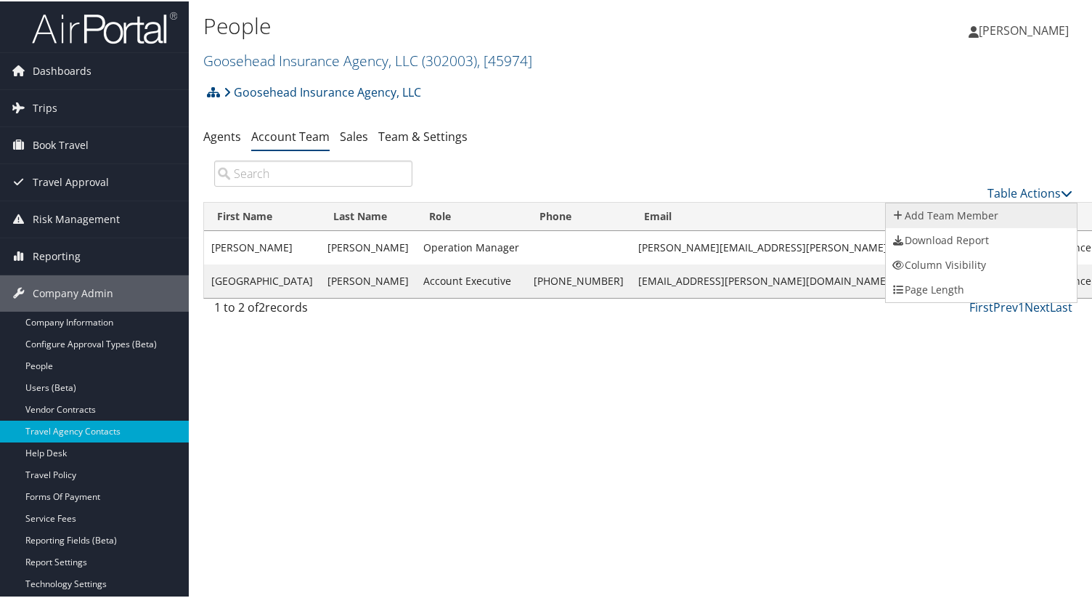
click at [943, 215] on link "Add Team Member" at bounding box center [981, 214] width 191 height 25
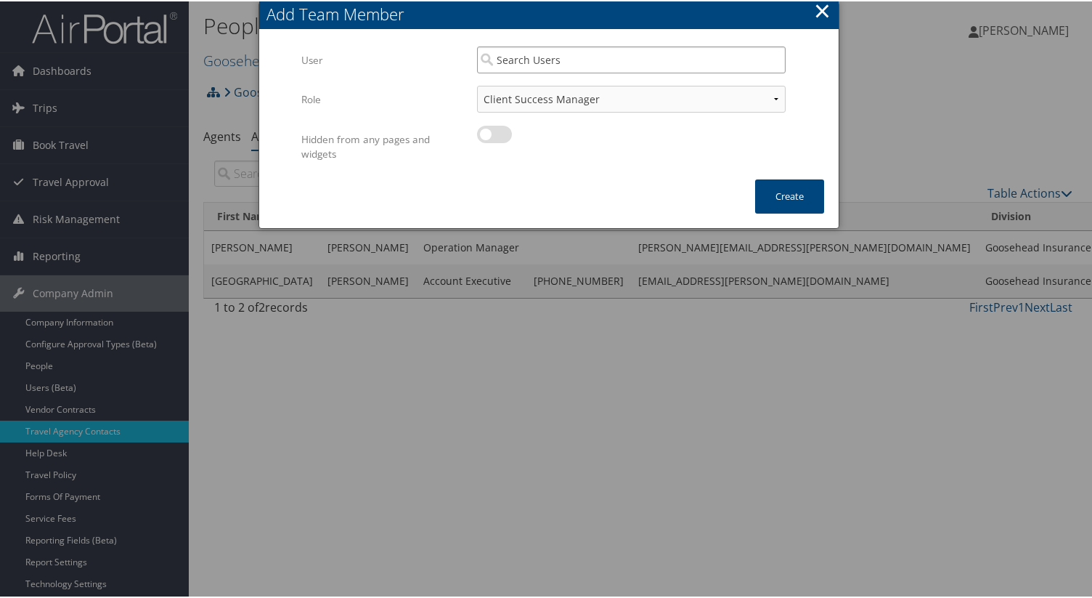
click at [731, 65] on input "search" at bounding box center [631, 58] width 309 height 27
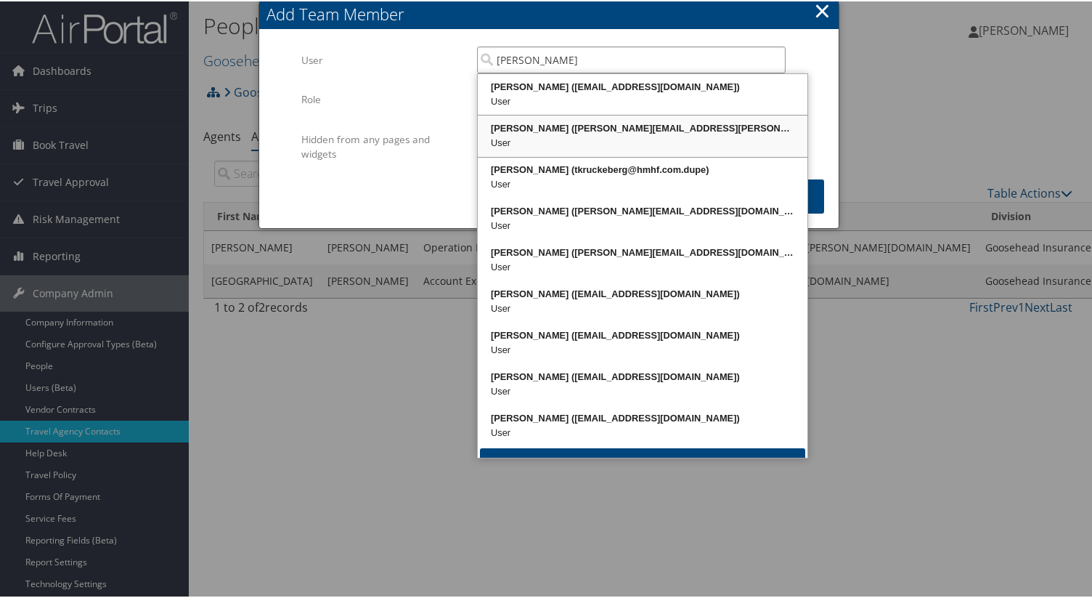
click at [729, 120] on div "Tammy Kruckeberg (tammy.kruckeberg@cbtravel.com)" at bounding box center [642, 127] width 325 height 15
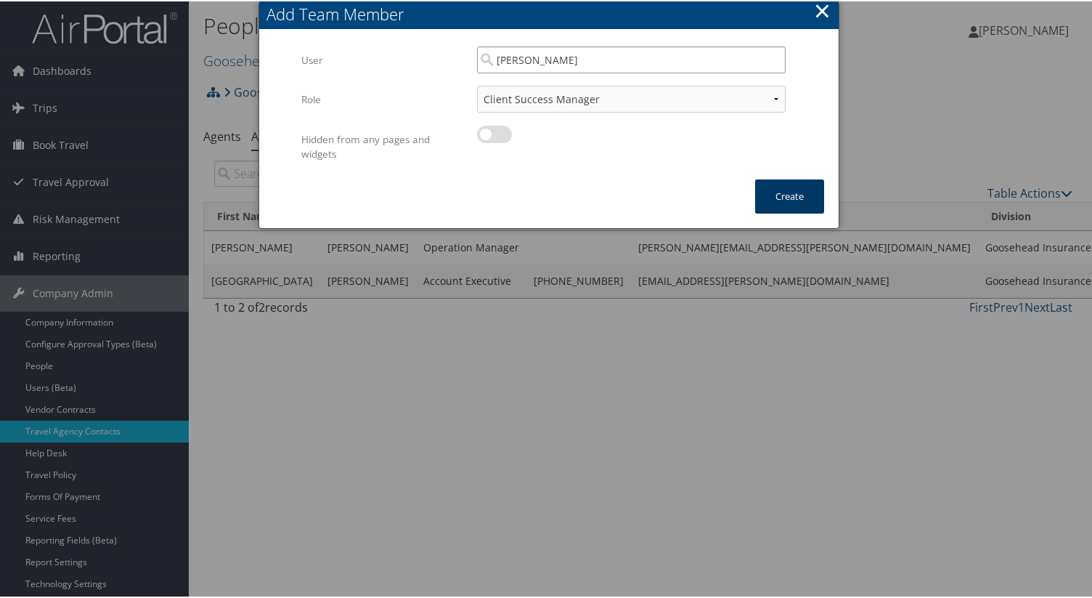
type input "Tammy Kruckeberg"
click at [805, 201] on button "Create" at bounding box center [789, 195] width 69 height 34
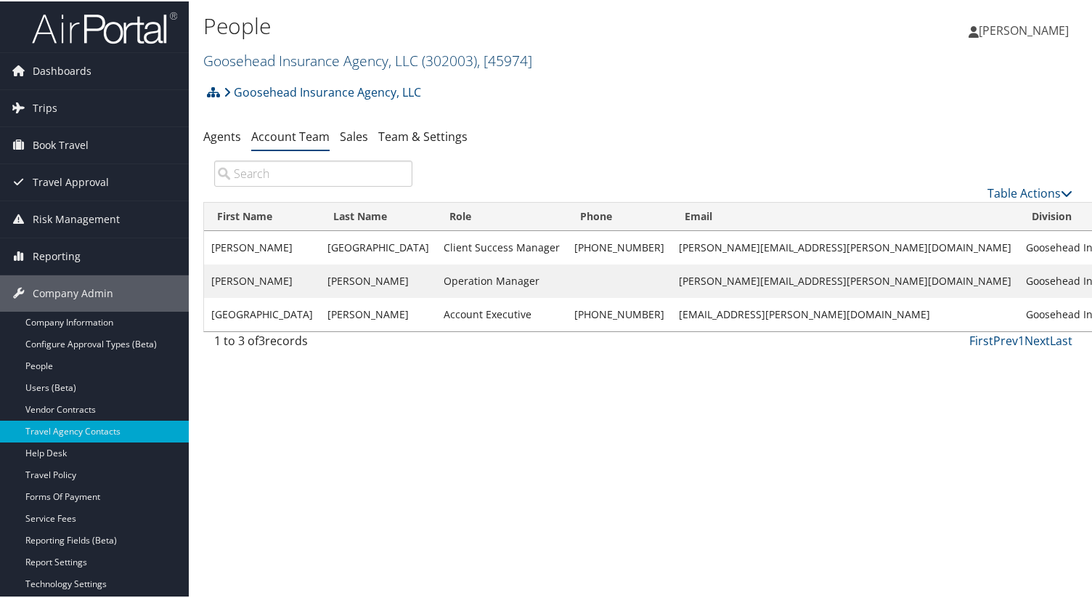
click at [271, 60] on link "Goosehead Insurance Agency, LLC ( 302003 ) , [ 45974 ]" at bounding box center [367, 59] width 329 height 20
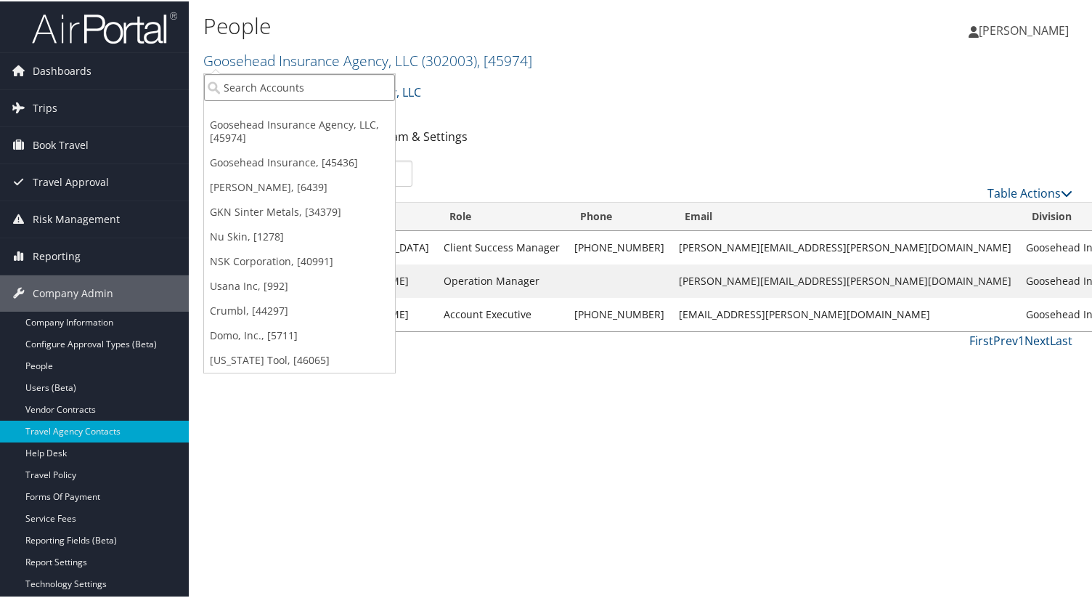
click at [269, 93] on input "search" at bounding box center [299, 86] width 191 height 27
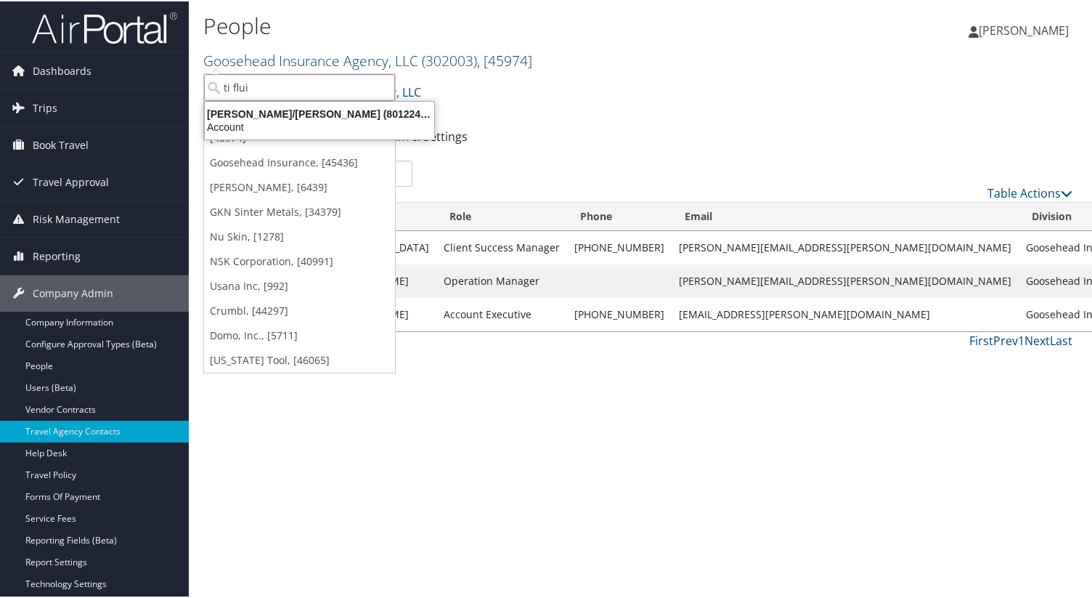
type input "ti fluid"
click at [314, 126] on div "Account" at bounding box center [302, 125] width 213 height 13
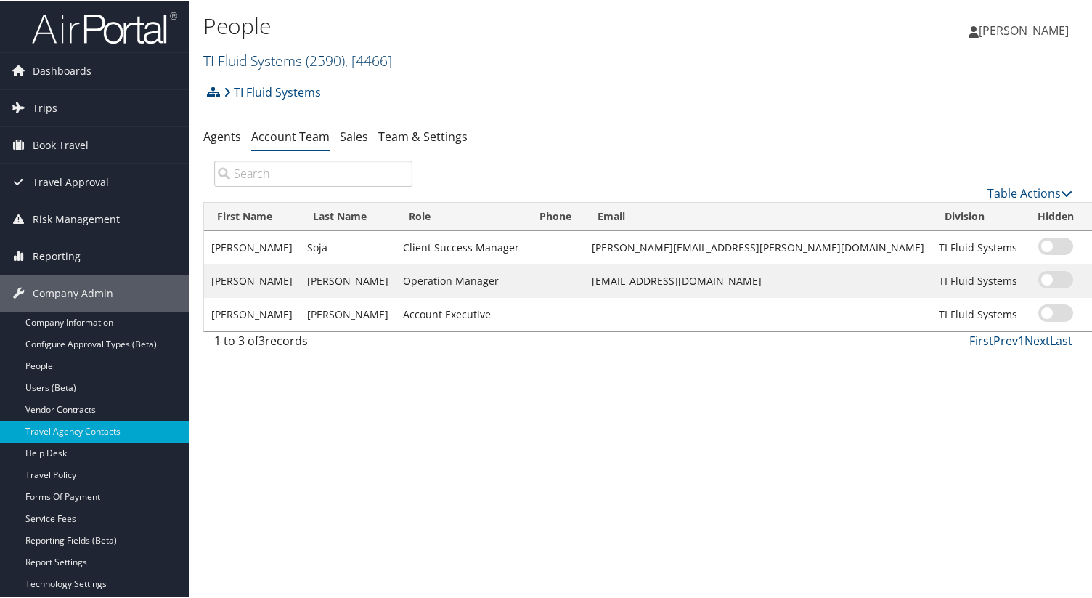
click at [287, 57] on link "TI Fluid Systems ( 2590 ) , [ 4466 ]" at bounding box center [297, 59] width 189 height 20
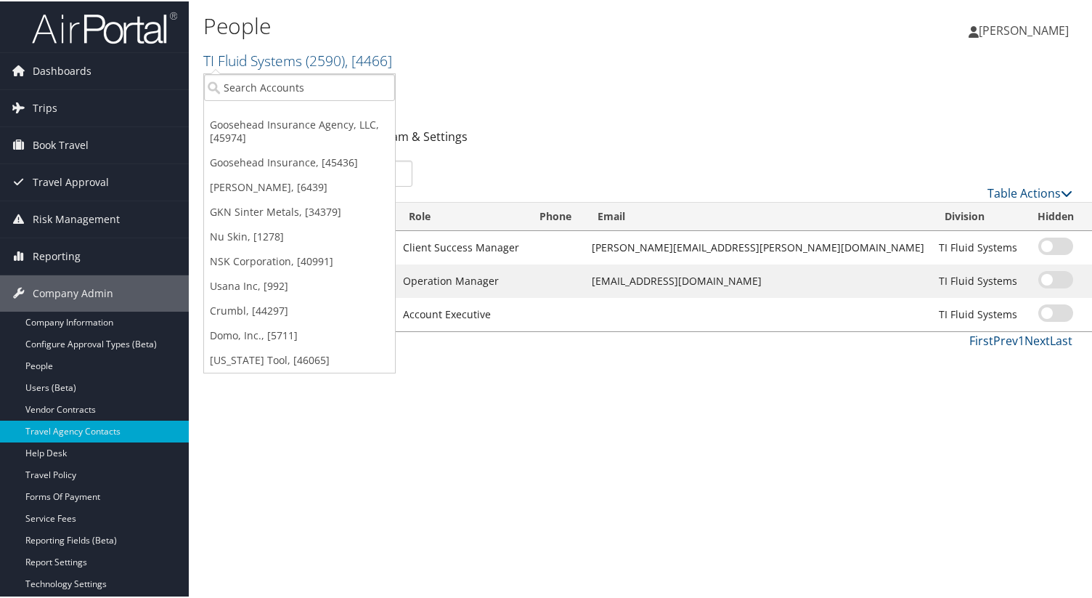
click at [320, 17] on h1 "People" at bounding box center [496, 24] width 587 height 31
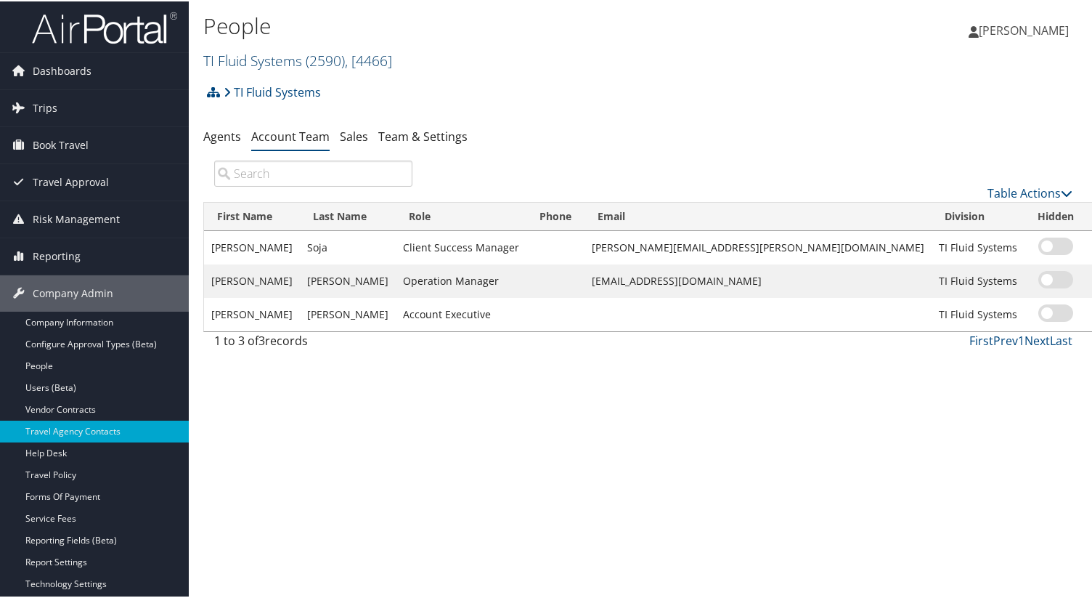
click at [258, 49] on link "TI Fluid Systems ( 2590 ) , [ 4466 ]" at bounding box center [297, 59] width 189 height 20
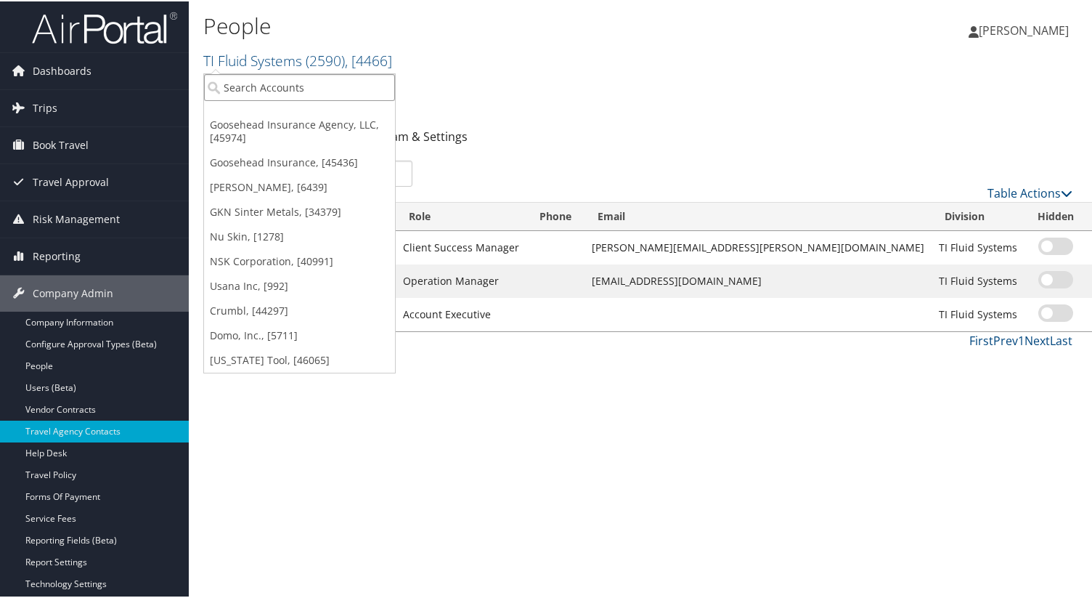
click at [264, 89] on input "search" at bounding box center [299, 86] width 191 height 27
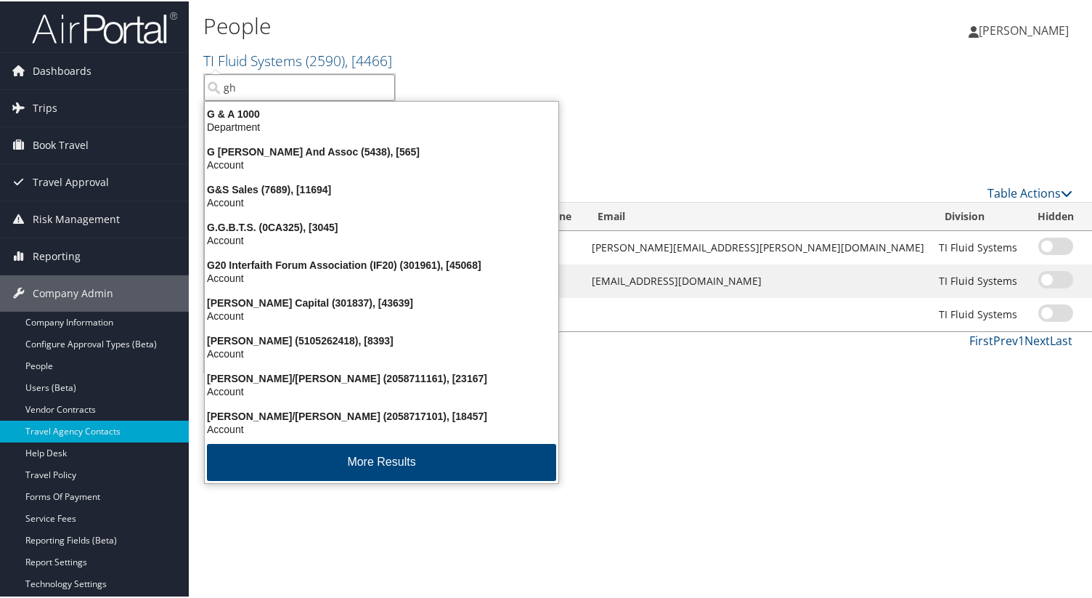
type input "g"
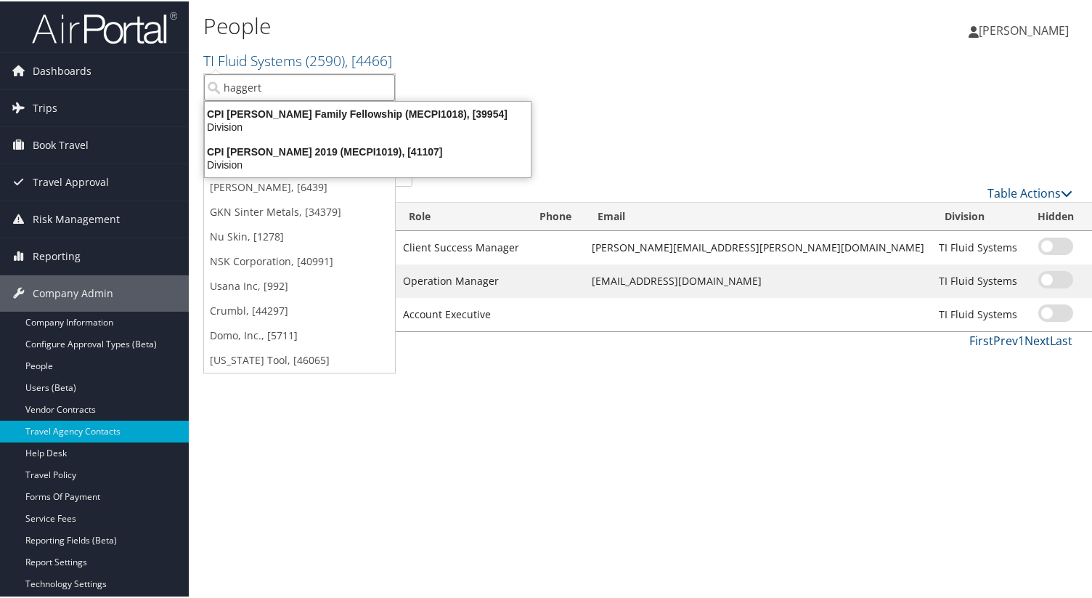
type input "haggert"
click at [304, 84] on input "haggert" at bounding box center [299, 86] width 191 height 27
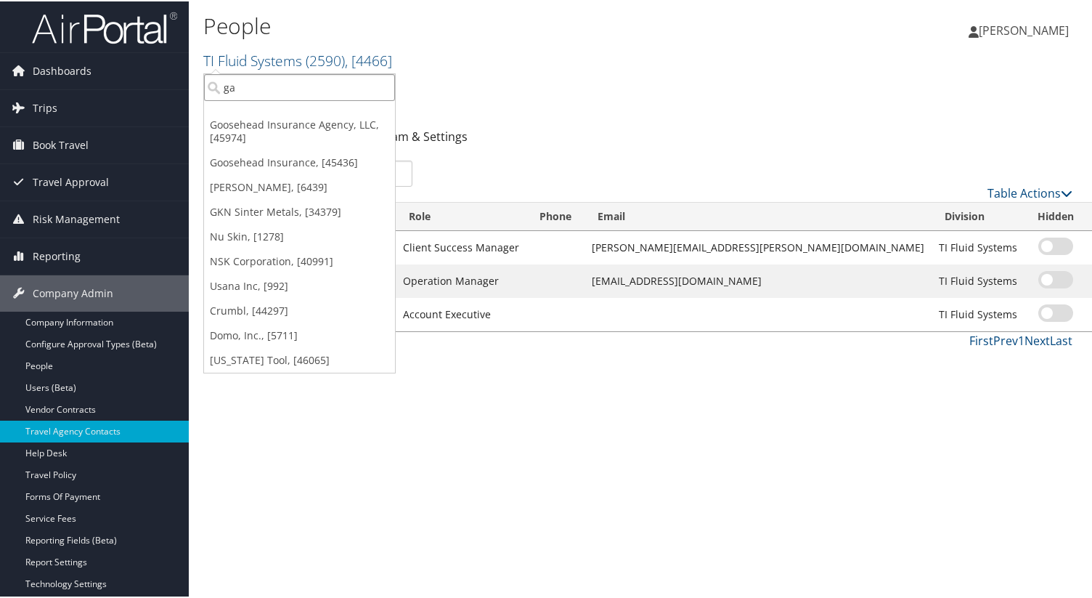
type input "g"
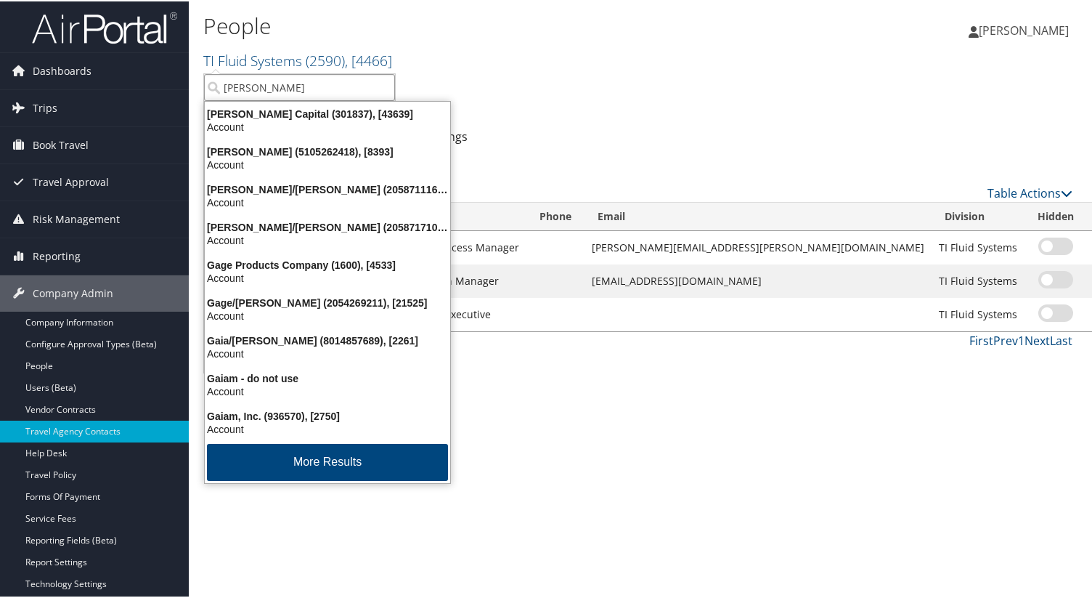
type input "hagerty"
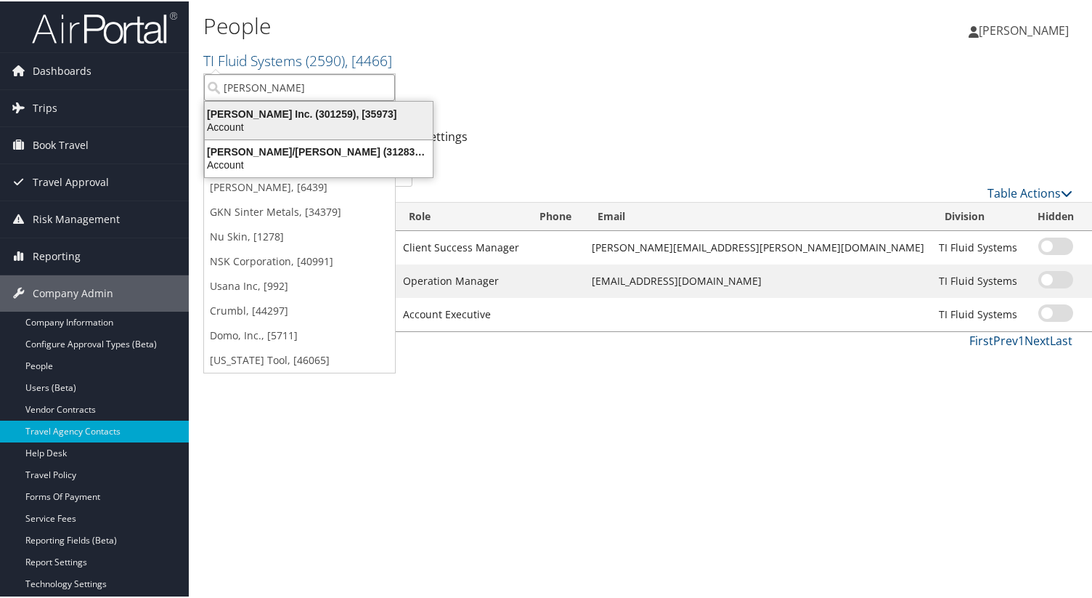
click at [319, 115] on div "Hagerty Inc. (301259), [35973]" at bounding box center [318, 112] width 245 height 13
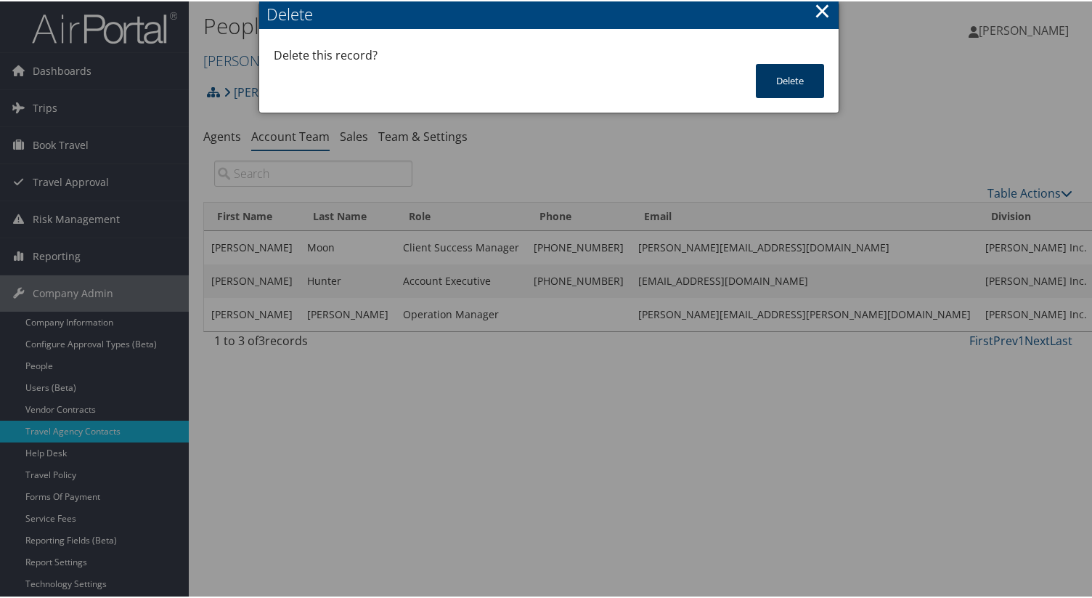
click at [781, 76] on button "Delete" at bounding box center [790, 79] width 68 height 34
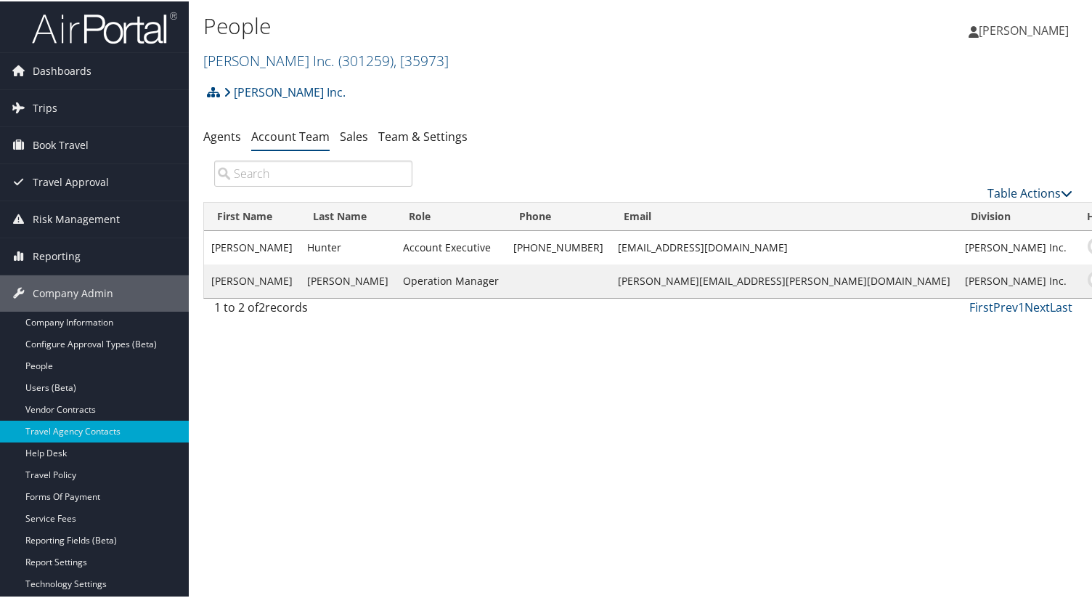
click at [1032, 192] on link "Table Actions" at bounding box center [1030, 192] width 85 height 16
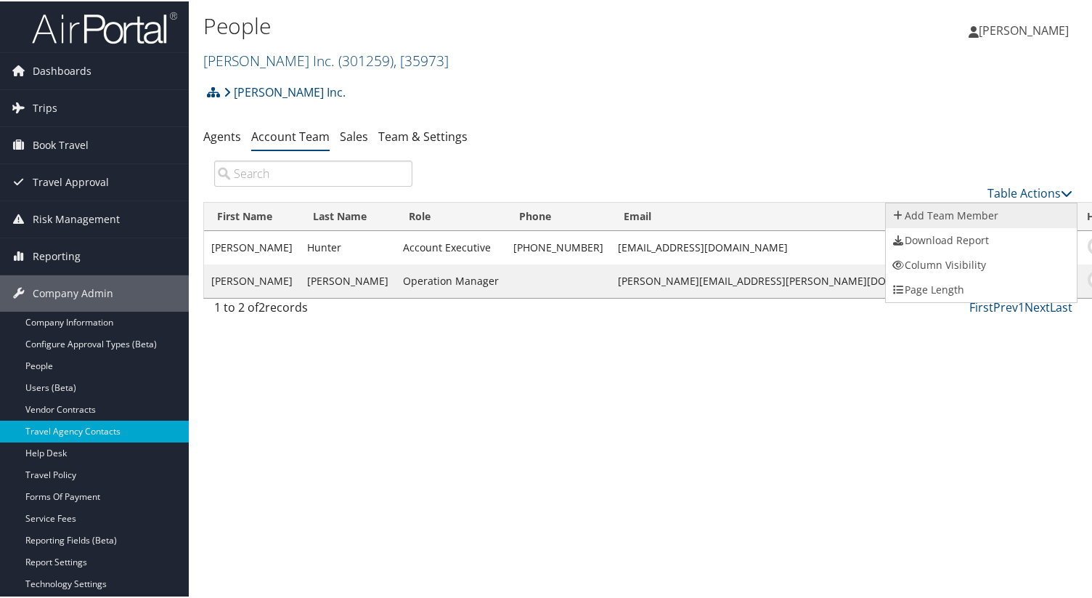
click at [975, 216] on link "Add Team Member" at bounding box center [981, 214] width 191 height 25
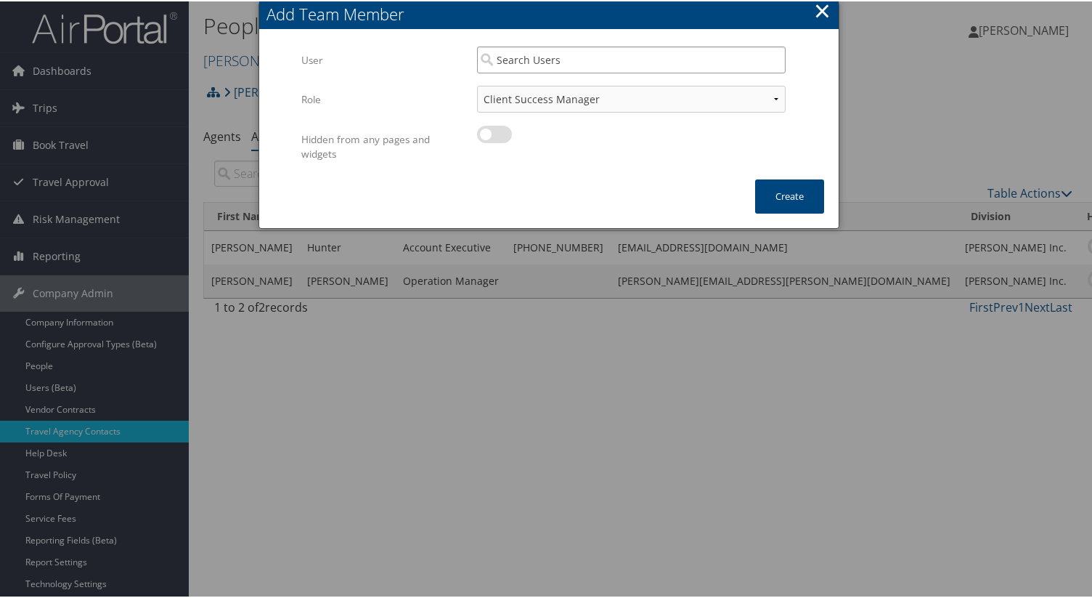
click at [553, 61] on input "search" at bounding box center [631, 58] width 309 height 27
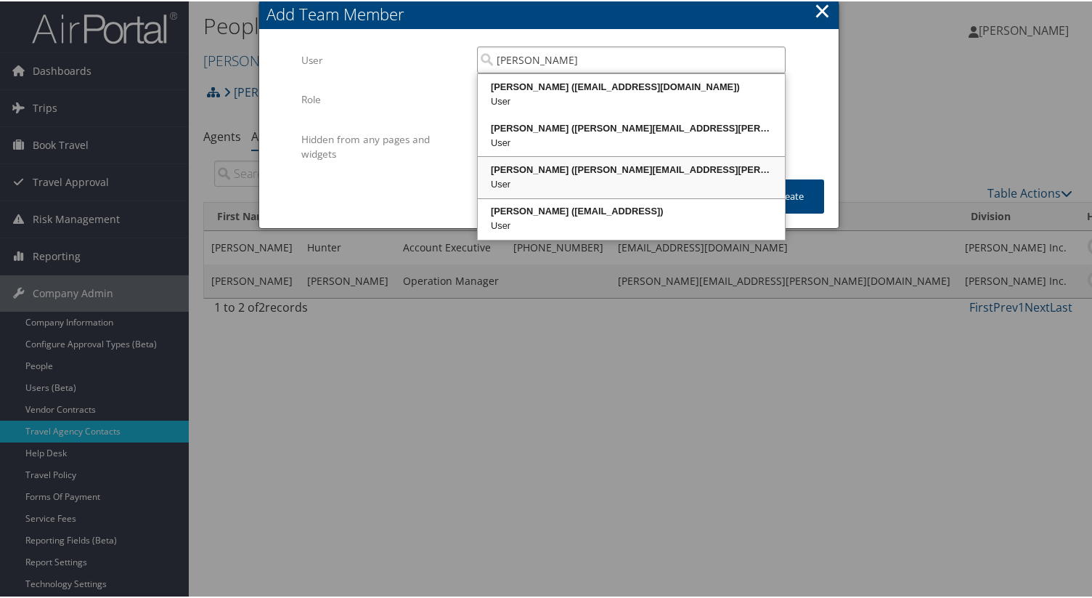
click at [582, 168] on div "[PERSON_NAME] ([PERSON_NAME][EMAIL_ADDRESS][PERSON_NAME][DOMAIN_NAME])" at bounding box center [631, 168] width 303 height 15
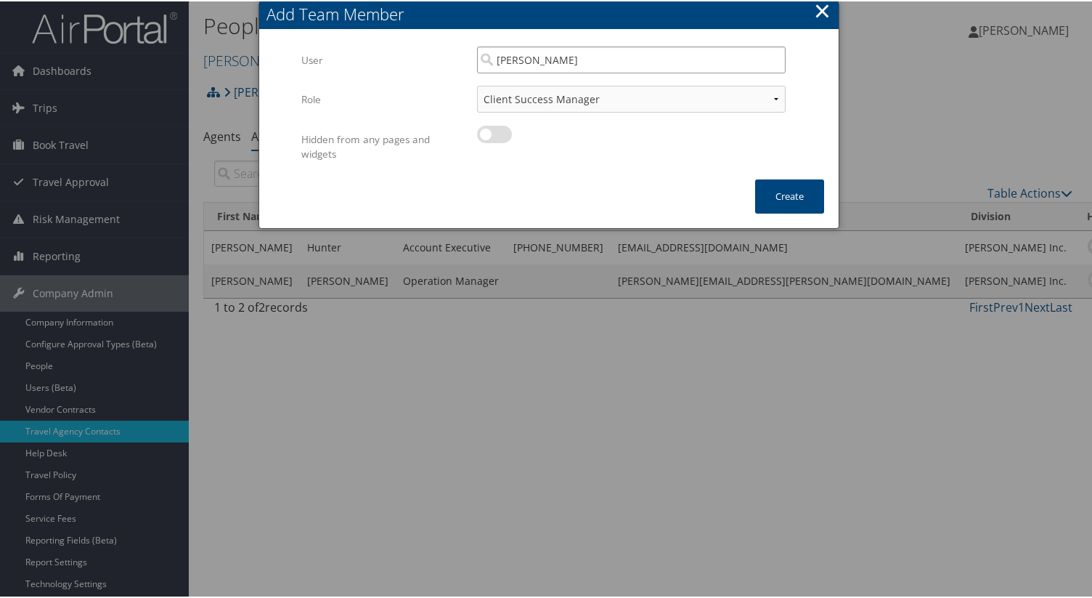
type input "[PERSON_NAME]"
click at [837, 199] on div at bounding box center [549, 299] width 1098 height 598
click at [797, 199] on button "Create" at bounding box center [789, 195] width 69 height 34
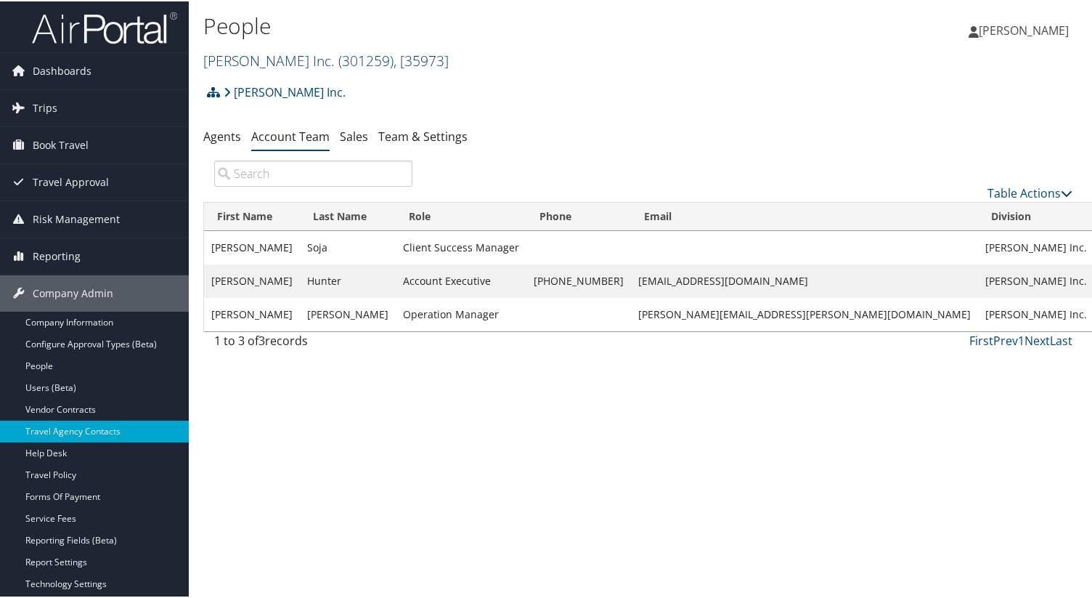
click at [338, 66] on span "( 301259 )" at bounding box center [365, 59] width 55 height 20
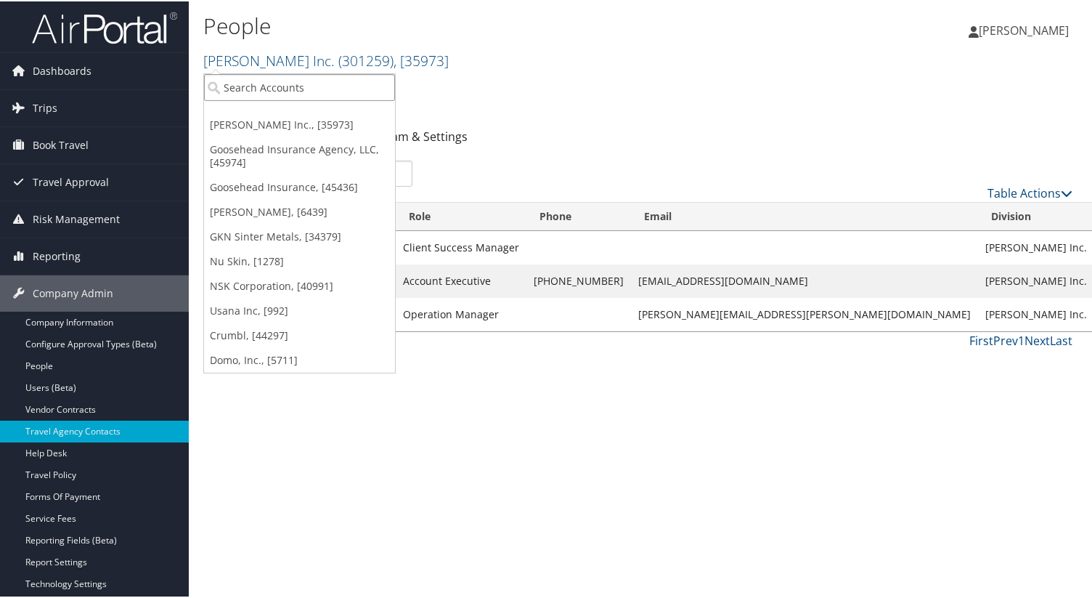
click at [301, 90] on input "search" at bounding box center [299, 86] width 191 height 27
click at [301, 91] on input "search" at bounding box center [299, 86] width 191 height 27
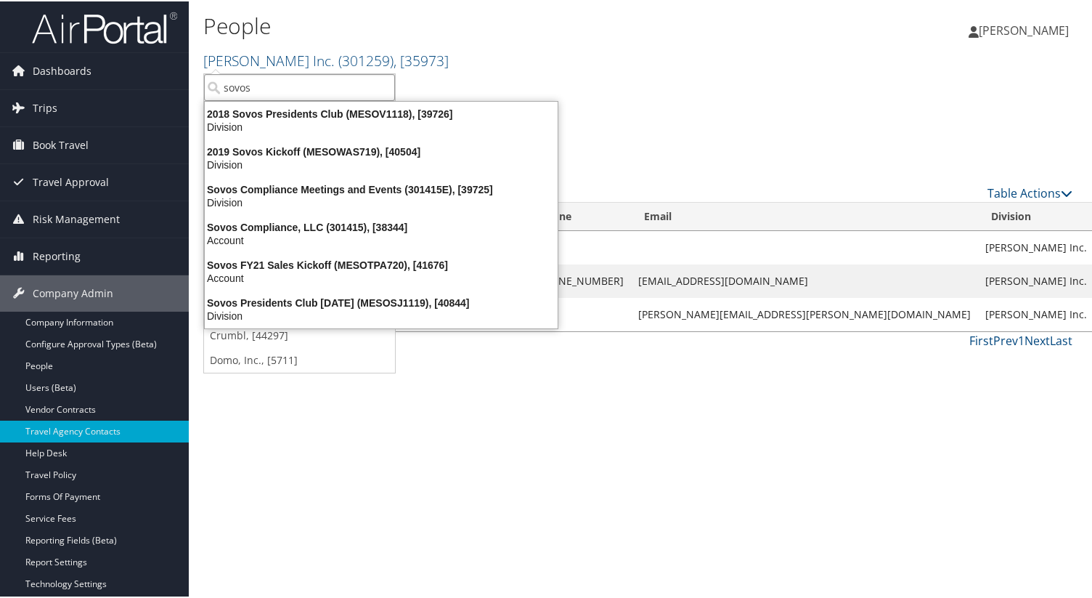
type input "sovos"
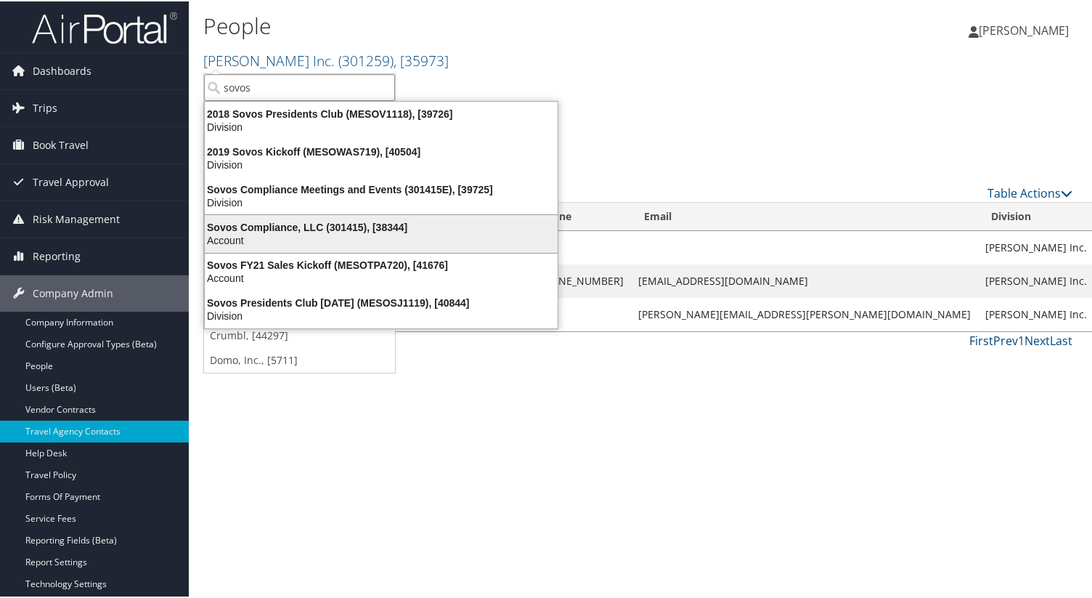
click at [275, 219] on div "Sovos Compliance, LLC (301415), [38344]" at bounding box center [381, 225] width 370 height 13
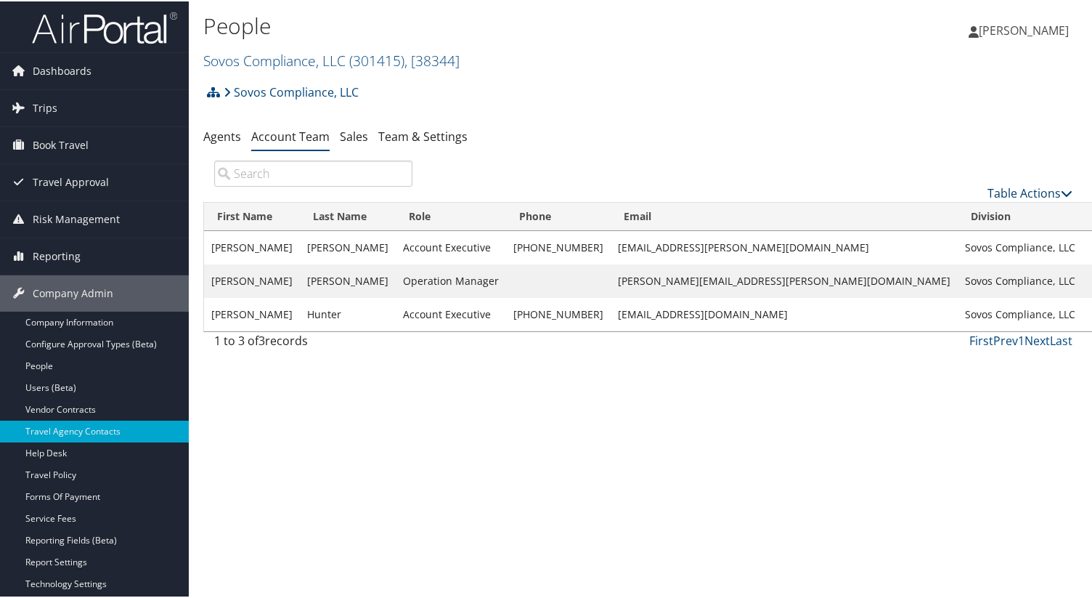
click at [1040, 188] on link "Table Actions" at bounding box center [1030, 192] width 85 height 16
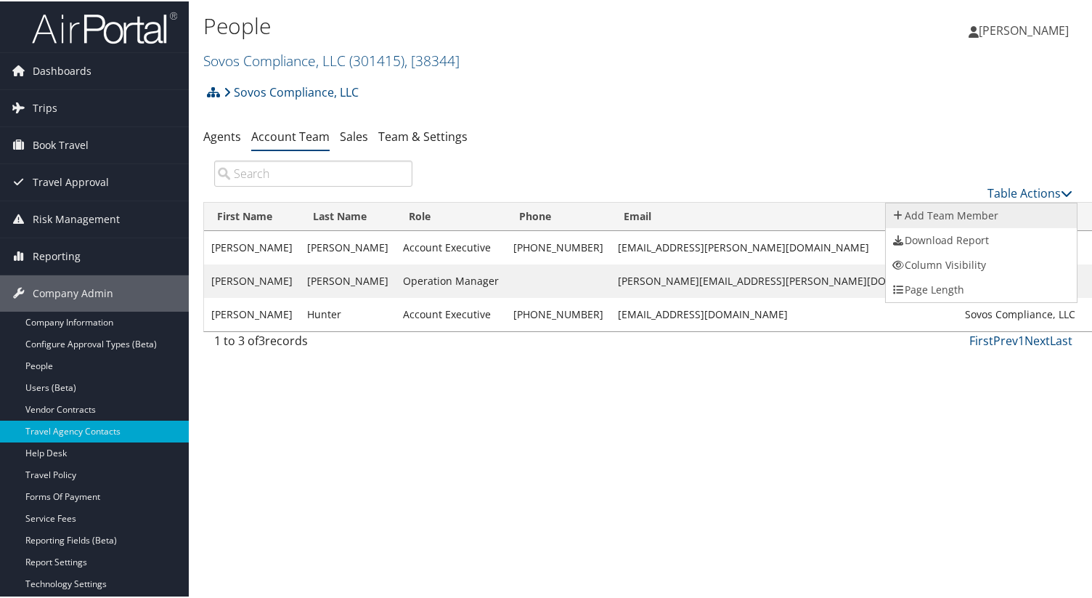
click at [979, 216] on link "Add Team Member" at bounding box center [981, 214] width 191 height 25
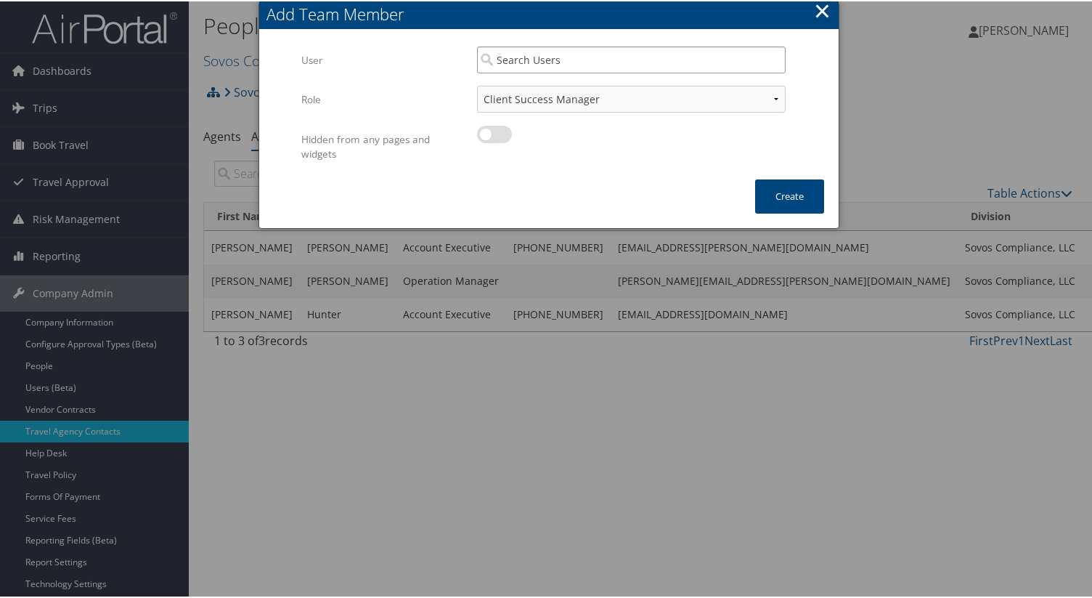
click at [630, 62] on input "search" at bounding box center [631, 58] width 309 height 27
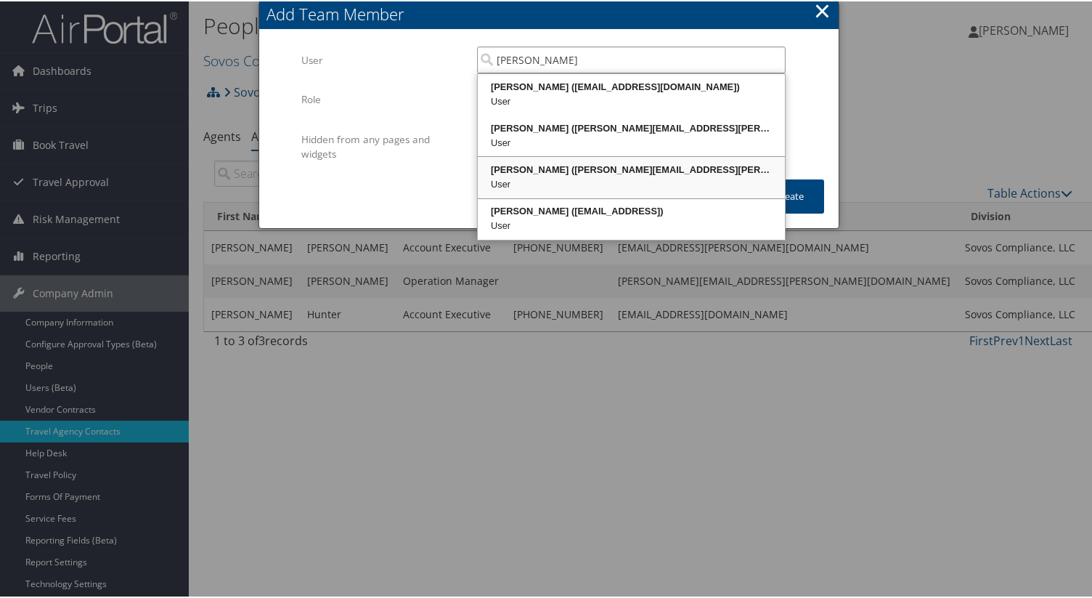
click at [637, 177] on div "User" at bounding box center [631, 183] width 303 height 15
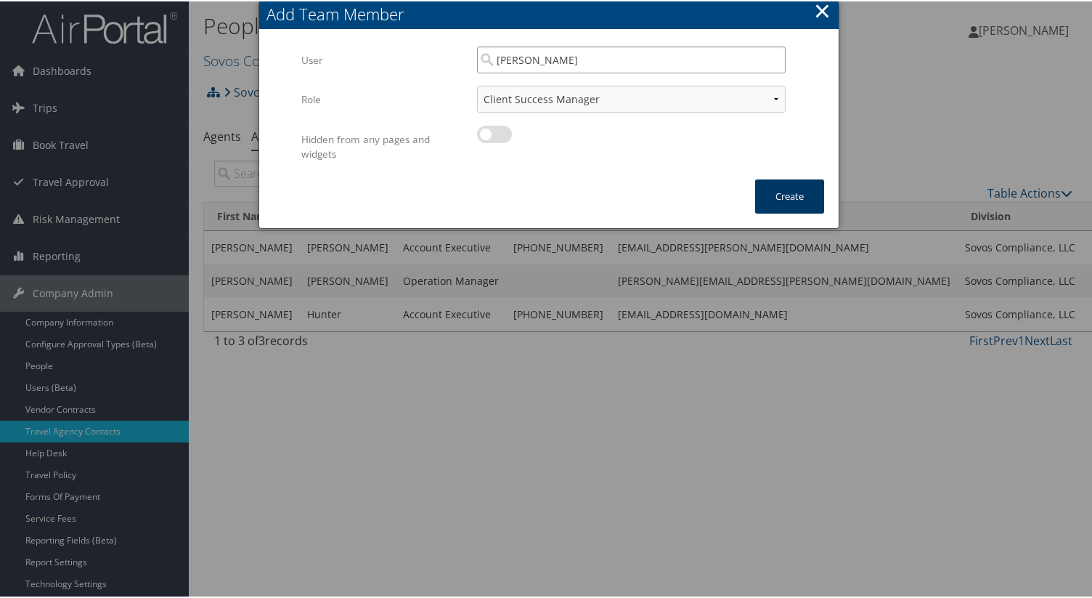
type input "[PERSON_NAME]"
click at [767, 192] on button "Create" at bounding box center [789, 195] width 69 height 34
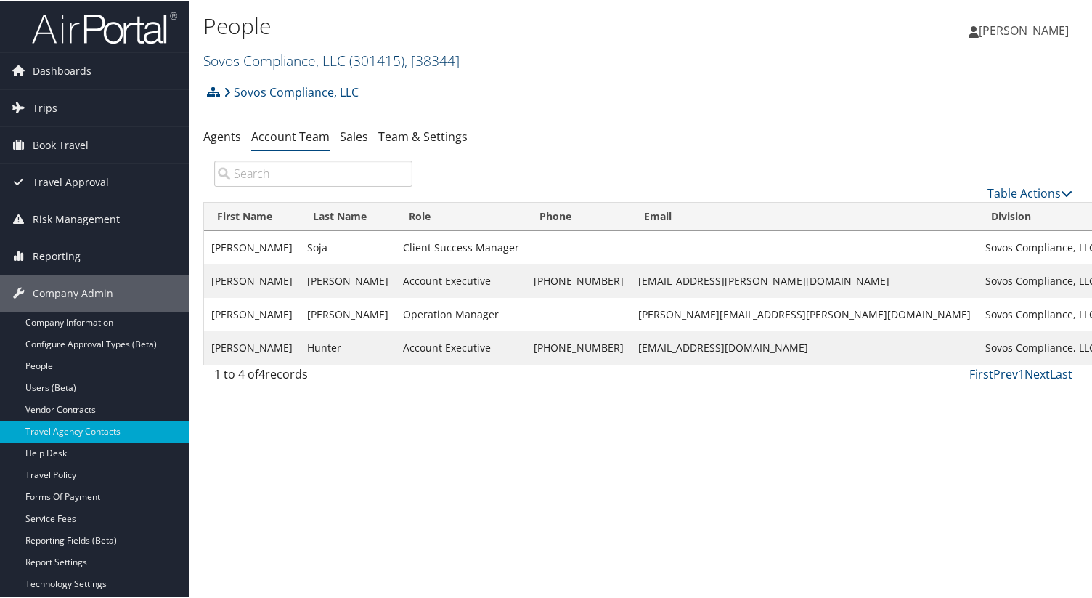
click at [367, 54] on span "( 301415 )" at bounding box center [376, 59] width 55 height 20
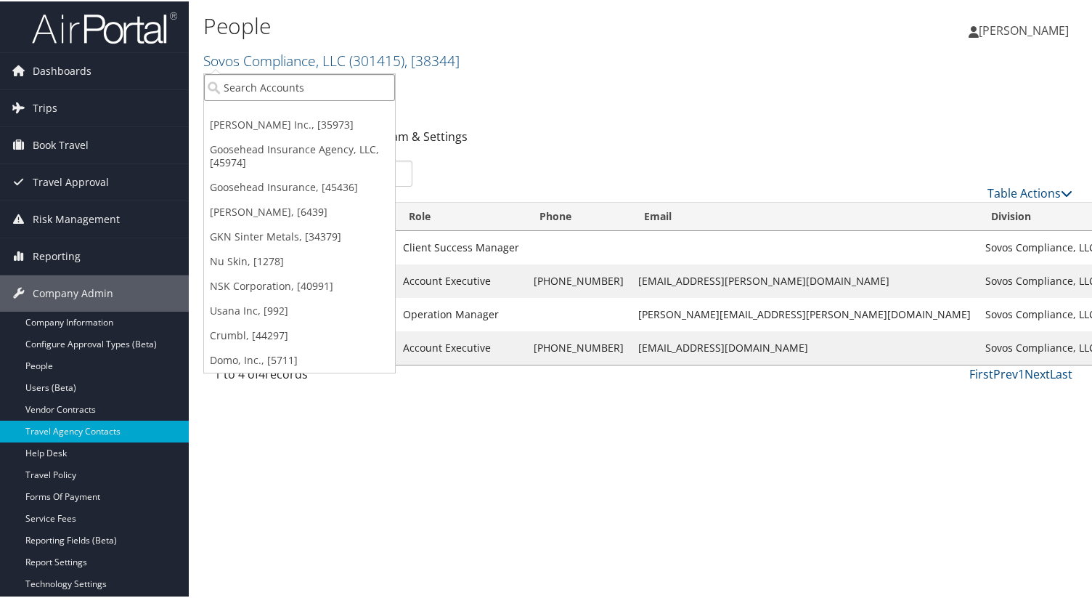
click at [318, 90] on input "search" at bounding box center [299, 86] width 191 height 27
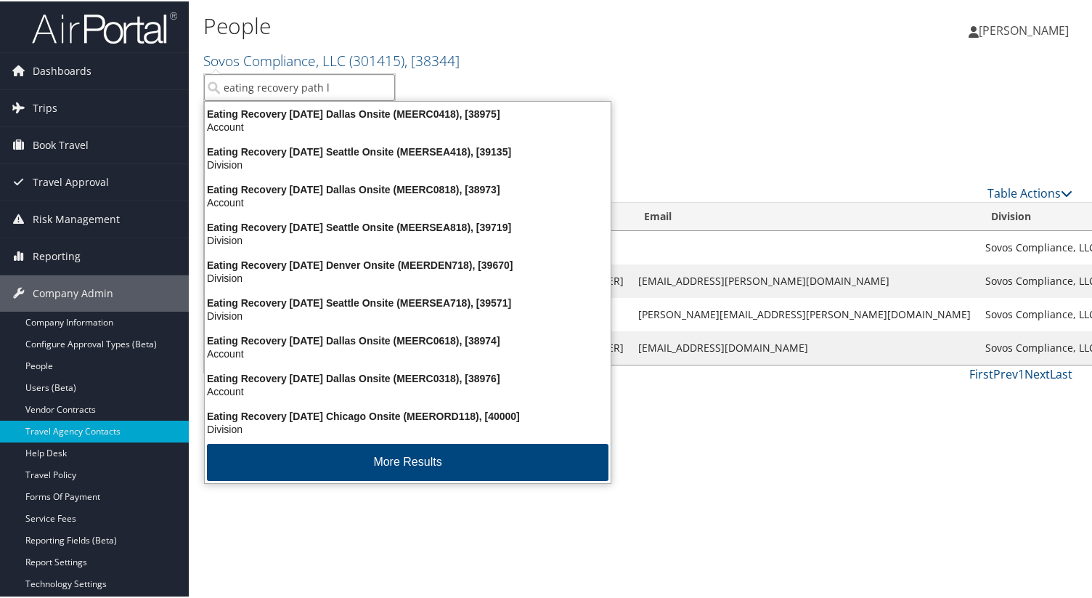
type input "eating recovery path li"
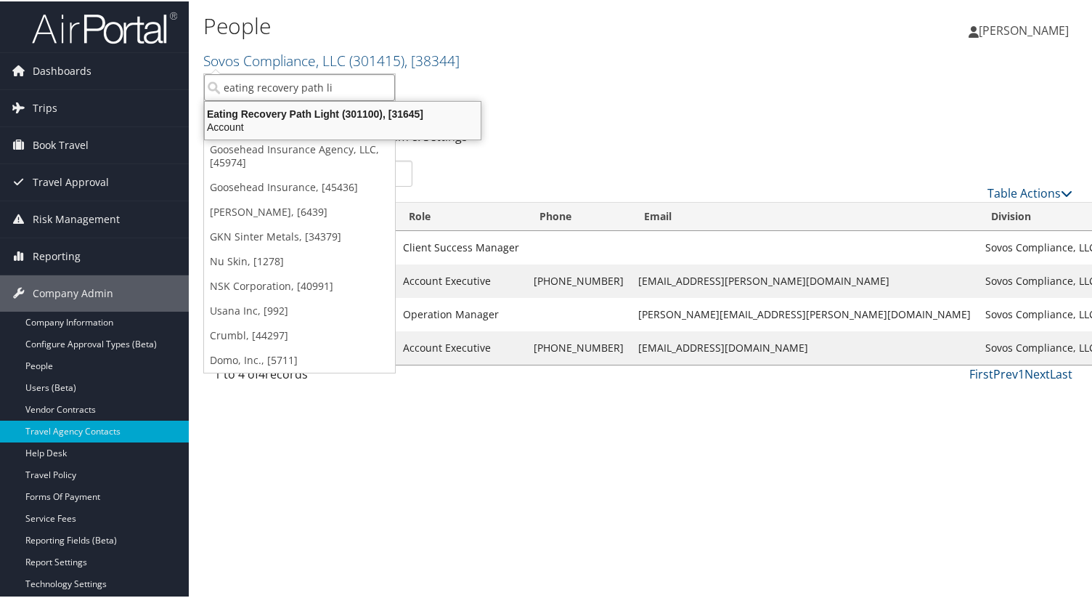
drag, startPoint x: 321, startPoint y: 98, endPoint x: 322, endPoint y: 112, distance: 13.8
click at [322, 113] on ul "eating recovery path [PERSON_NAME] Inc., [35973] Goosehead Insurance Agency, LL…" at bounding box center [299, 222] width 192 height 300
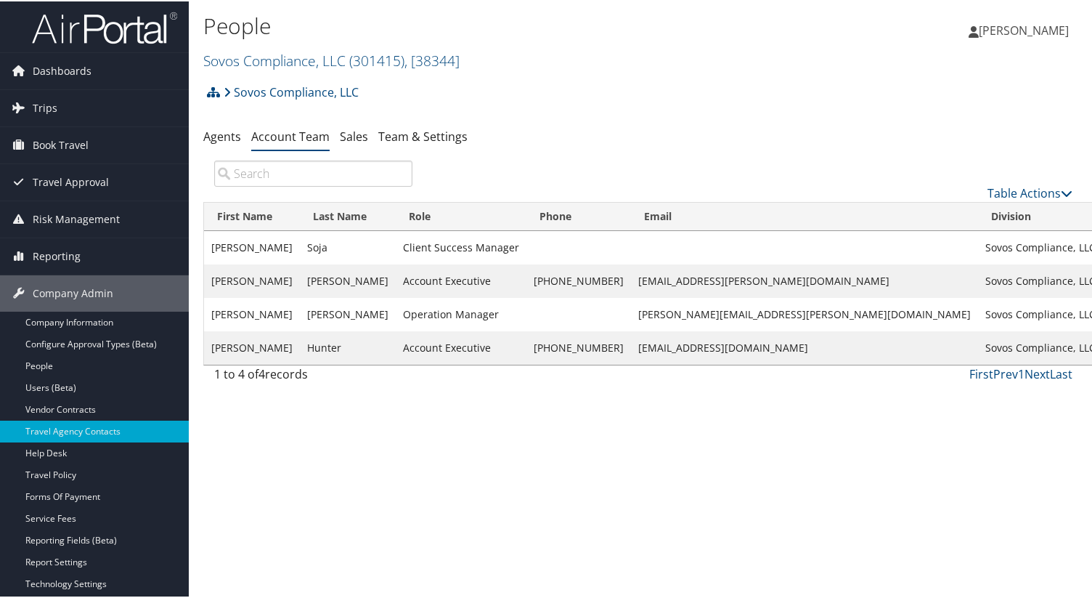
click at [322, 112] on div "Sovos Compliance, LLC Account Structure Sovos Compliance, LLC (301415) AT RISK …" at bounding box center [643, 95] width 880 height 39
click at [307, 61] on link "Sovos Compliance, LLC ( 301415 ) , [ 38344 ]" at bounding box center [331, 59] width 256 height 20
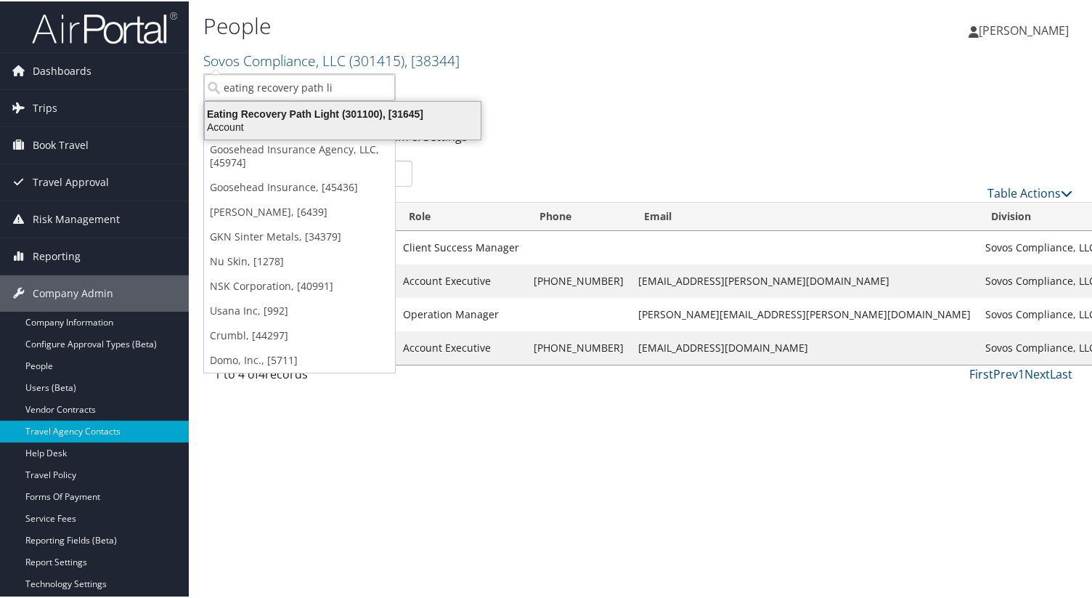
click at [336, 128] on div "Account" at bounding box center [342, 125] width 293 height 13
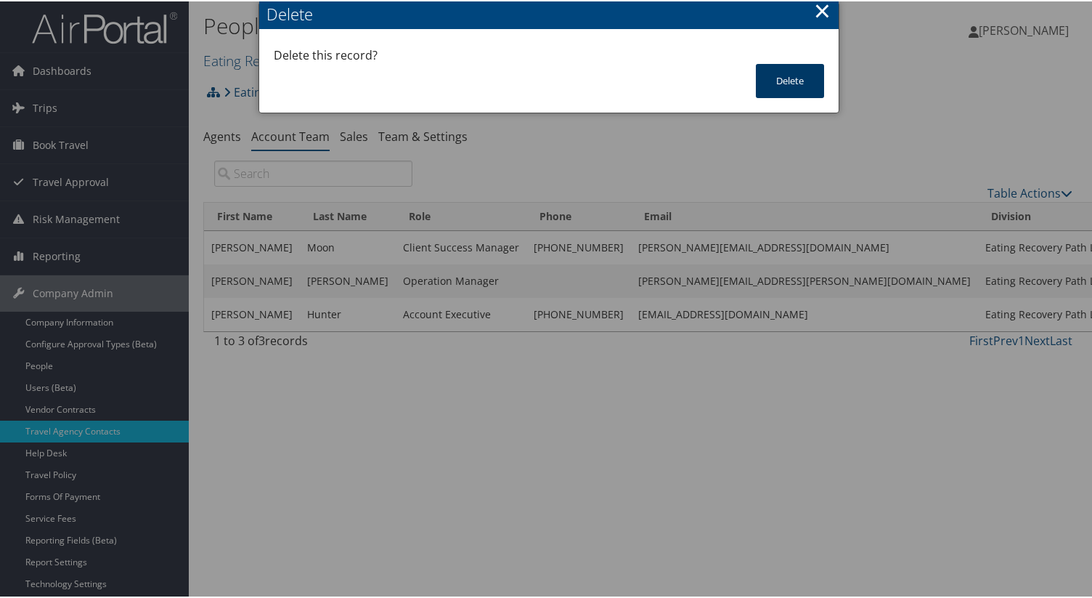
click at [789, 82] on button "Delete" at bounding box center [790, 79] width 68 height 34
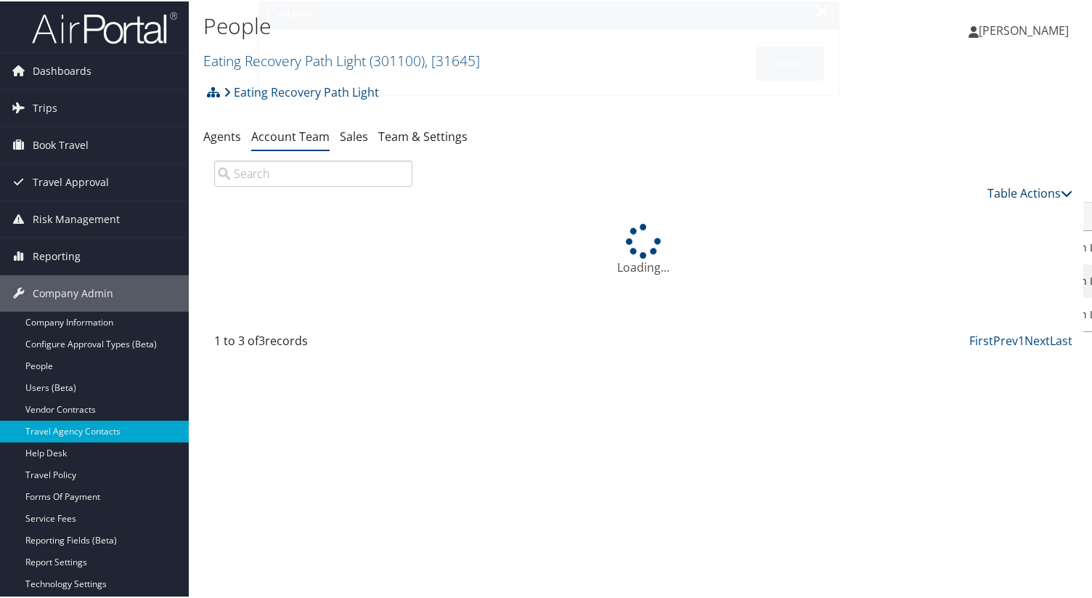
click at [1036, 192] on link "Table Actions" at bounding box center [1030, 192] width 85 height 16
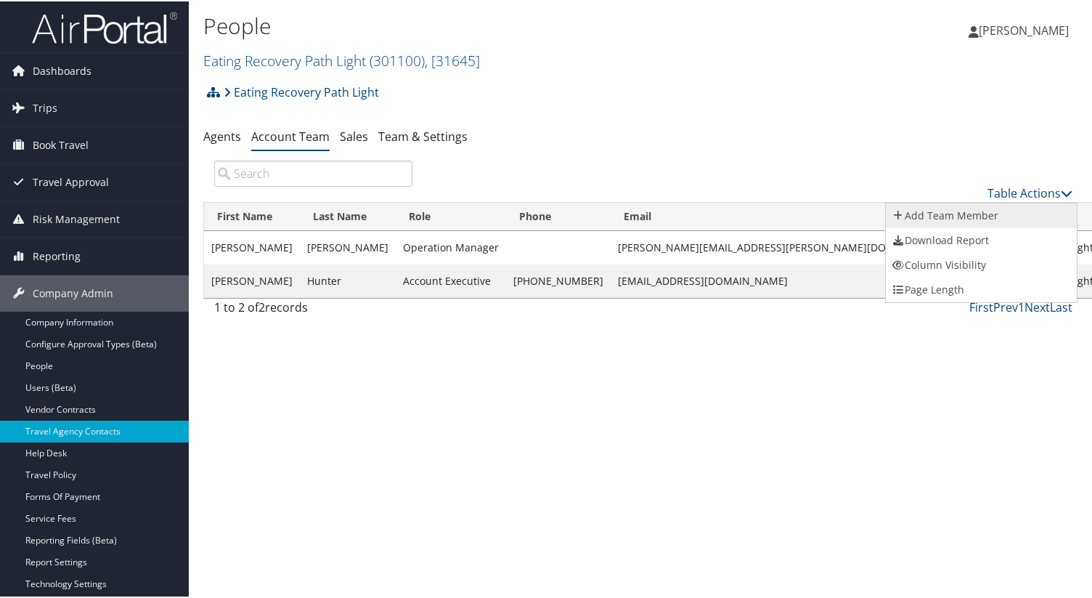
click at [946, 215] on link "Add Team Member" at bounding box center [981, 214] width 191 height 25
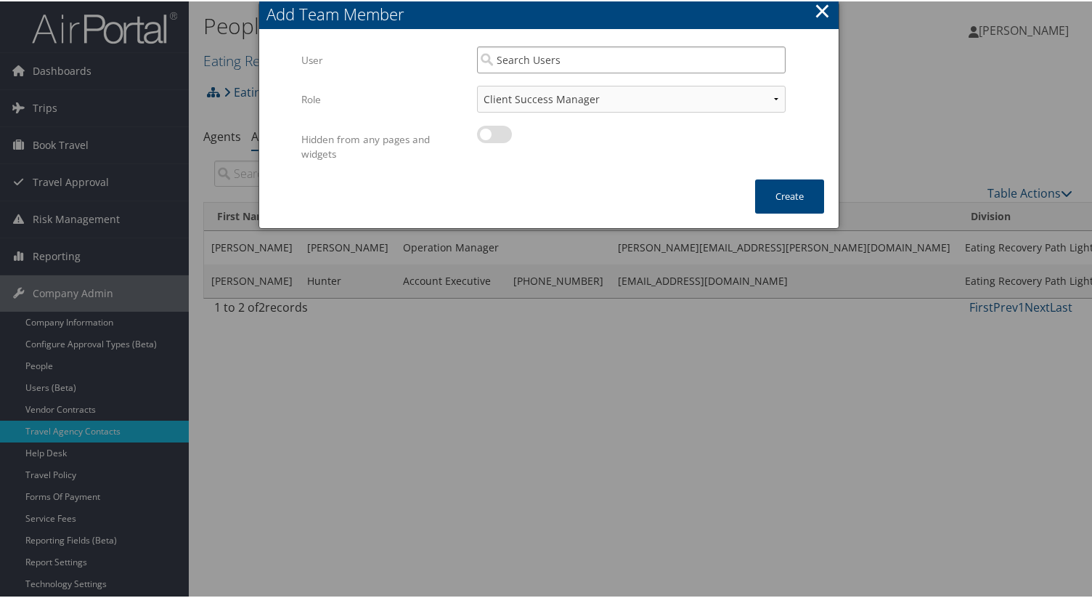
click at [574, 49] on input "search" at bounding box center [631, 58] width 309 height 27
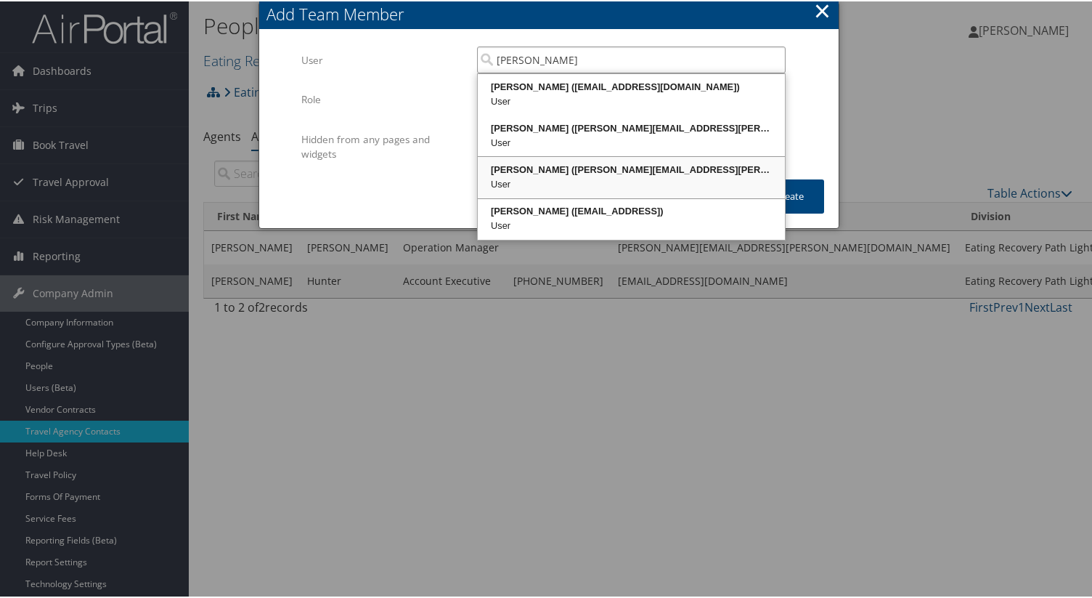
click at [611, 165] on div "[PERSON_NAME] ([PERSON_NAME][EMAIL_ADDRESS][PERSON_NAME][DOMAIN_NAME])" at bounding box center [631, 168] width 303 height 15
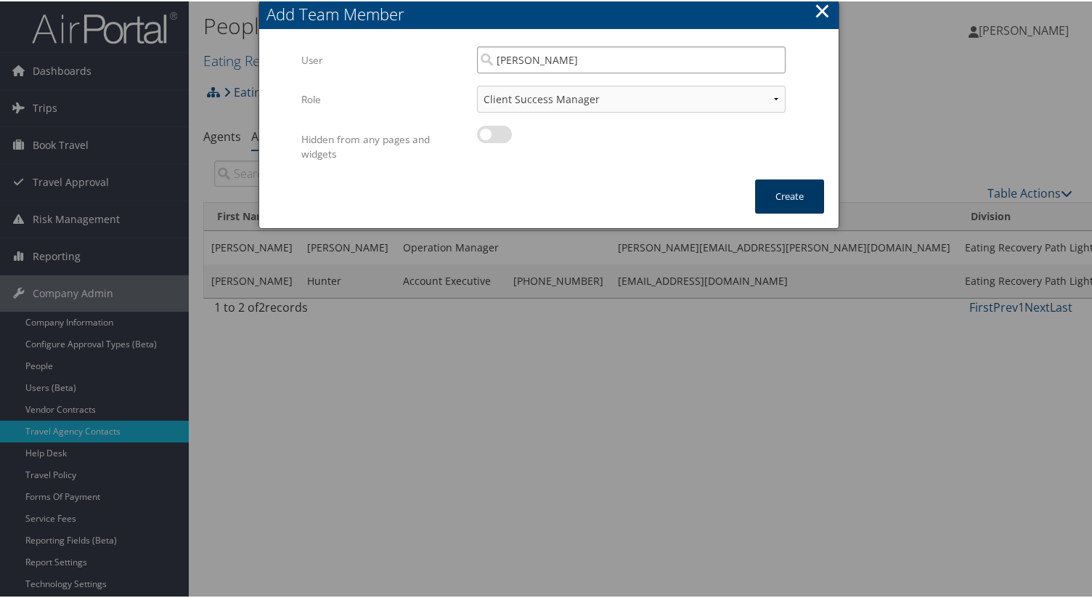
type input "[PERSON_NAME]"
click at [784, 211] on button "Create" at bounding box center [789, 195] width 69 height 34
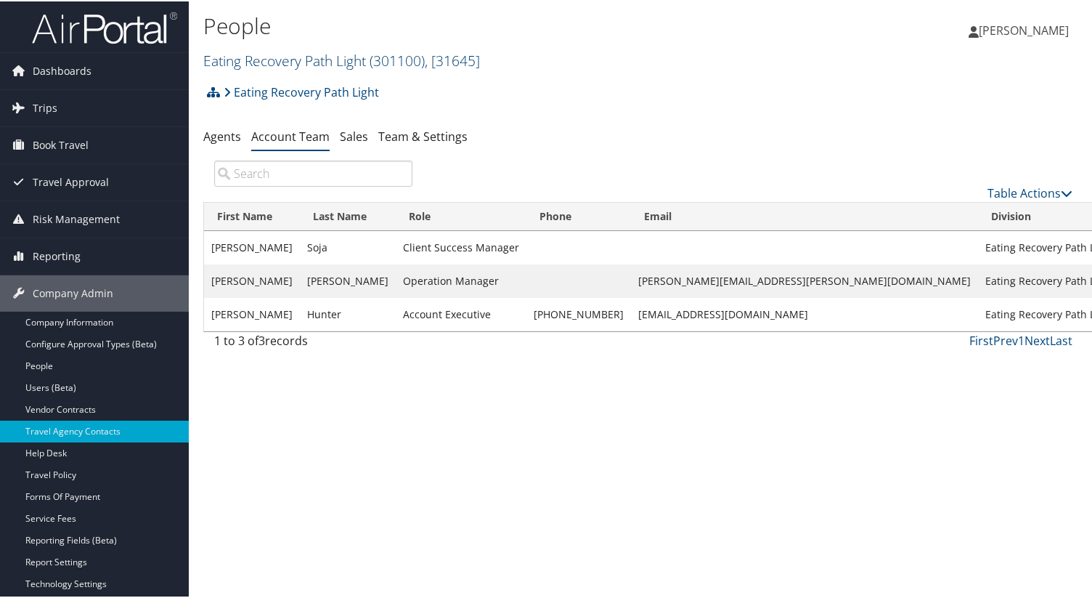
click at [399, 59] on span "( 301100 )" at bounding box center [397, 59] width 55 height 20
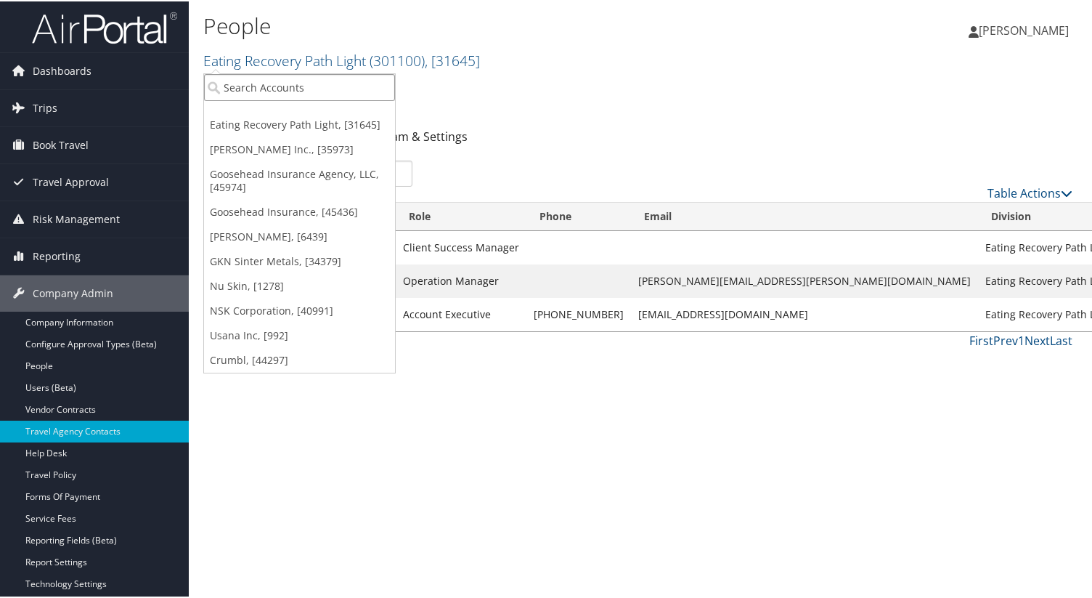
click at [312, 84] on input "search" at bounding box center [299, 86] width 191 height 27
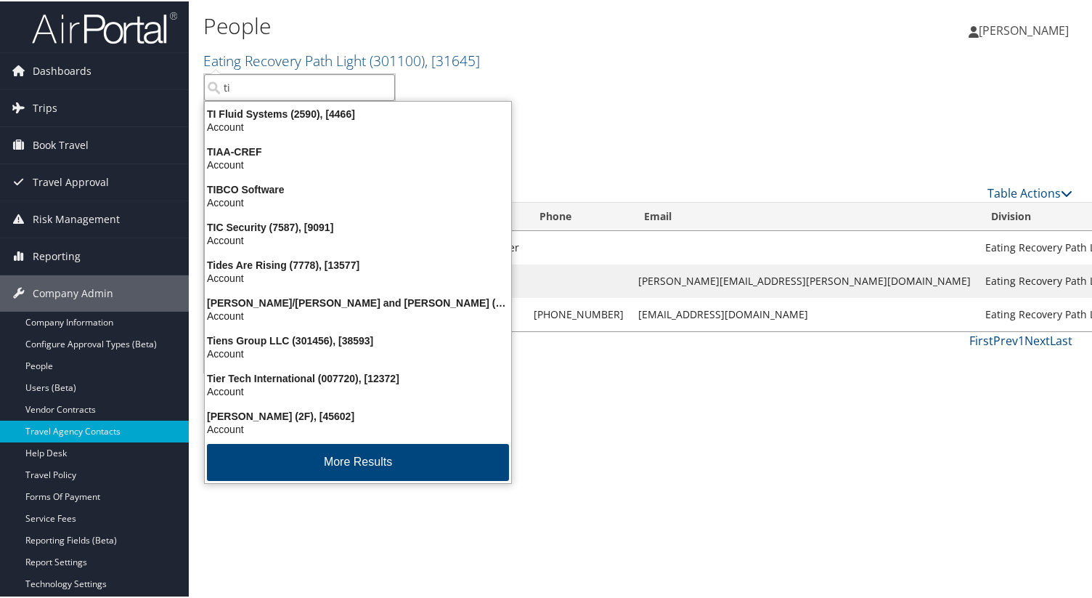
type input "t"
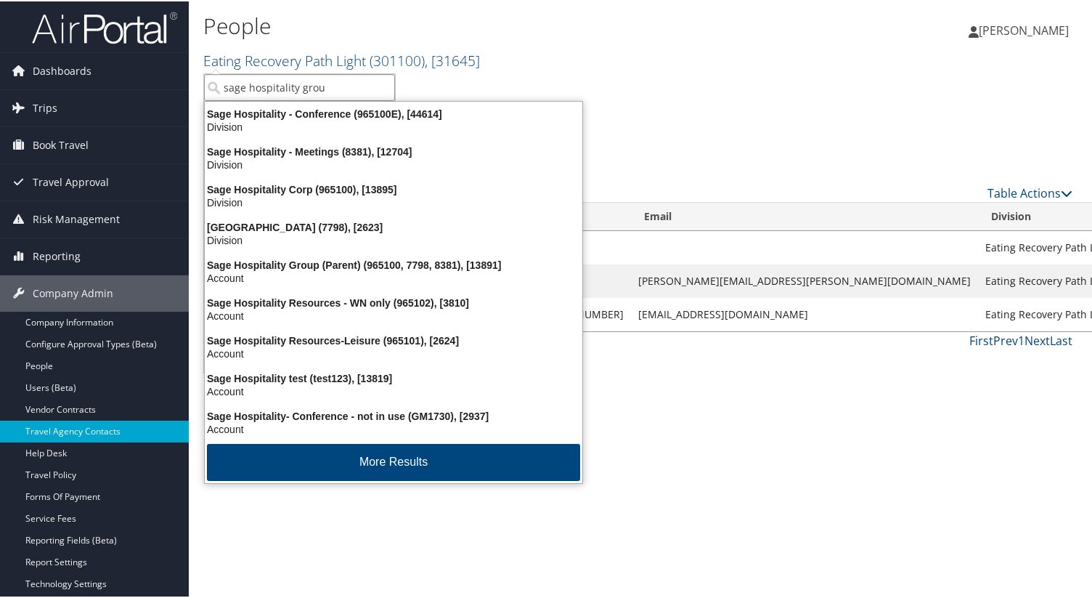
type input "sage hospitality group"
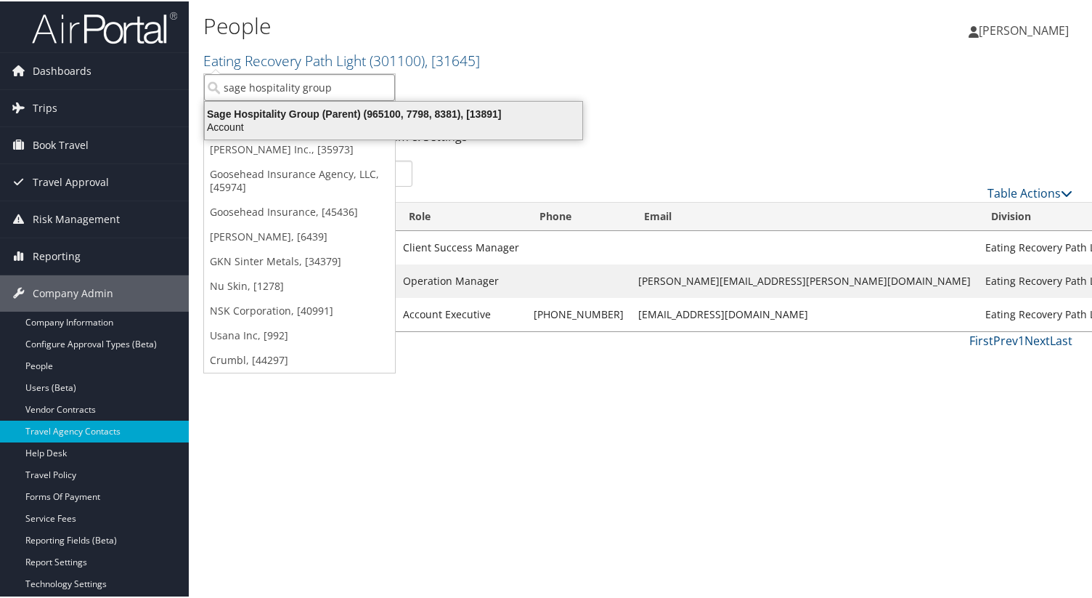
click at [330, 124] on div "Account" at bounding box center [393, 125] width 395 height 13
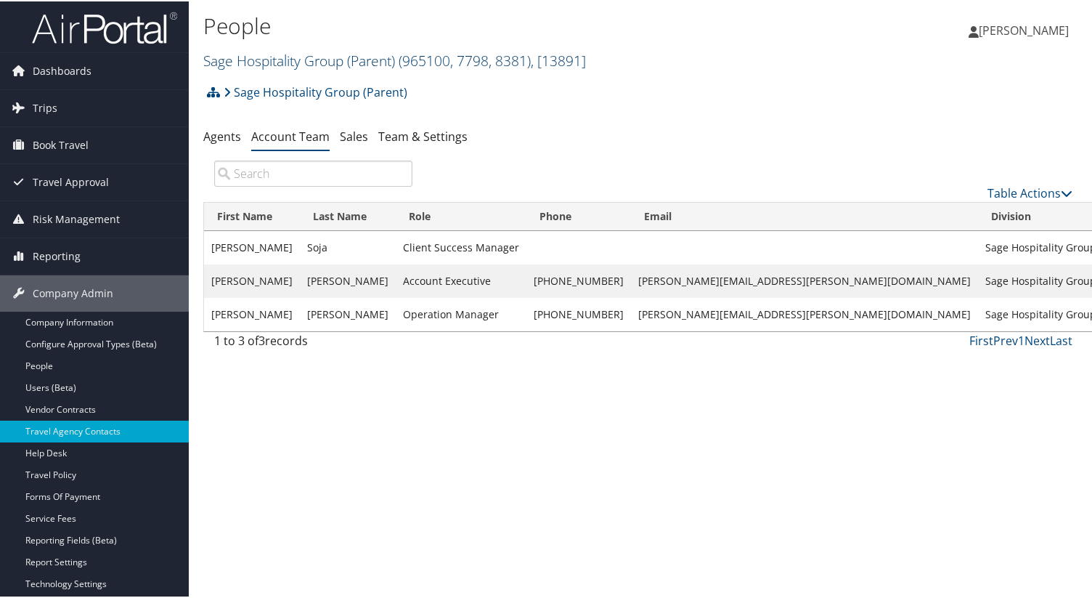
click at [312, 60] on link "Sage Hospitality Group (Parent) ( 965100, 7798, 8381 ) , [ 13891 ]" at bounding box center [394, 59] width 383 height 20
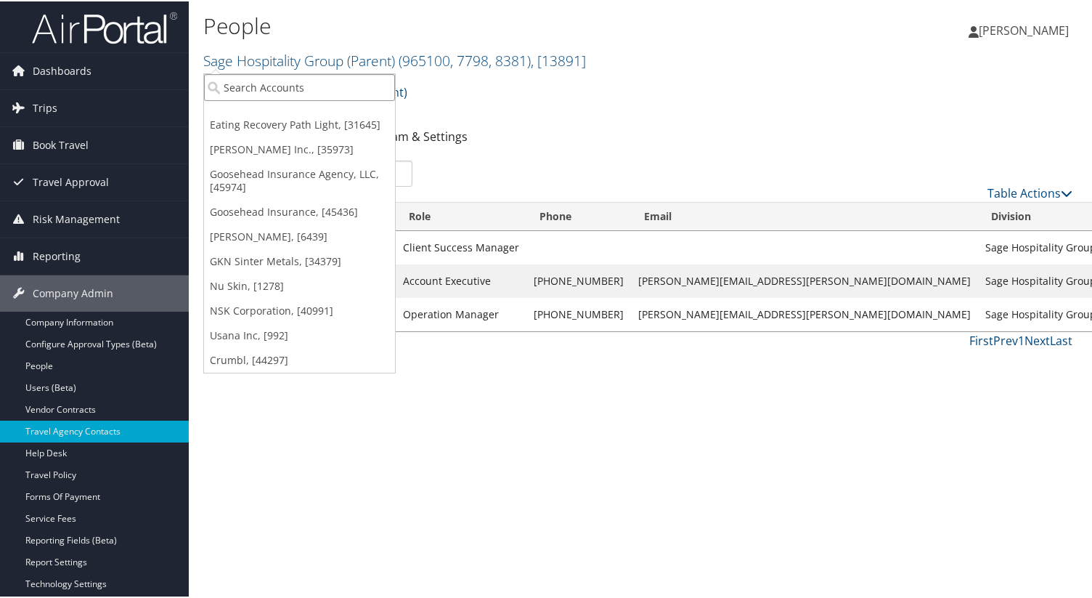
click at [316, 84] on input "search" at bounding box center [299, 86] width 191 height 27
type input "h"
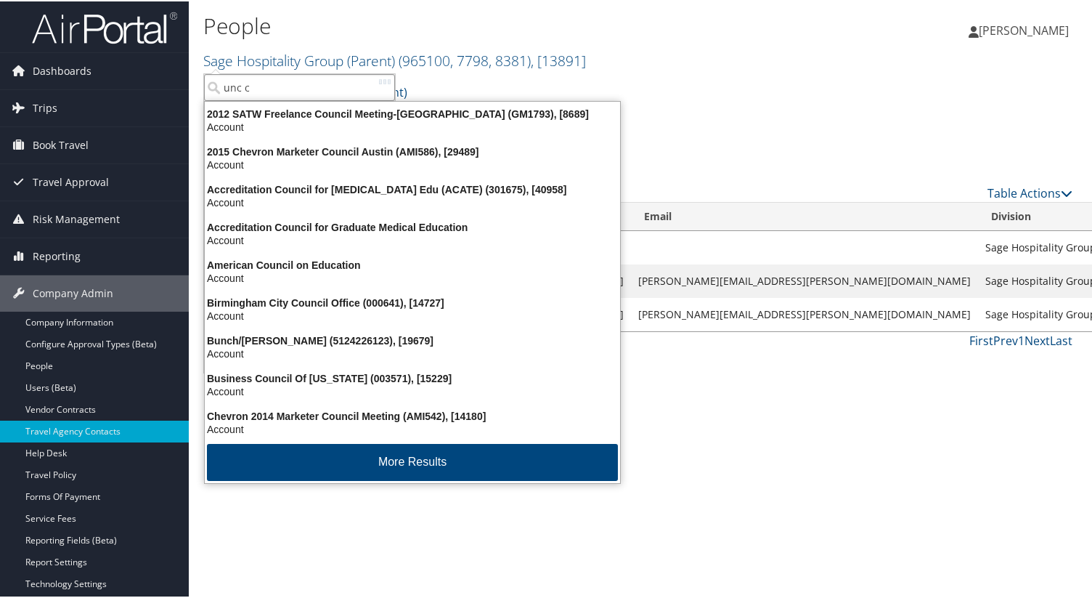
type input "unc ch"
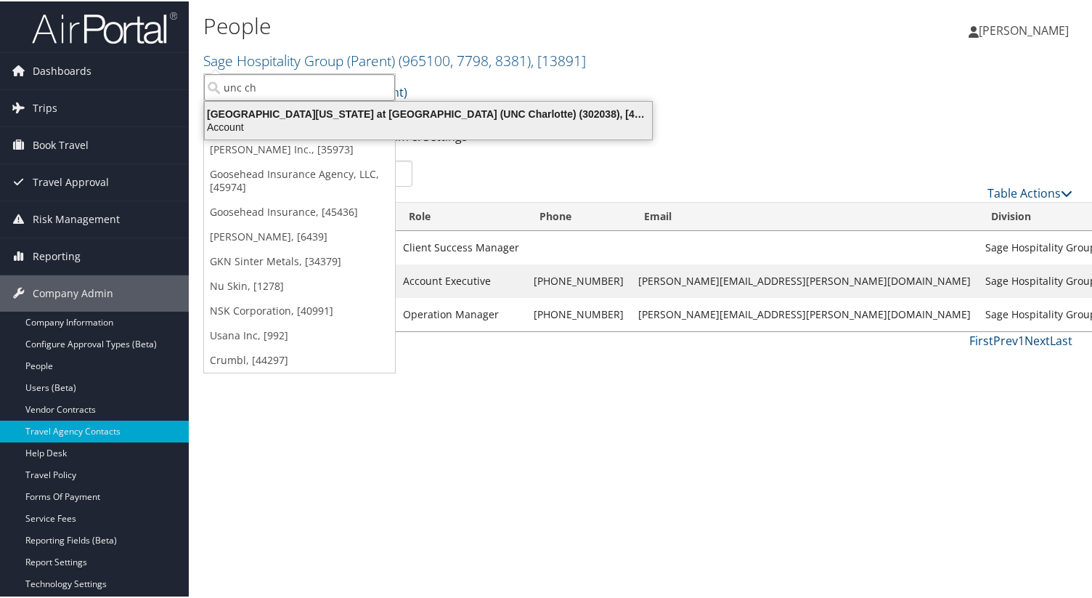
click at [325, 99] on li "[GEOGRAPHIC_DATA][US_STATE] at [GEOGRAPHIC_DATA] (UNC Charlotte) (302038), [456…" at bounding box center [428, 118] width 449 height 39
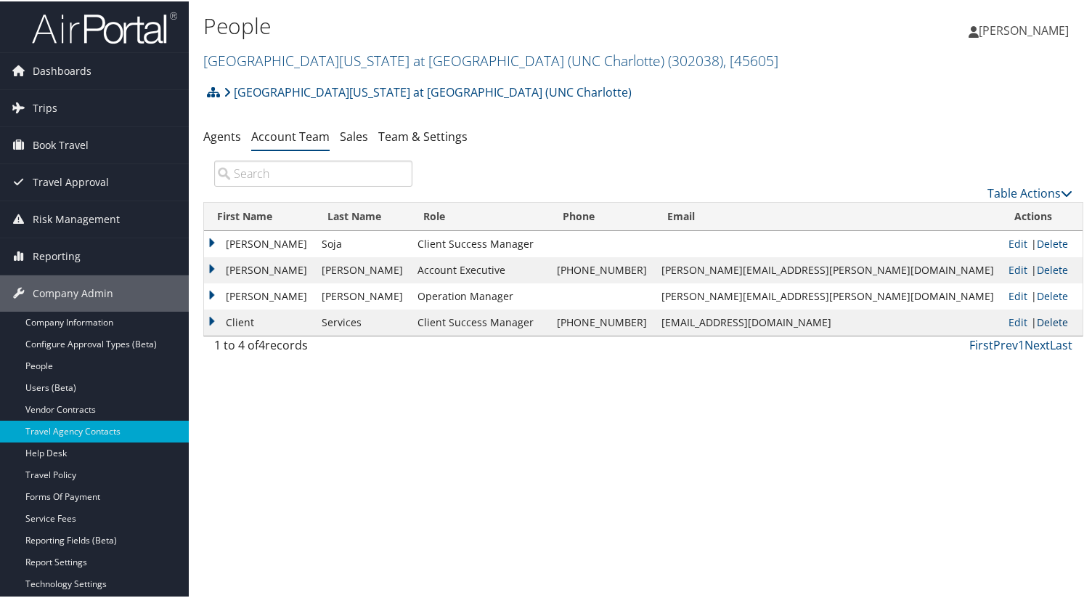
click at [1037, 327] on link "Delete" at bounding box center [1052, 321] width 31 height 14
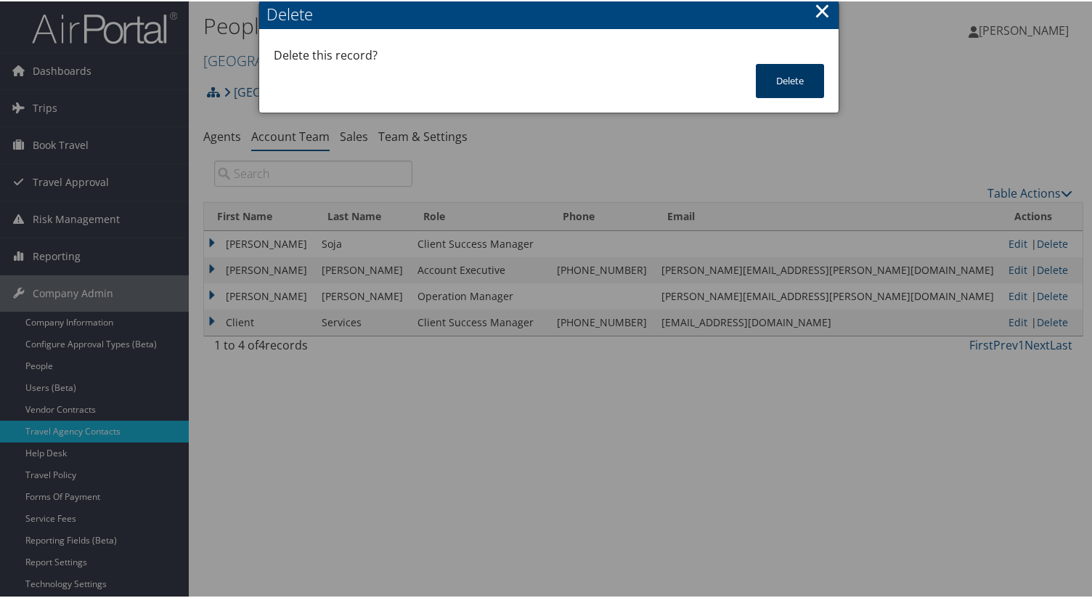
click at [795, 78] on button "Delete" at bounding box center [790, 79] width 68 height 34
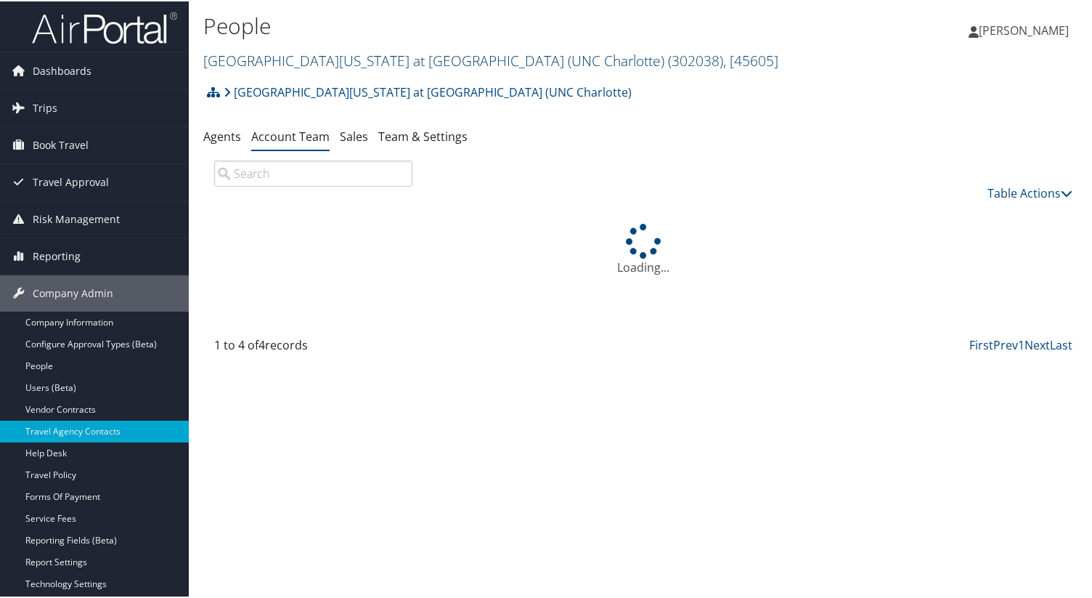
click at [280, 66] on link "University of North Carolina at Charlotte (UNC Charlotte) ( 302038 ) , [ 45605 ]" at bounding box center [490, 59] width 575 height 20
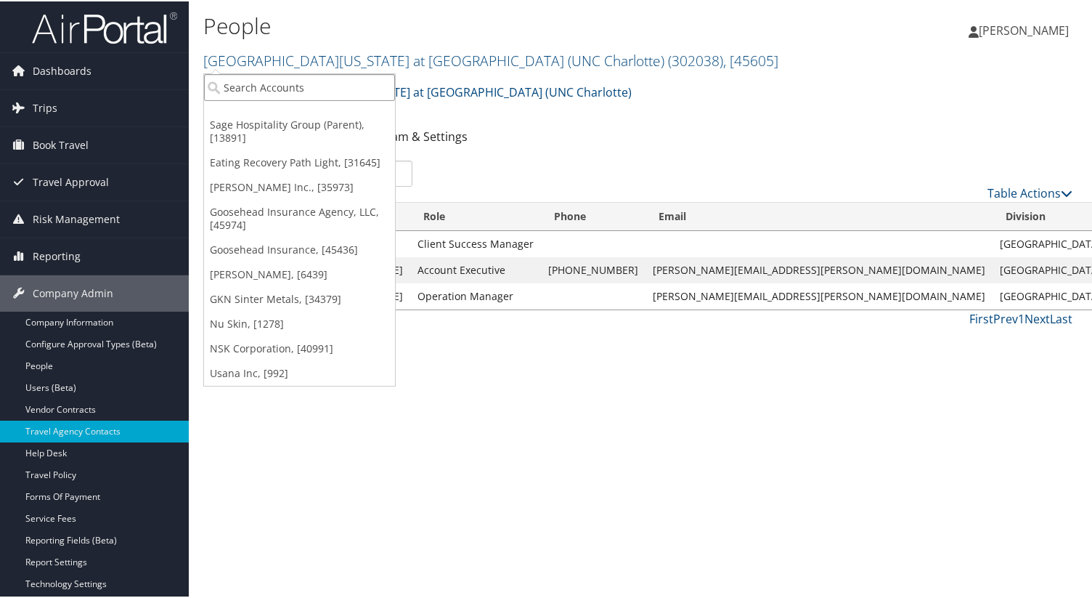
click at [272, 91] on input "search" at bounding box center [299, 86] width 191 height 27
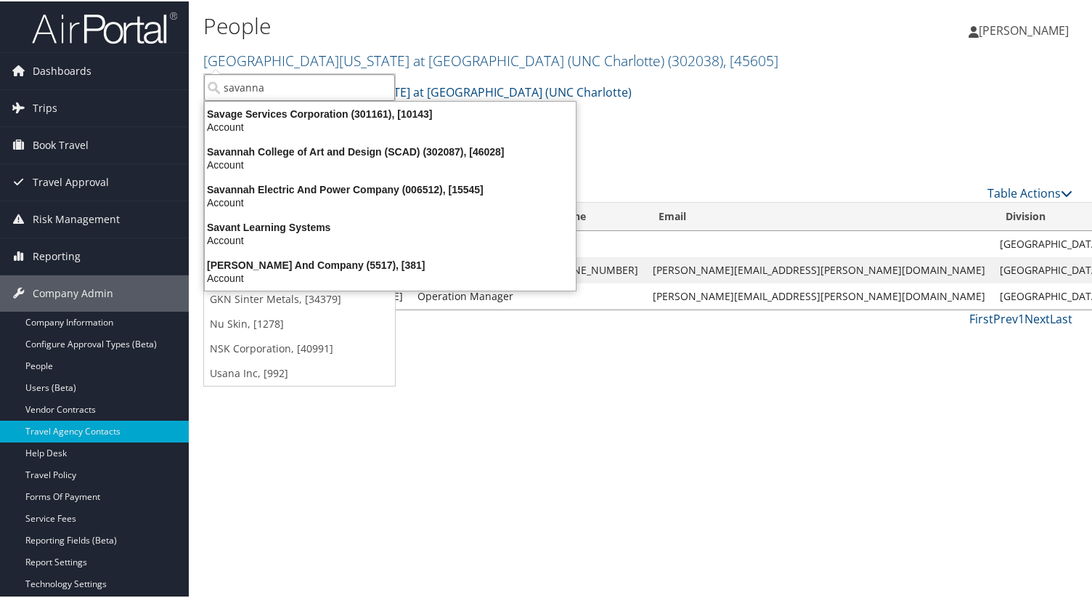
type input "savannah"
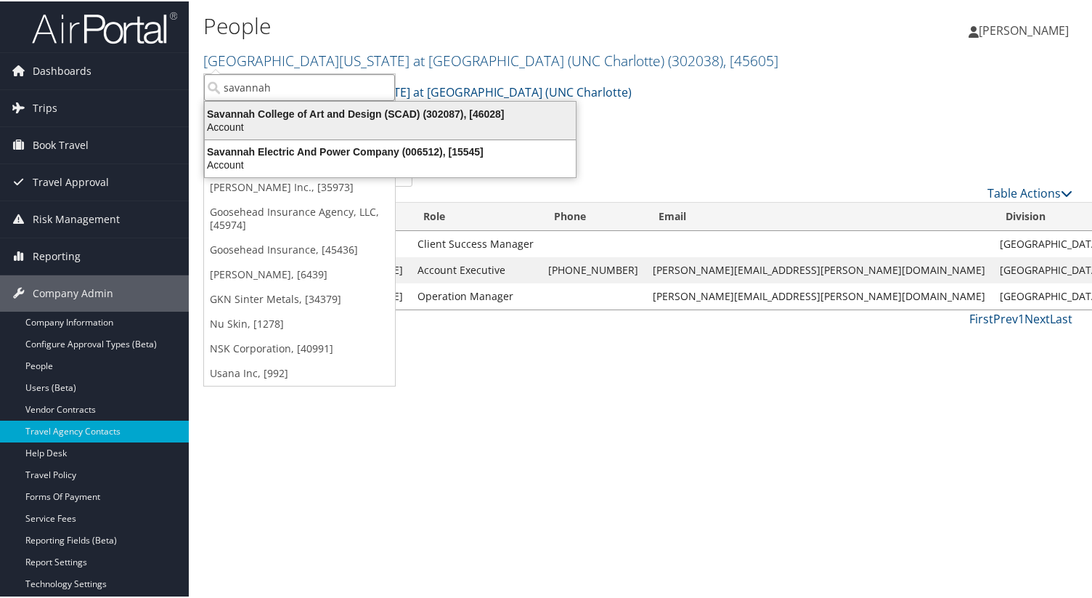
click at [282, 121] on div "Account" at bounding box center [390, 125] width 389 height 13
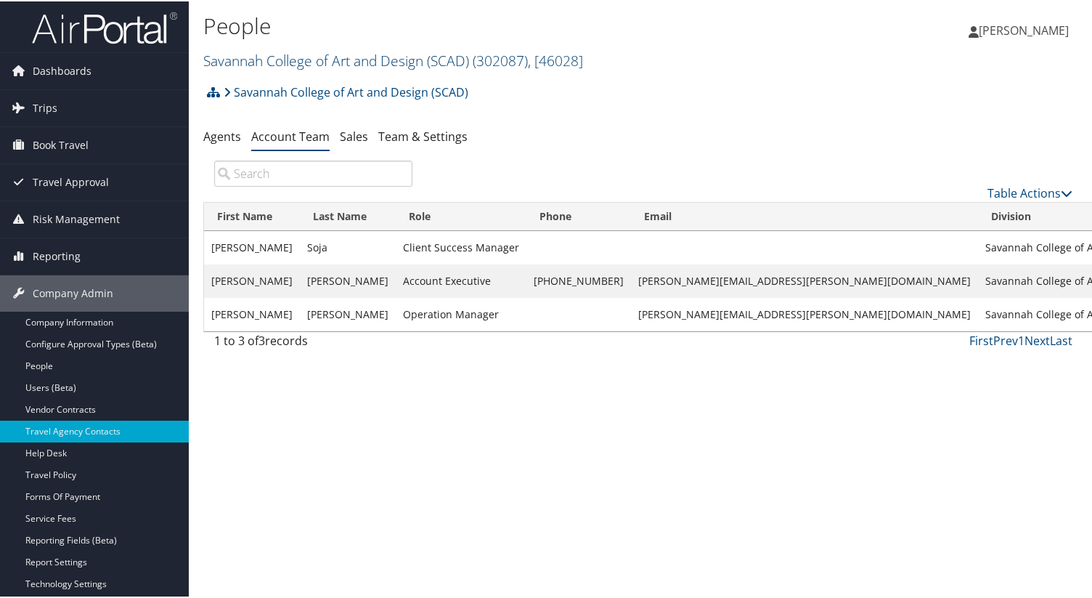
click at [310, 56] on link "Savannah College of Art and Design (SCAD) ( 302087 ) , [ 46028 ]" at bounding box center [393, 59] width 380 height 20
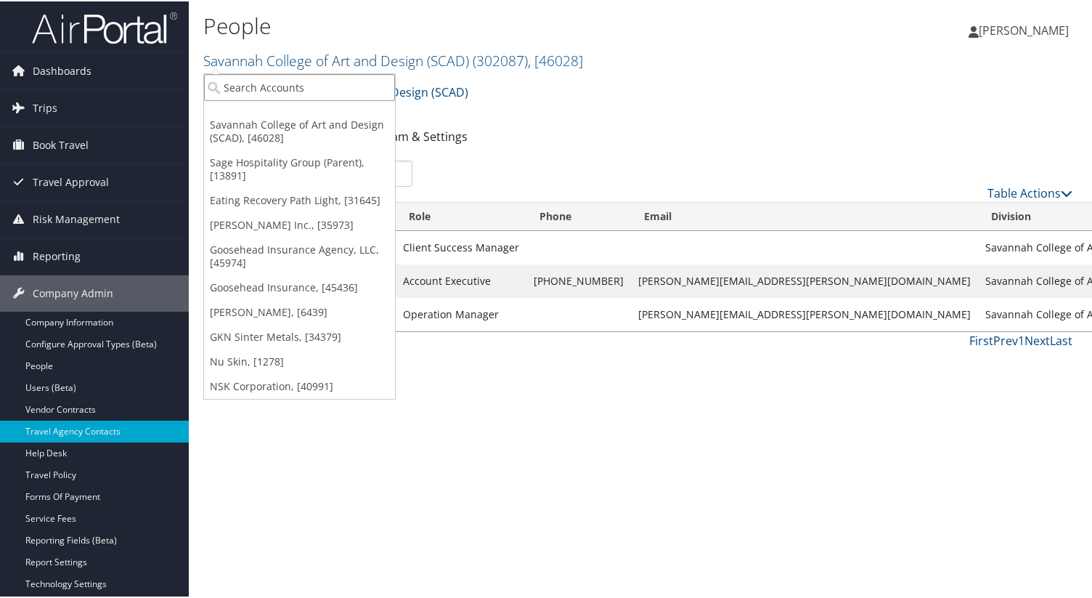
click at [309, 84] on input "search" at bounding box center [299, 86] width 191 height 27
type input "c"
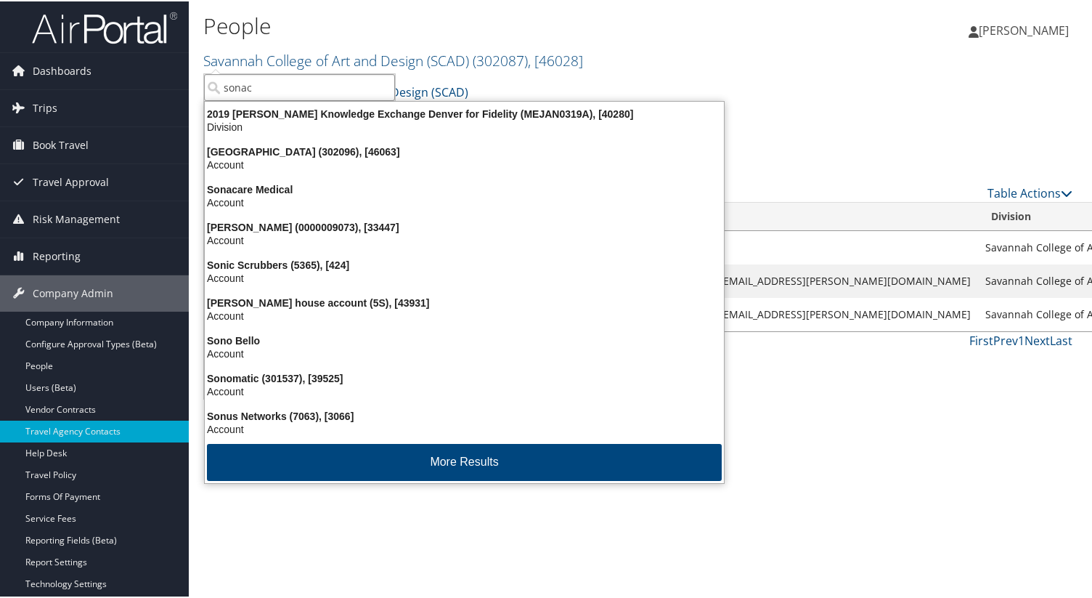
type input "sonaca"
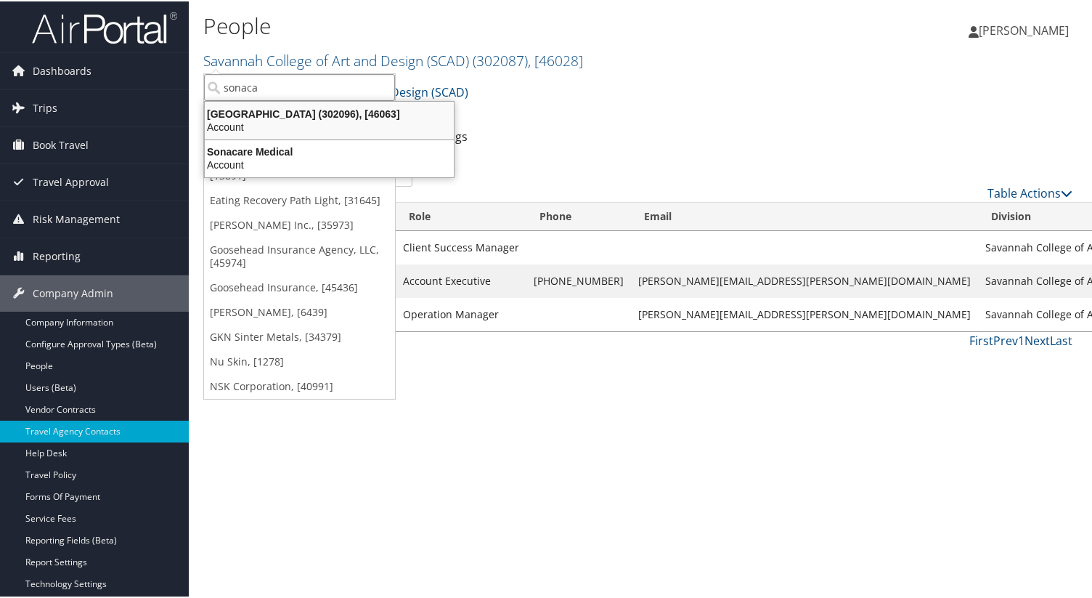
click at [313, 128] on div "Account" at bounding box center [329, 125] width 267 height 13
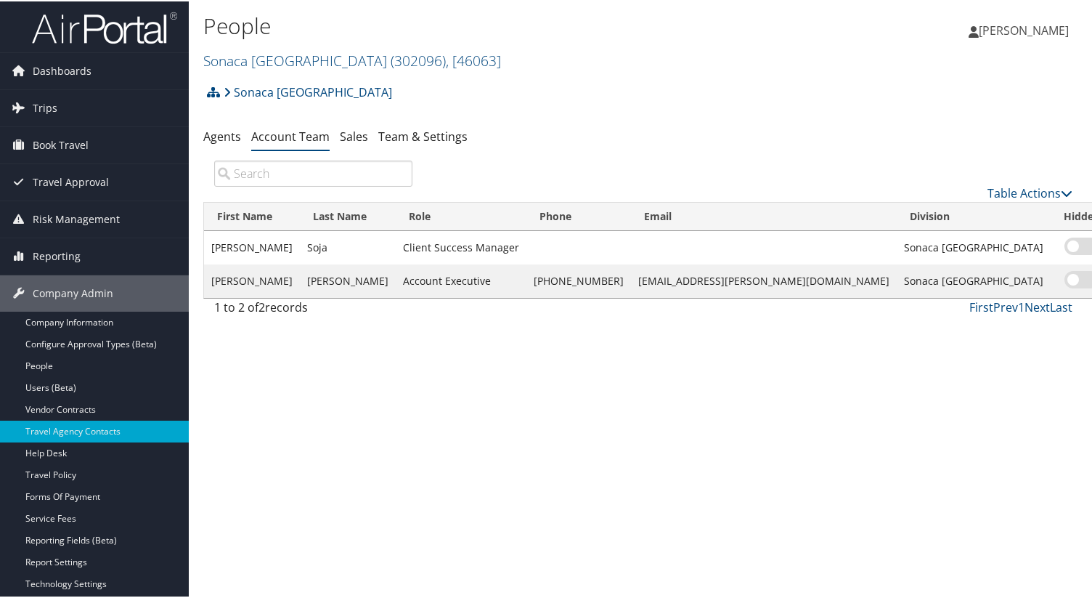
click at [275, 38] on h1 "People" at bounding box center [496, 24] width 587 height 31
click at [275, 68] on link "[GEOGRAPHIC_DATA] ( 302096 ) , [ 46063 ]" at bounding box center [352, 59] width 298 height 20
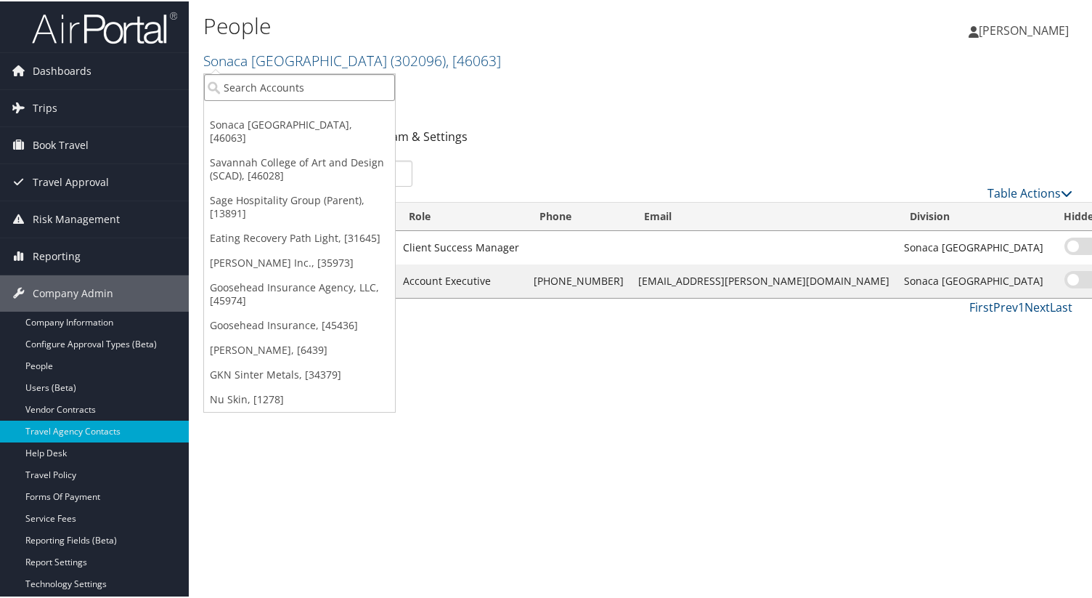
click at [277, 92] on input "search" at bounding box center [299, 86] width 191 height 27
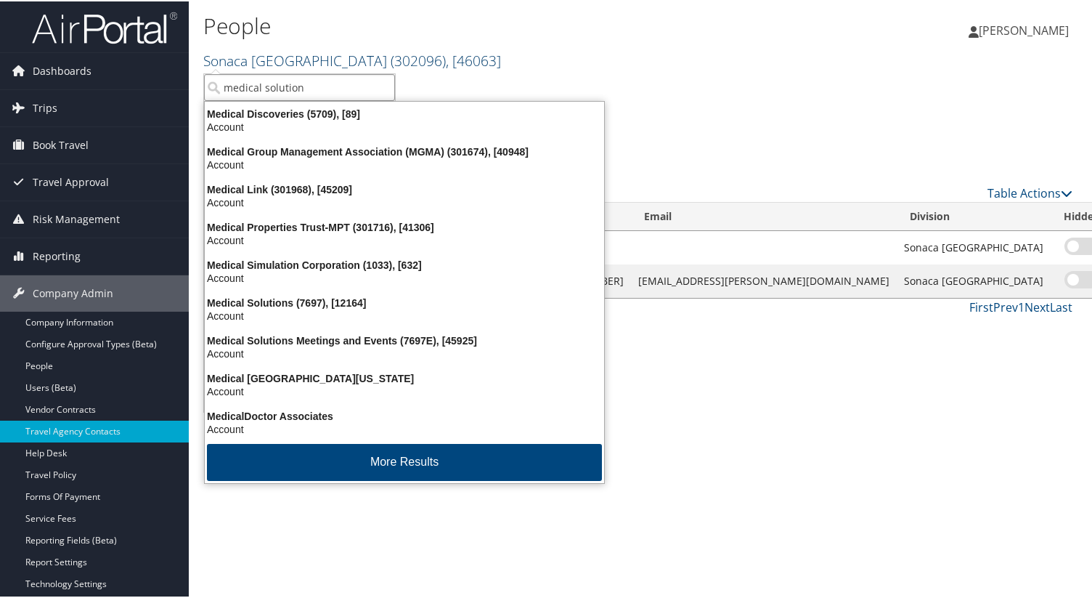
type input "medical solutions"
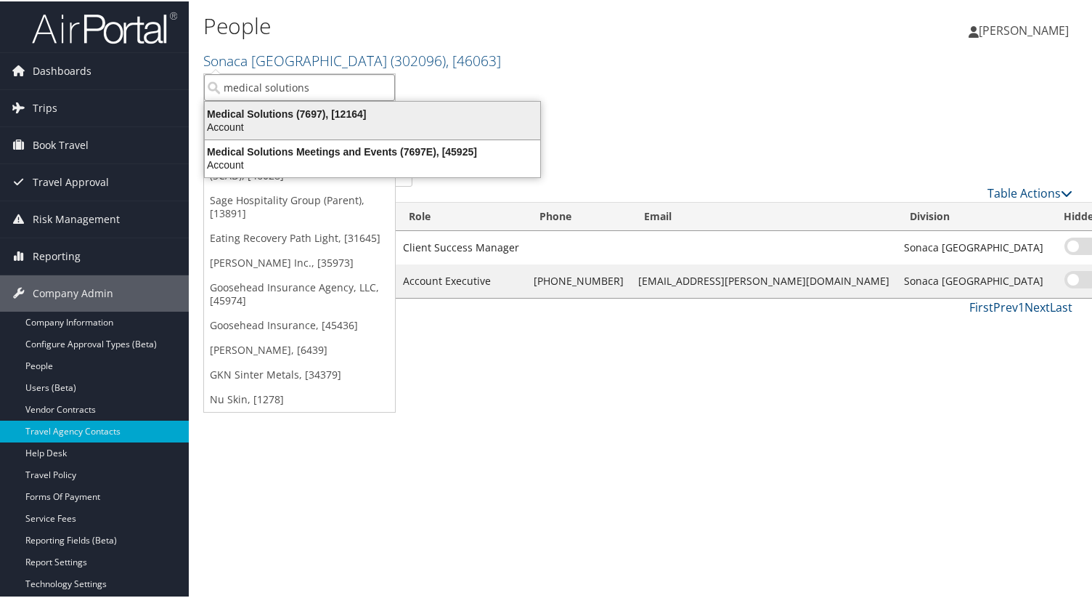
click at [284, 115] on div "Medical Solutions (7697), [12164]" at bounding box center [372, 112] width 353 height 13
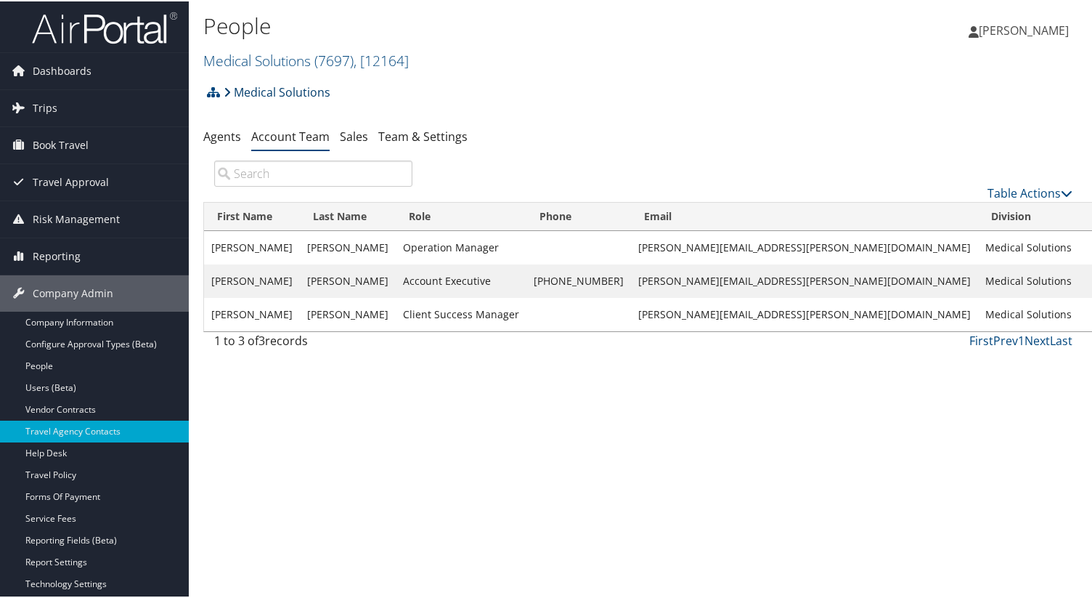
click at [285, 87] on link "Medical Solutions" at bounding box center [277, 90] width 107 height 29
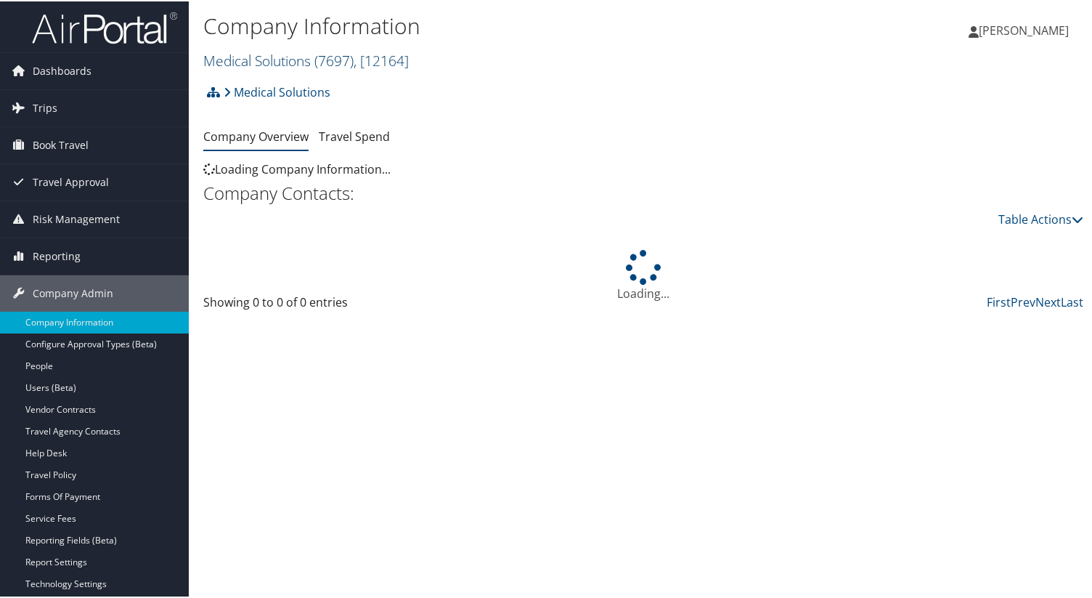
click at [279, 61] on link "Medical Solutions ( 7697 ) , [ 12164 ]" at bounding box center [306, 59] width 206 height 20
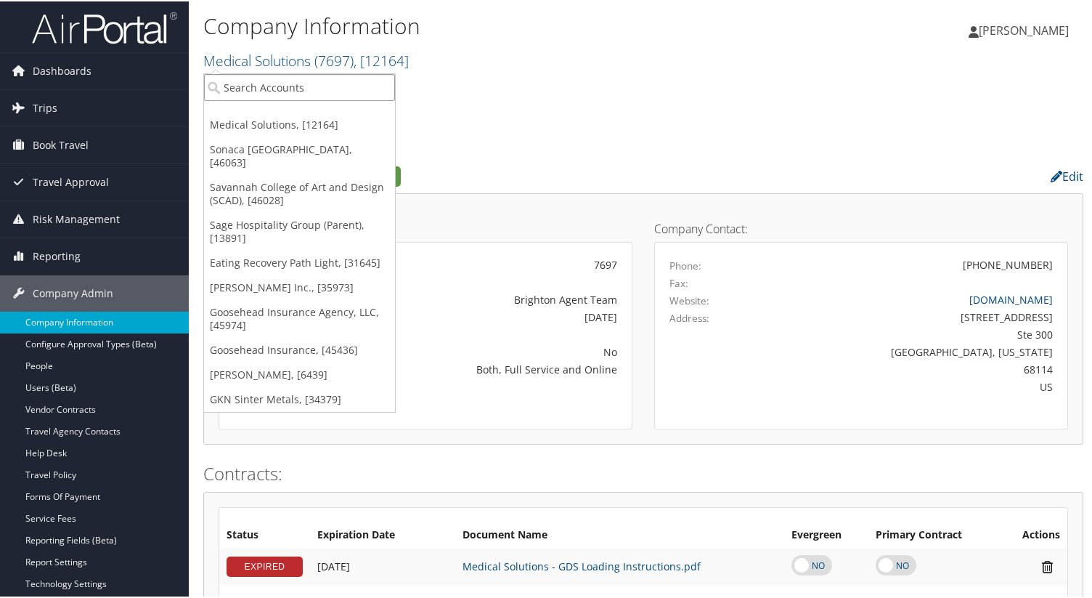
click at [279, 82] on input "search" at bounding box center [299, 86] width 191 height 27
type input "venture global"
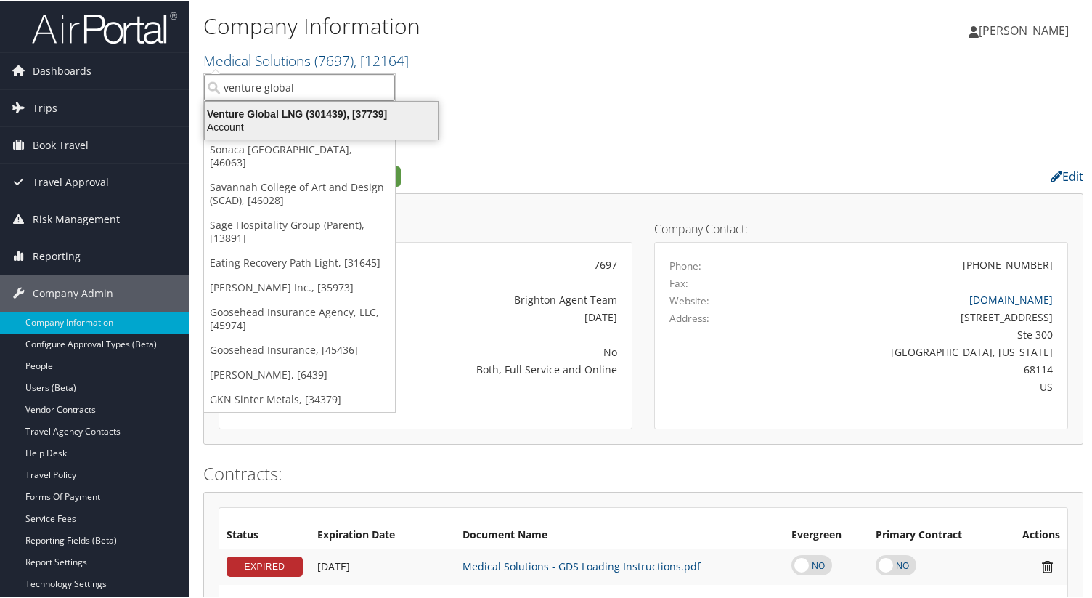
click at [285, 119] on div "Account" at bounding box center [321, 125] width 251 height 13
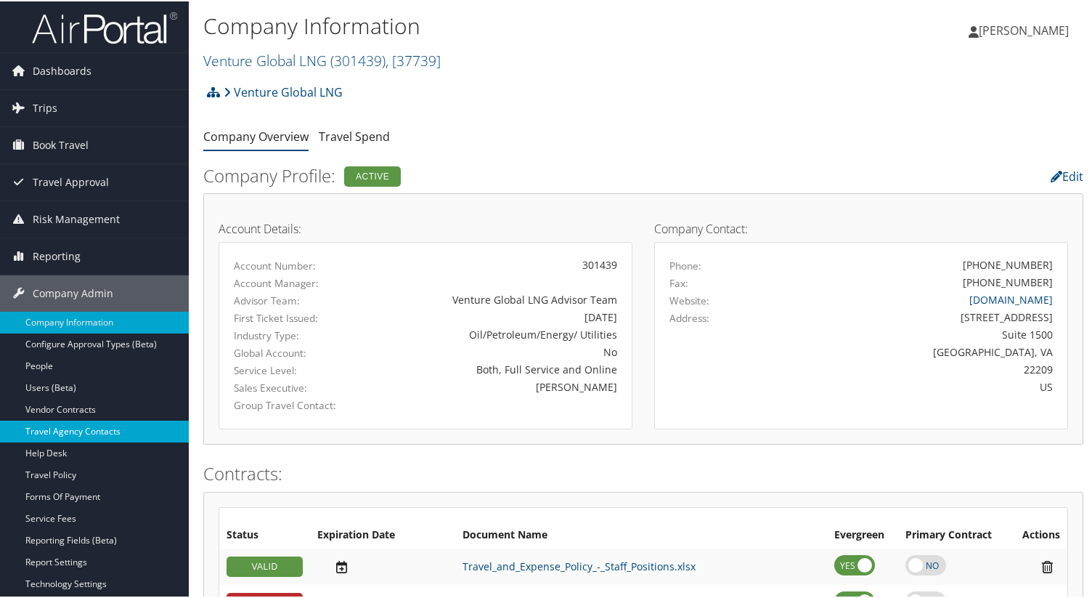
click at [110, 430] on link "Travel Agency Contacts" at bounding box center [94, 430] width 189 height 22
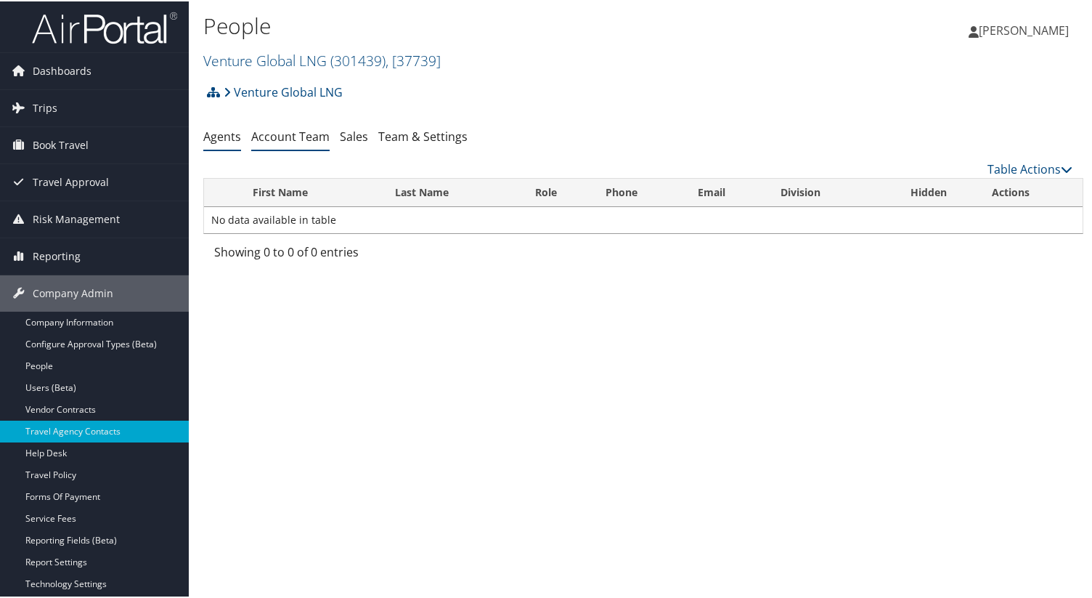
click at [296, 142] on link "Account Team" at bounding box center [290, 135] width 78 height 16
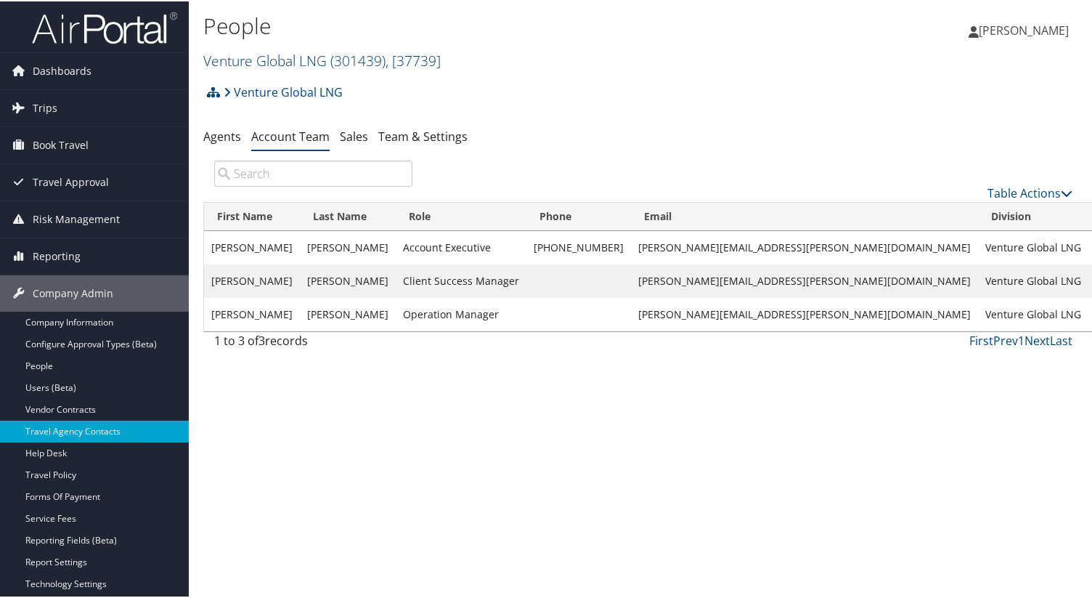
click at [324, 53] on link "Venture Global LNG ( 301439 ) , [ 37739 ]" at bounding box center [321, 59] width 237 height 20
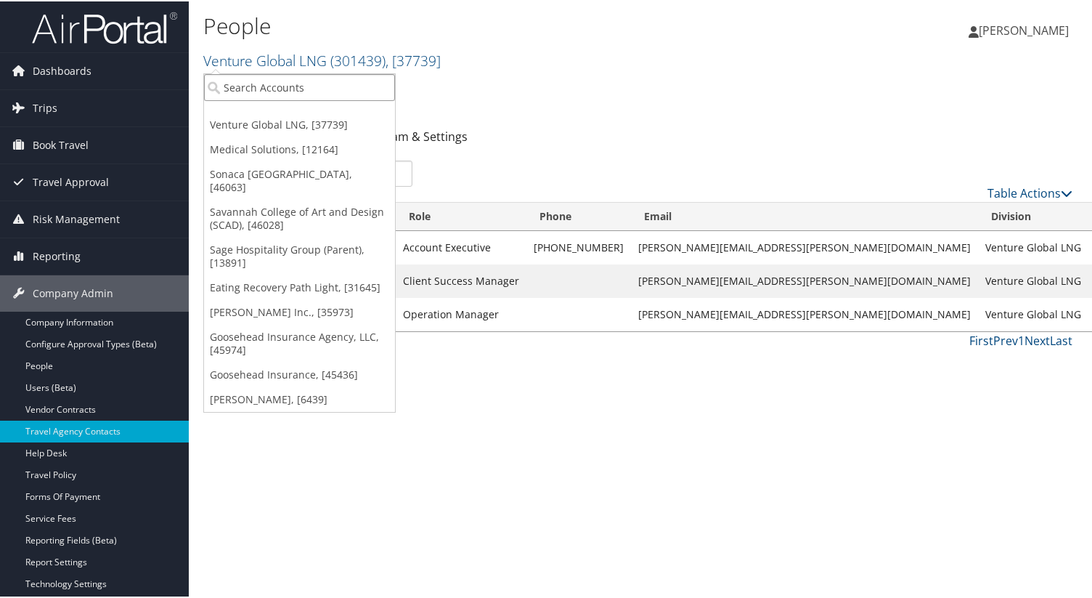
click at [325, 81] on input "search" at bounding box center [299, 86] width 191 height 27
type input "chap"
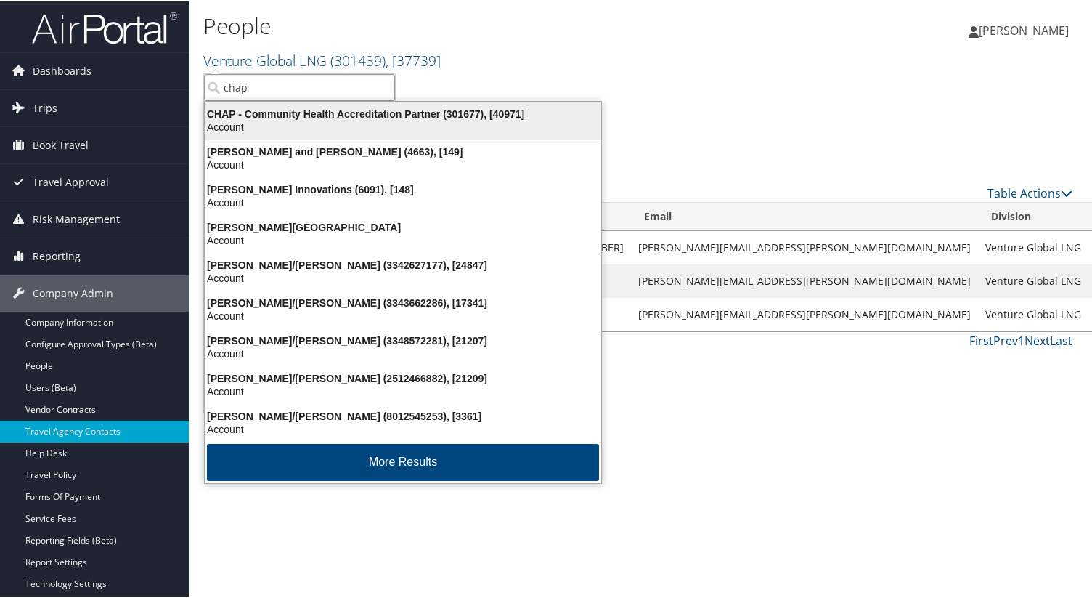
click at [325, 115] on div "CHAP - Community Health Accreditation Partner (301677), [40971]" at bounding box center [403, 112] width 414 height 13
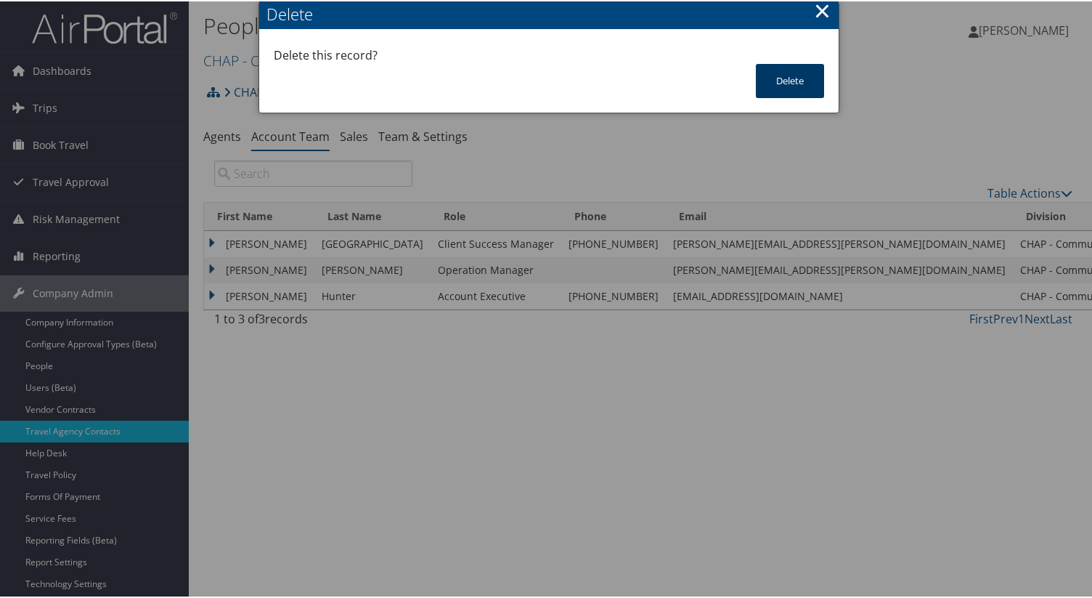
click at [802, 79] on button "Delete" at bounding box center [790, 79] width 68 height 34
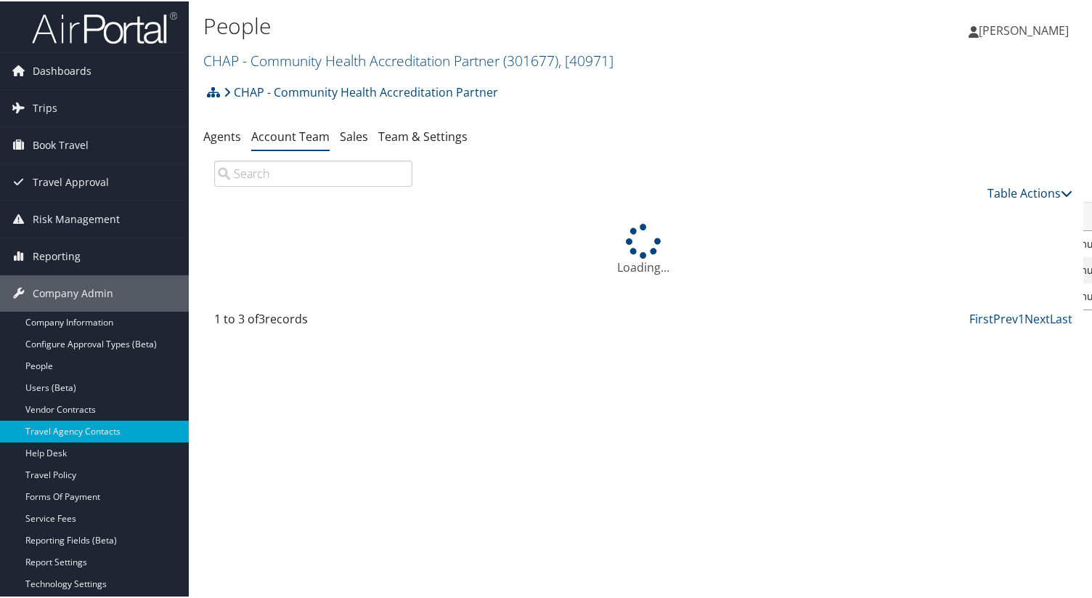
click at [1027, 184] on link "Table Actions" at bounding box center [1030, 192] width 85 height 16
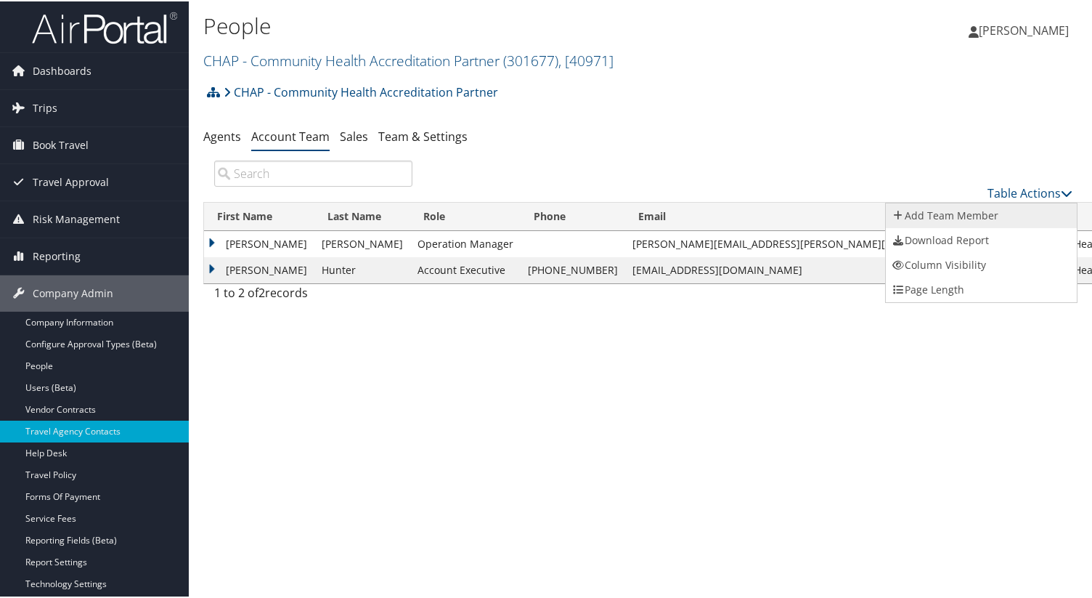
click at [951, 214] on link "Add Team Member" at bounding box center [981, 214] width 191 height 25
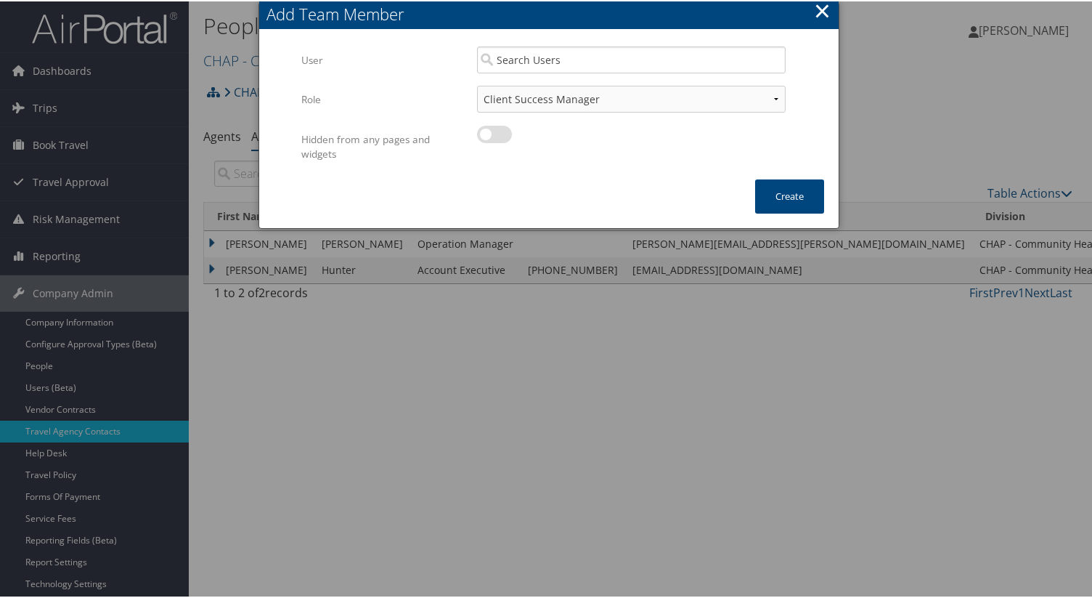
click at [626, 42] on div "User Multiple values The selected items contain different values for this input…" at bounding box center [549, 105] width 580 height 148
click at [626, 53] on input "search" at bounding box center [631, 58] width 309 height 27
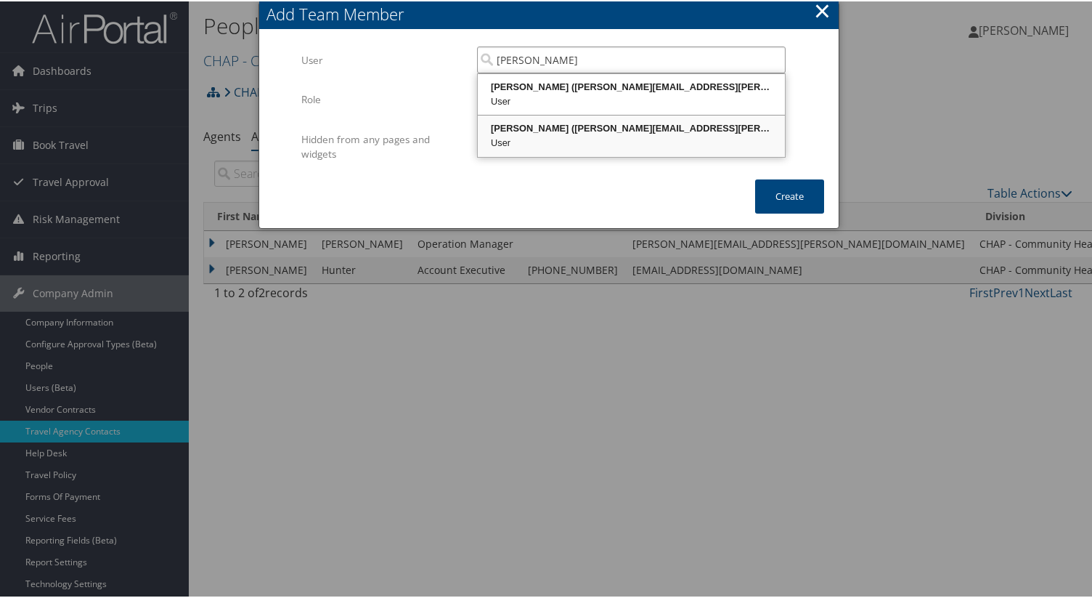
click at [573, 141] on div "User" at bounding box center [631, 141] width 303 height 15
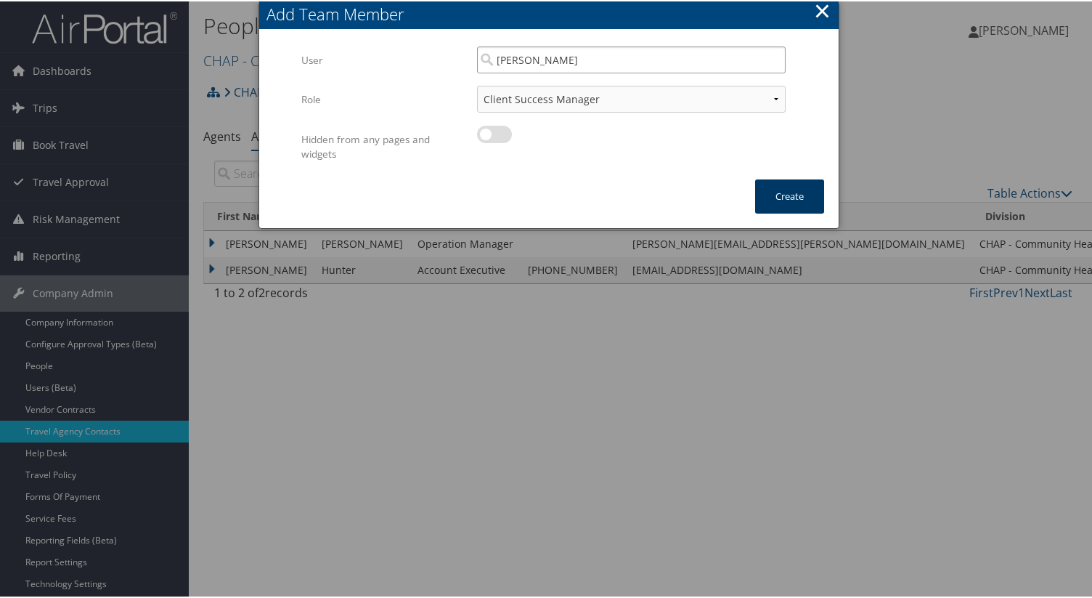
type input "Lesley Hogg"
click at [797, 196] on button "Create" at bounding box center [789, 195] width 69 height 34
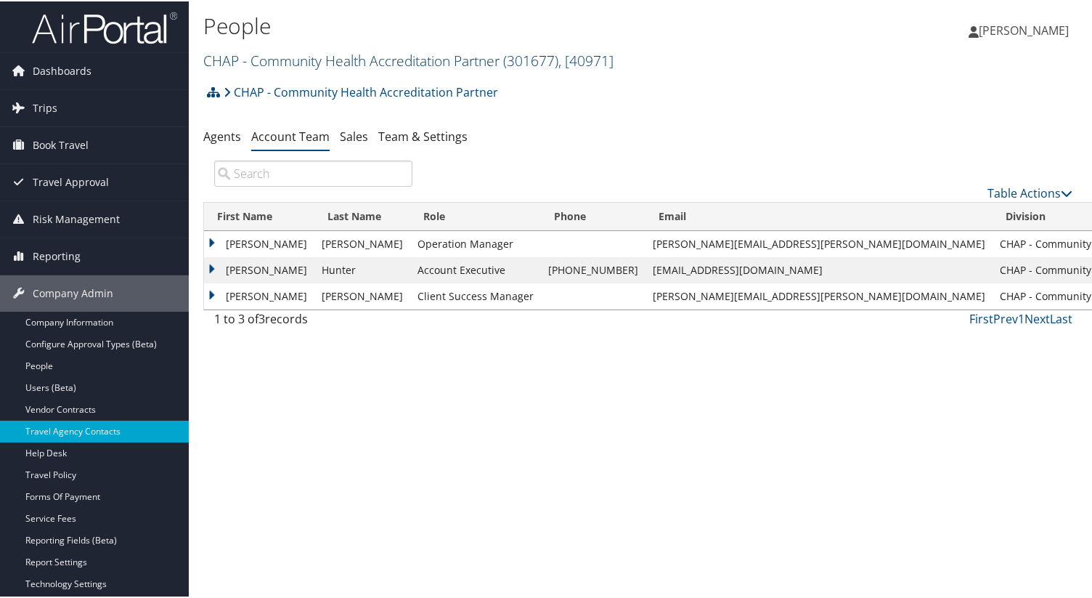
click at [370, 63] on link "CHAP - Community Health Accreditation Partner ( 301677 ) , [ 40971 ]" at bounding box center [408, 59] width 410 height 20
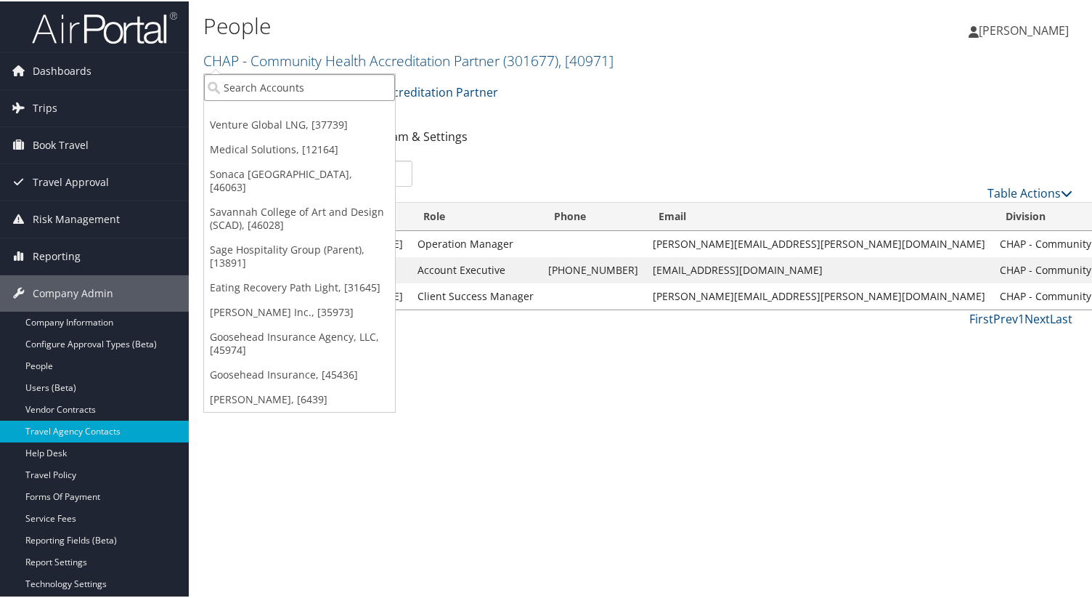
click at [299, 92] on input "search" at bounding box center [299, 86] width 191 height 27
type input "envestnet"
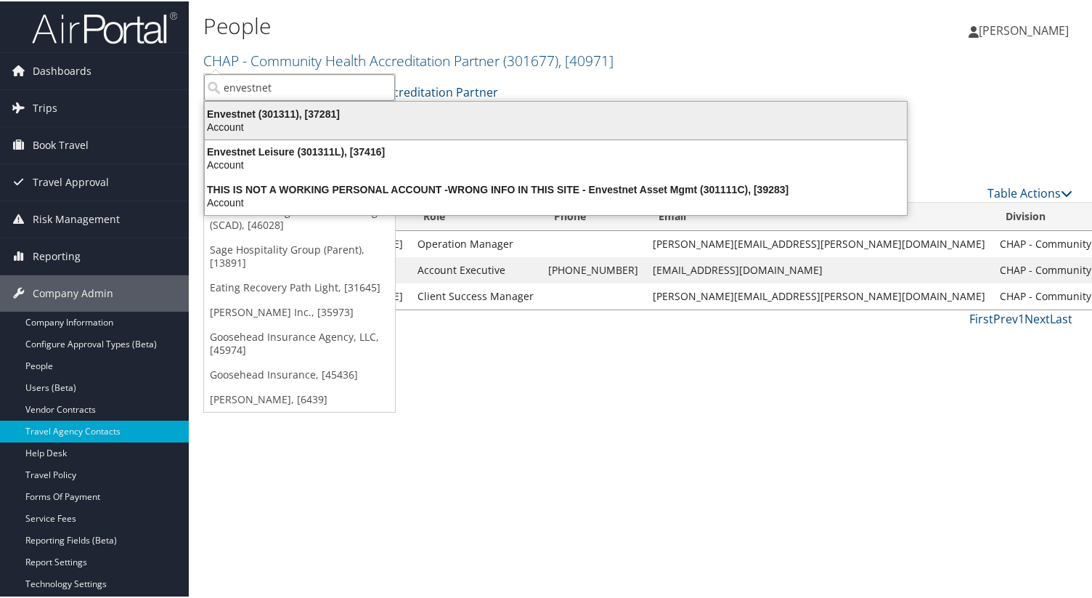
click at [304, 124] on div "Account" at bounding box center [556, 125] width 720 height 13
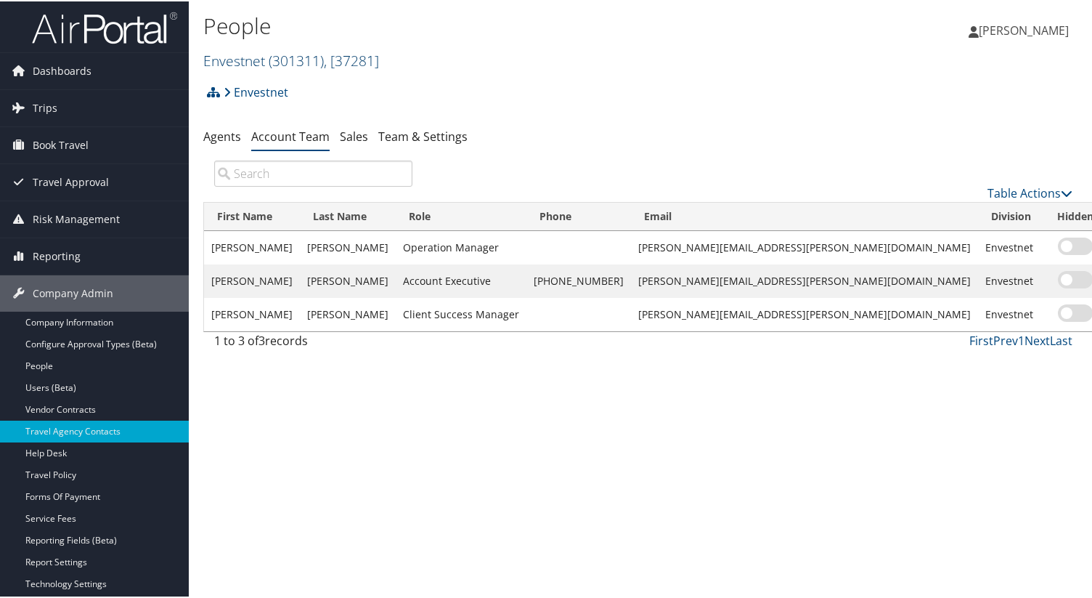
click at [263, 57] on link "Envestnet ( 301311 ) , [ 37281 ]" at bounding box center [291, 59] width 176 height 20
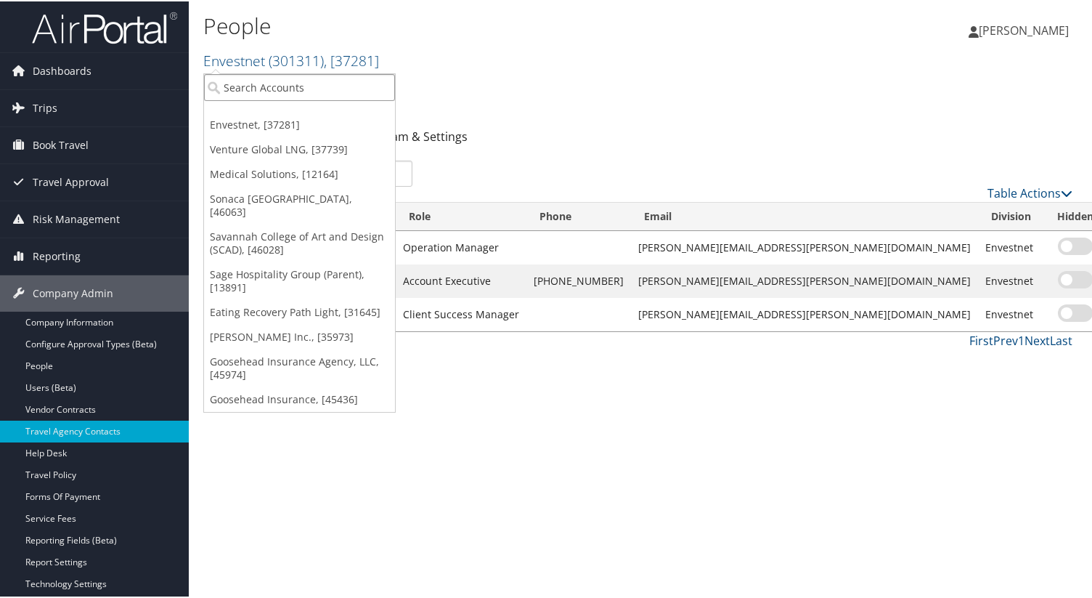
click at [264, 84] on input "search" at bounding box center [299, 86] width 191 height 27
type input "[PERSON_NAME]"
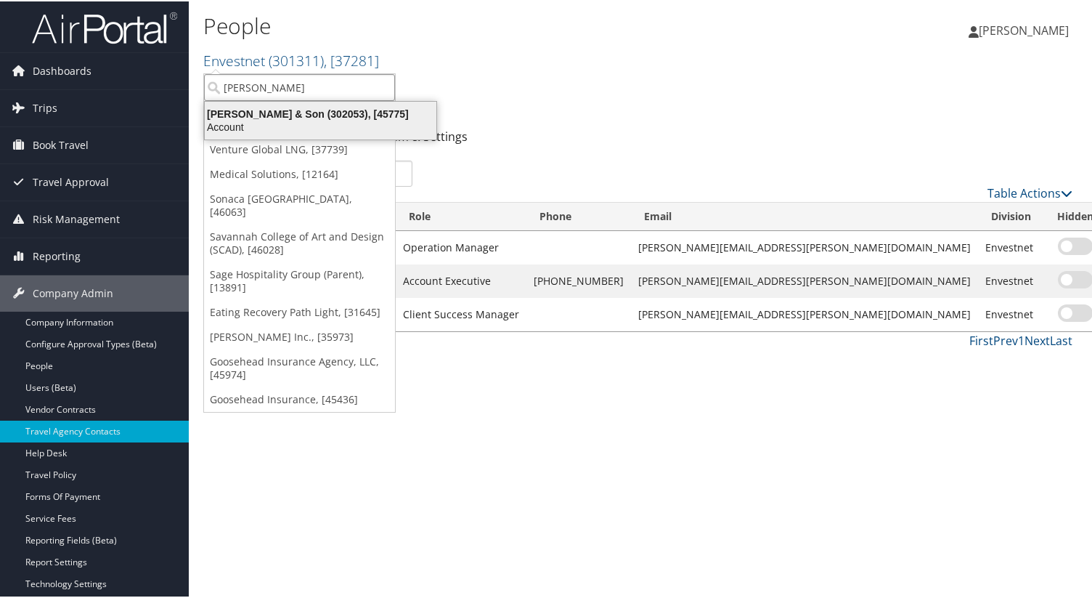
click at [271, 106] on div "[PERSON_NAME] & Son (302053), [45775]" at bounding box center [320, 112] width 249 height 13
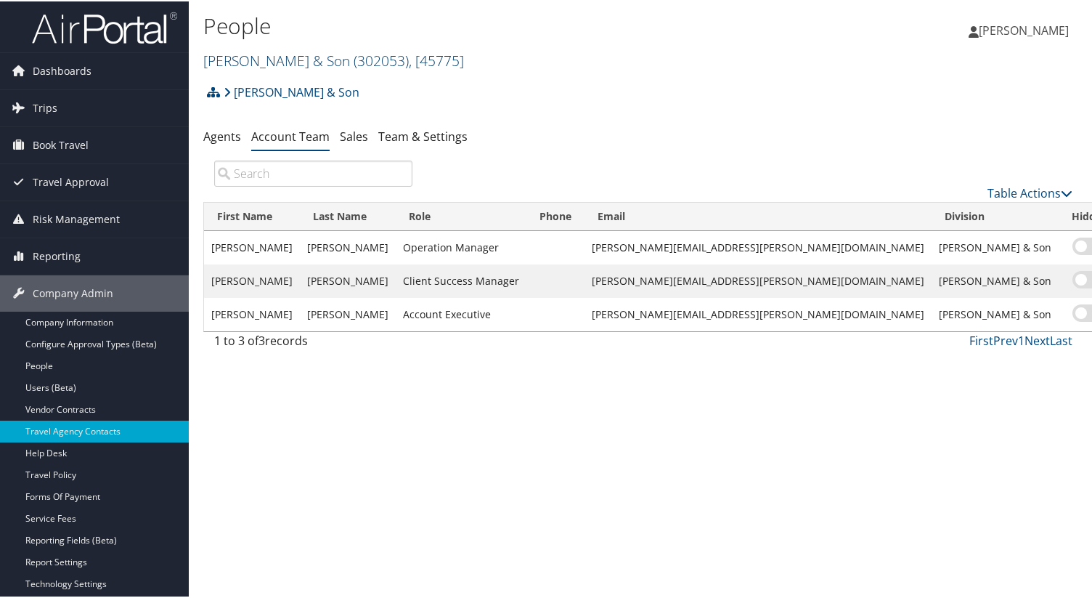
click at [285, 58] on link "[PERSON_NAME] & Son ( 302053 ) , [ 45775 ]" at bounding box center [333, 59] width 261 height 20
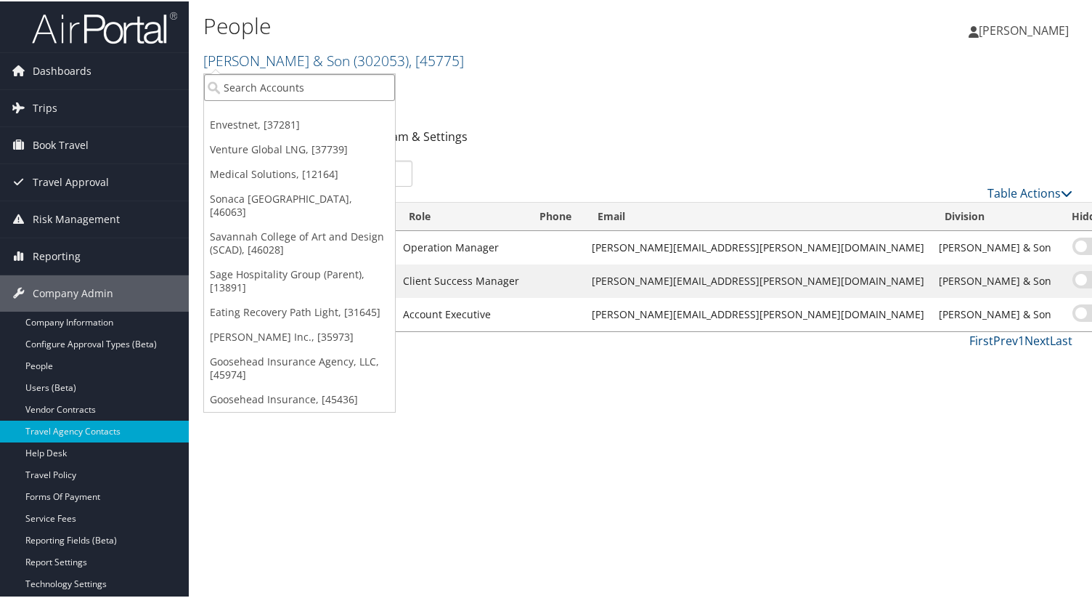
click at [290, 81] on input "search" at bounding box center [299, 86] width 191 height 27
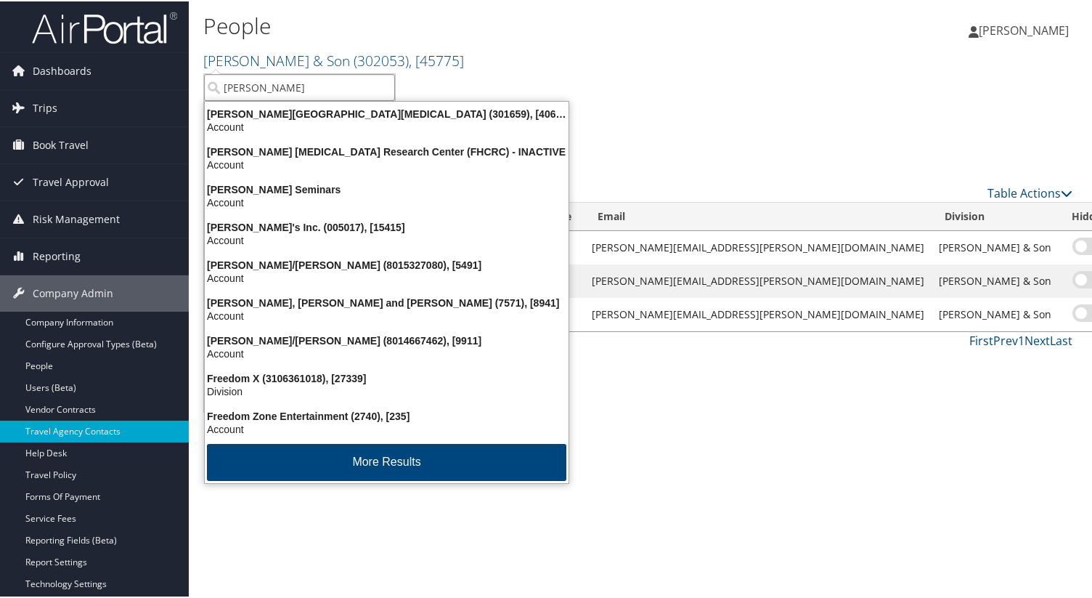
type input "[PERSON_NAME]"
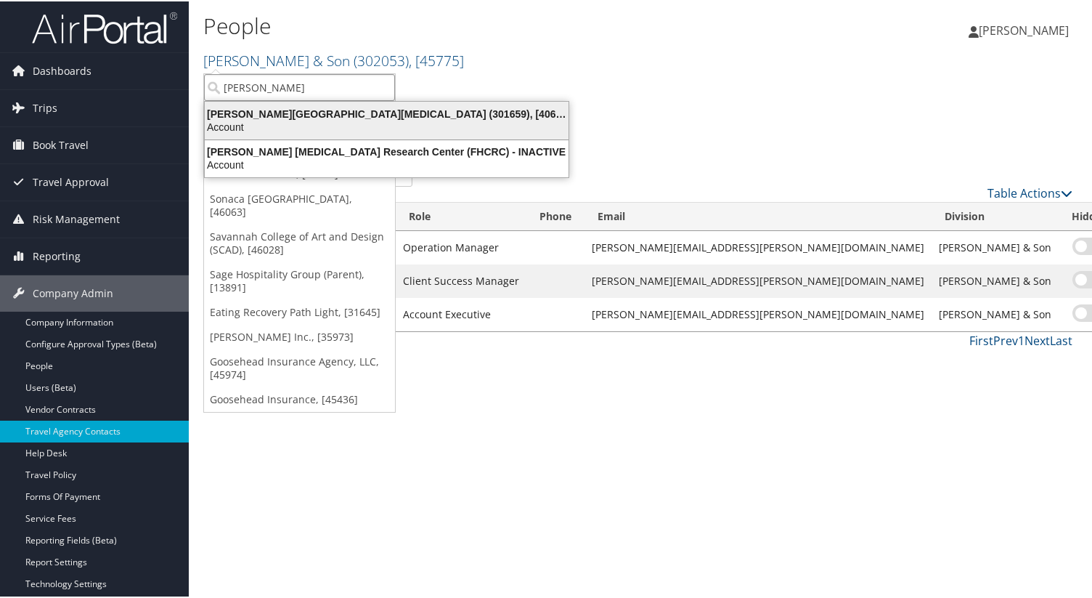
click at [293, 127] on div "Account" at bounding box center [386, 125] width 381 height 13
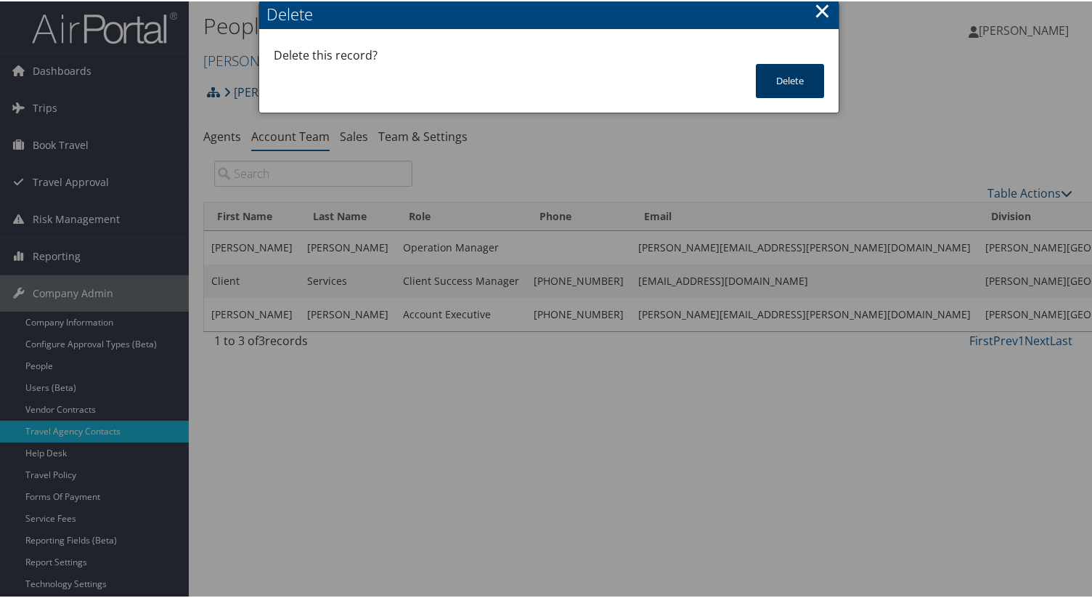
click at [808, 77] on button "Delete" at bounding box center [790, 79] width 68 height 34
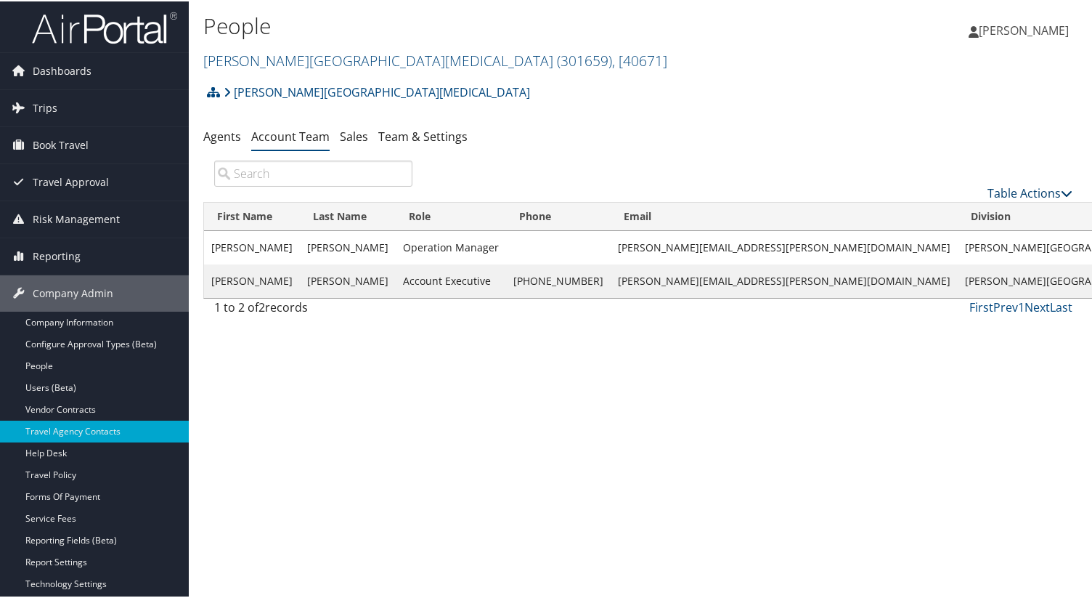
click at [1040, 195] on link "Table Actions" at bounding box center [1030, 192] width 85 height 16
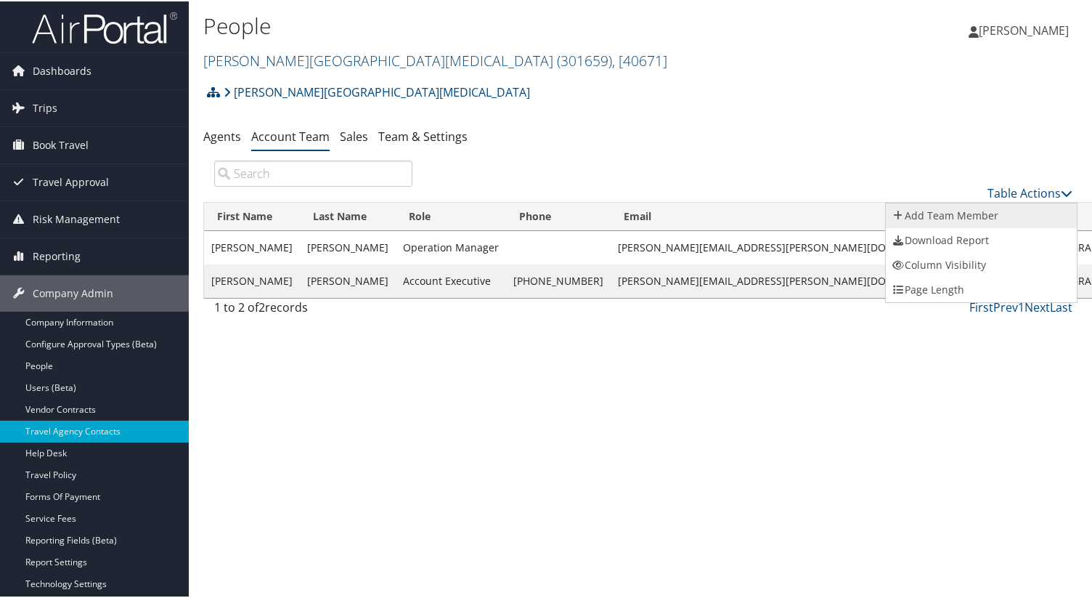
click at [1021, 216] on link "Add Team Member" at bounding box center [981, 214] width 191 height 25
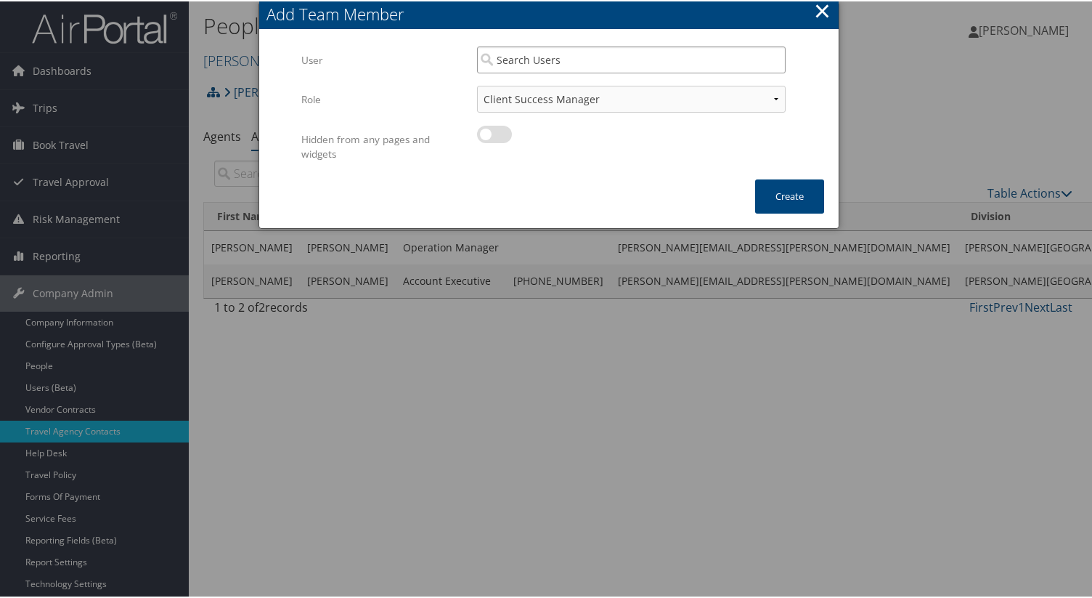
click at [679, 62] on input "search" at bounding box center [631, 58] width 309 height 27
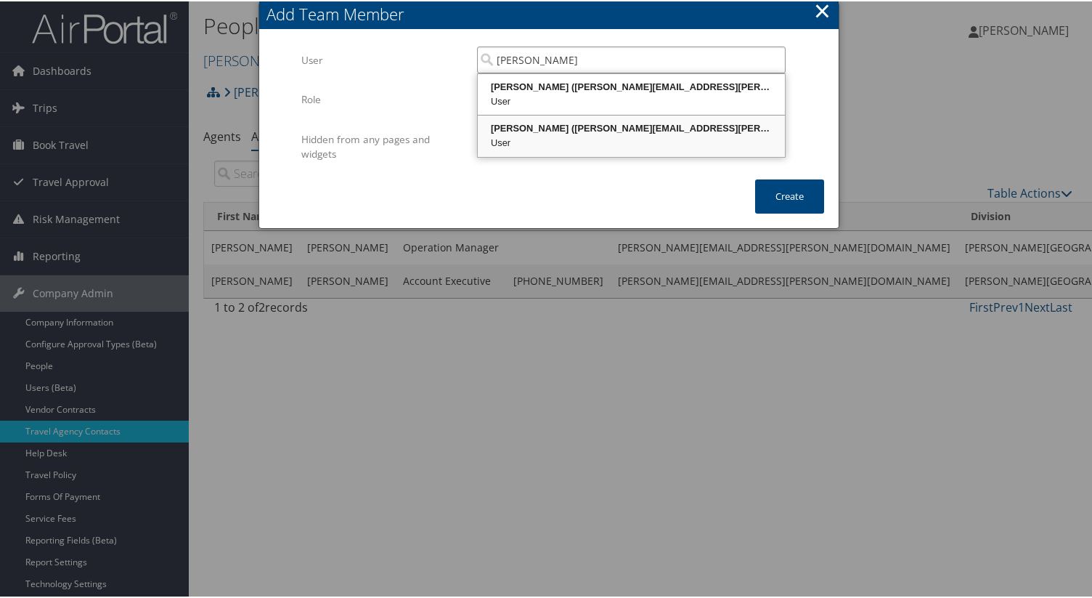
click at [707, 123] on div "[PERSON_NAME] ([PERSON_NAME][EMAIL_ADDRESS][PERSON_NAME][DOMAIN_NAME])" at bounding box center [631, 127] width 303 height 15
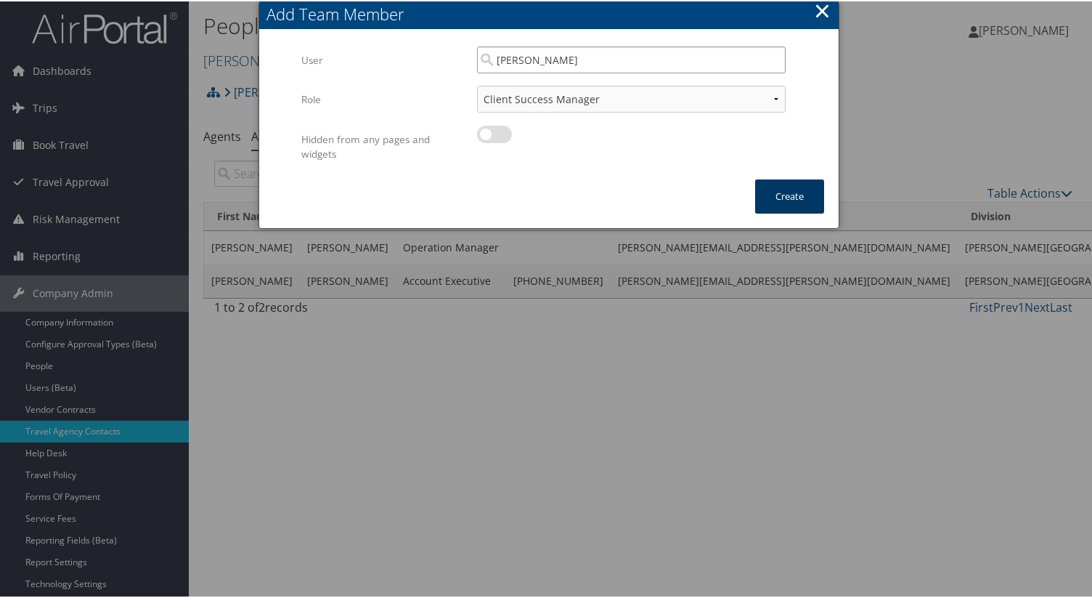
type input "[PERSON_NAME]"
click at [769, 190] on button "Create" at bounding box center [789, 195] width 69 height 34
